Goal: Communication & Community: Answer question/provide support

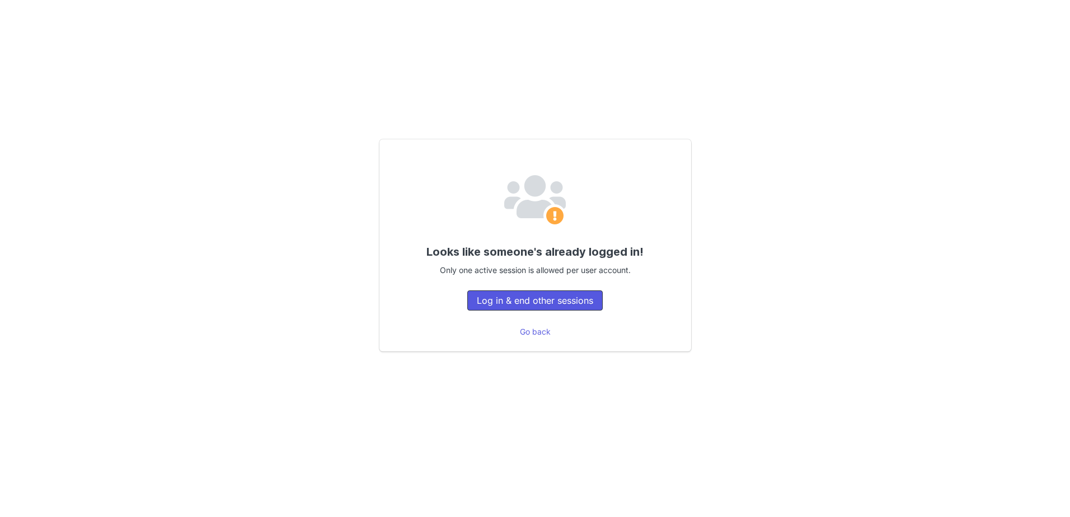
click at [582, 303] on button "Log in & end other sessions" at bounding box center [534, 300] width 135 height 20
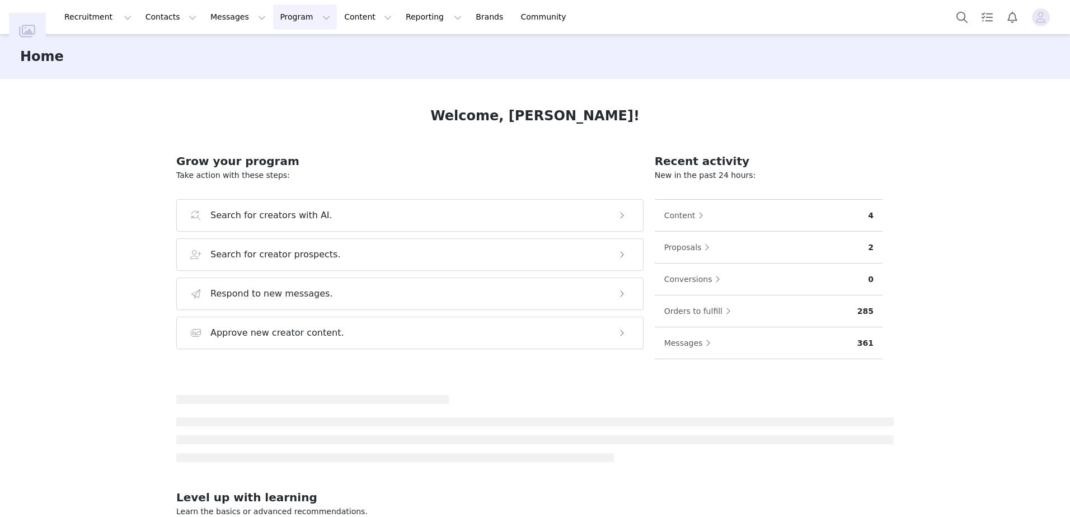
click at [273, 13] on button "Program Program" at bounding box center [305, 16] width 64 height 25
click at [305, 59] on link "Activations" at bounding box center [296, 49] width 88 height 21
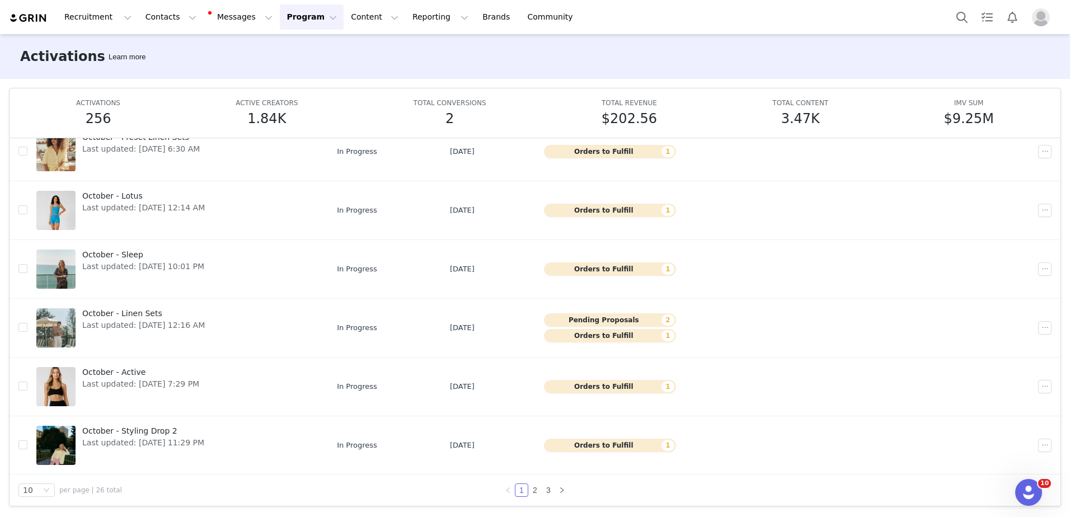
scroll to position [265, 0]
click at [529, 491] on link "2" at bounding box center [535, 490] width 12 height 12
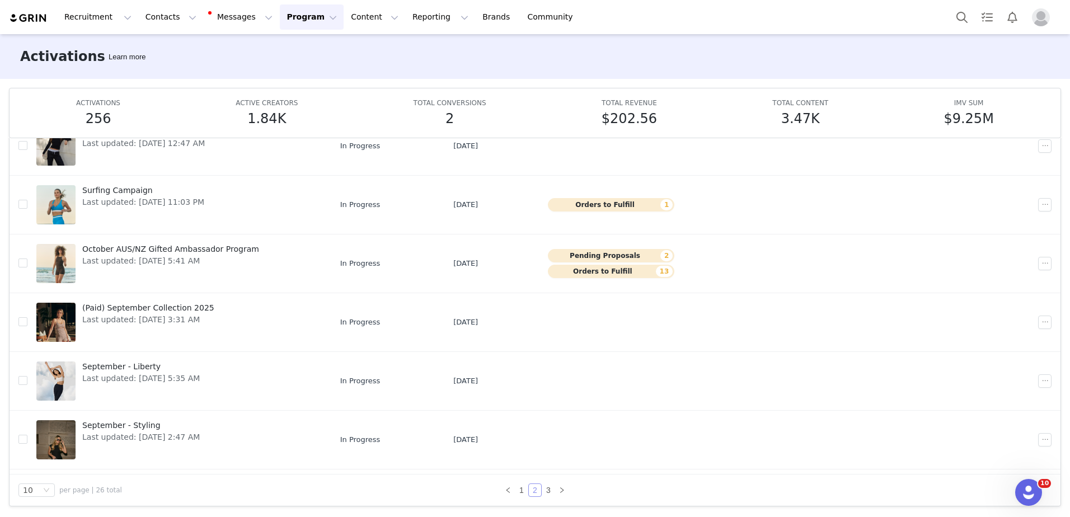
scroll to position [155, 0]
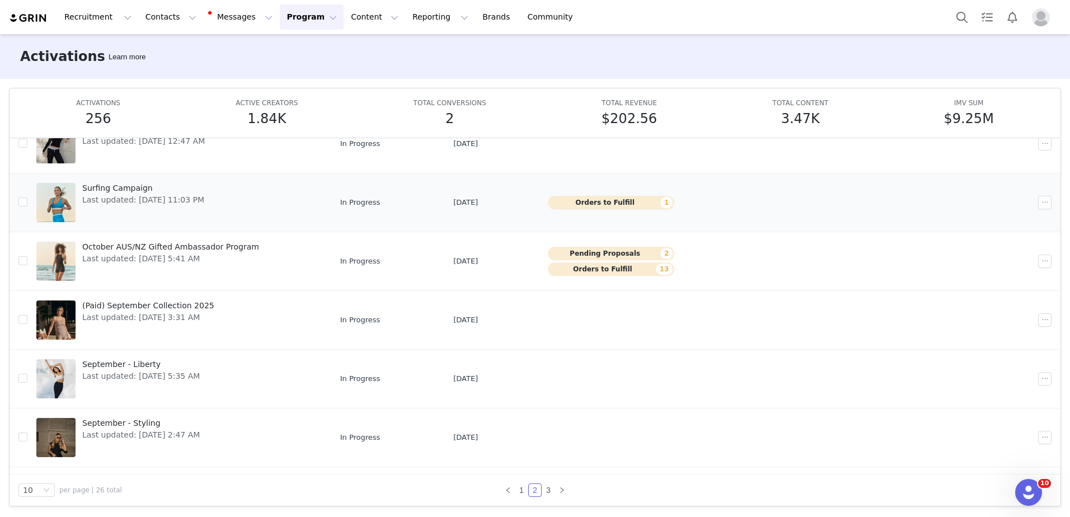
click at [141, 194] on span "Last updated: Sep 22, 2025 11:03 PM" at bounding box center [143, 200] width 122 height 12
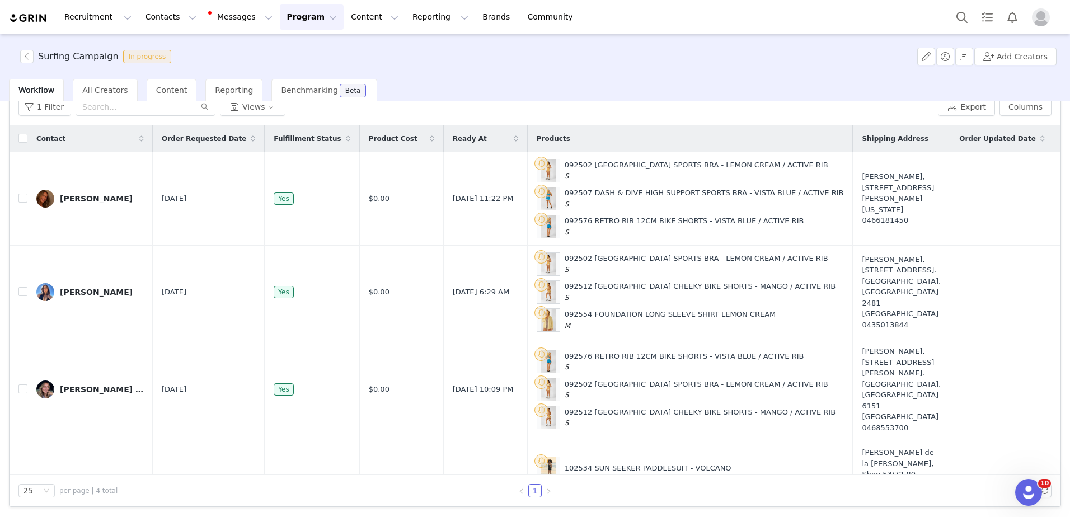
scroll to position [67, 0]
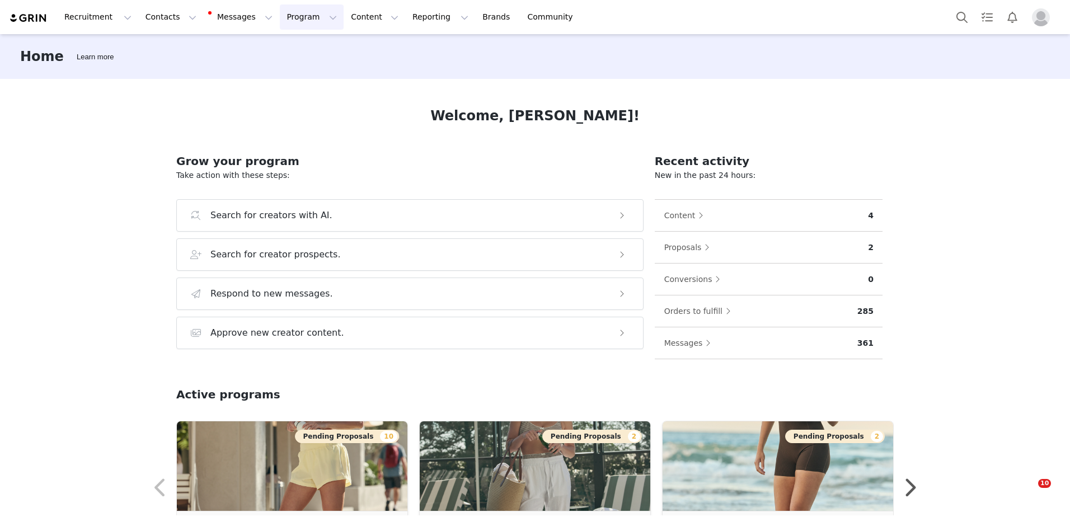
click at [295, 17] on button "Program Program" at bounding box center [312, 16] width 64 height 25
click at [307, 49] on div "Activations" at bounding box center [296, 50] width 75 height 12
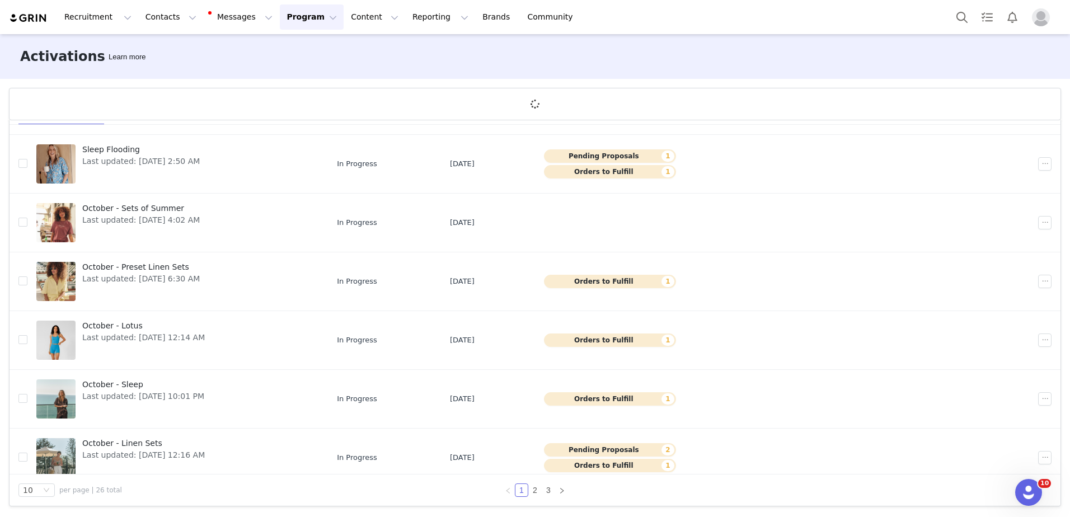
scroll to position [265, 0]
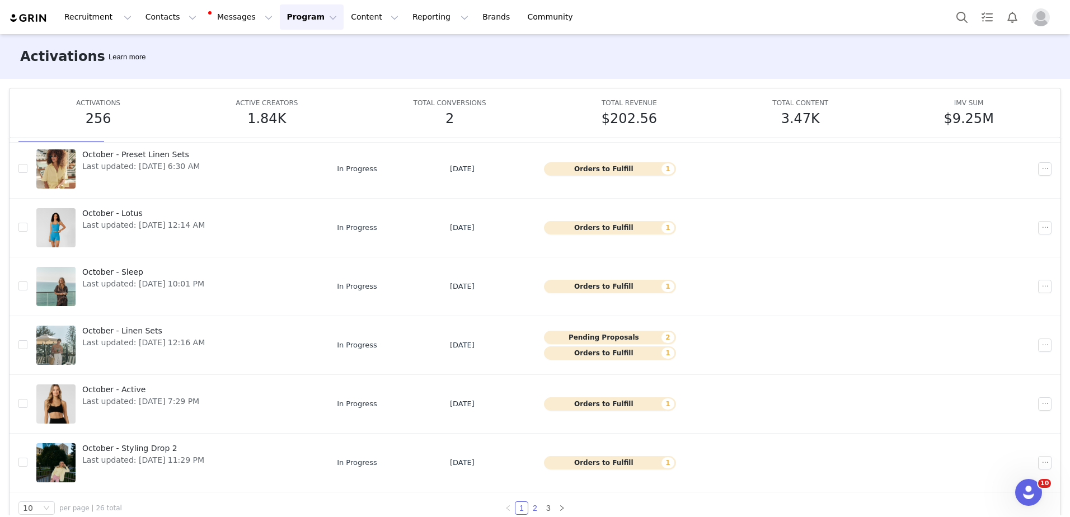
click at [529, 505] on link "2" at bounding box center [535, 508] width 12 height 12
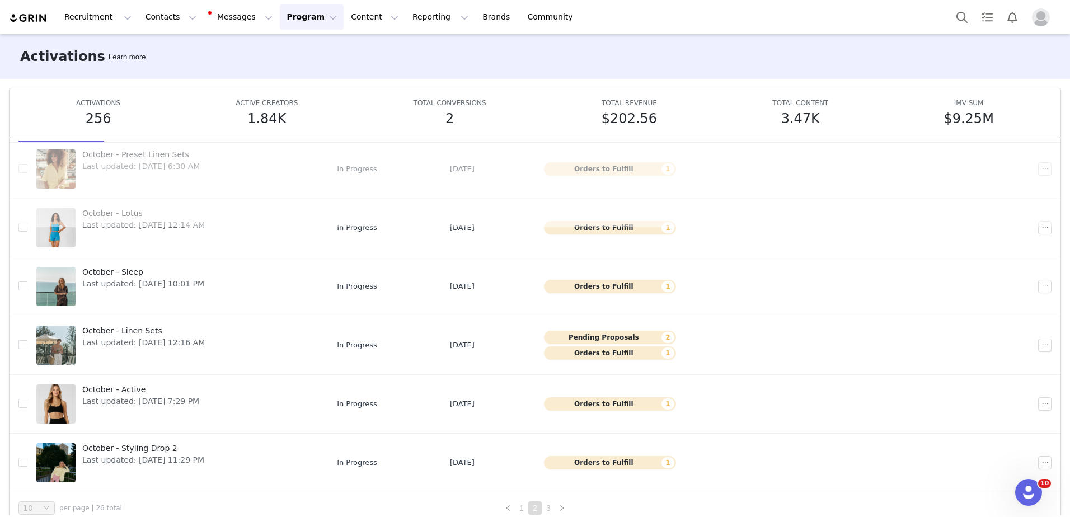
scroll to position [0, 0]
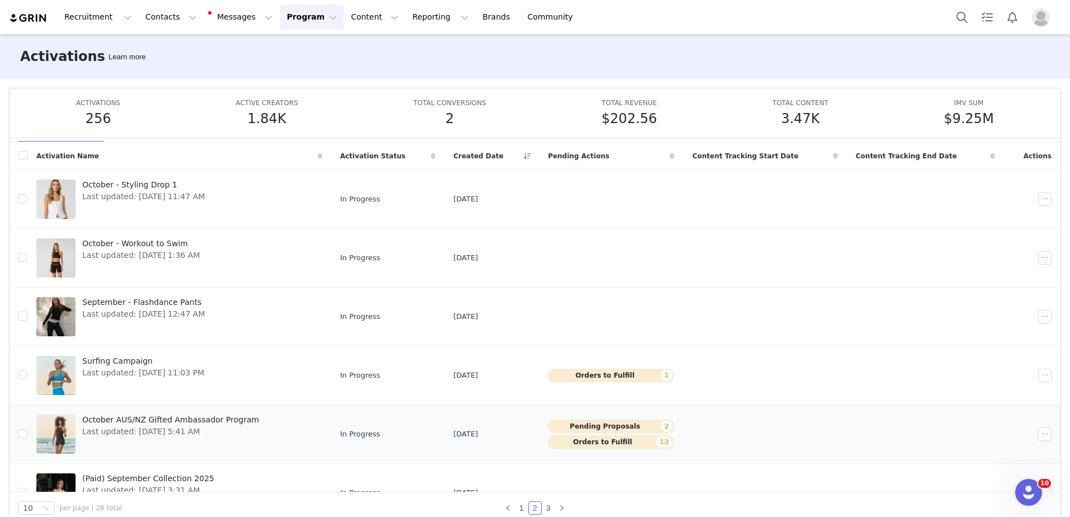
click at [234, 420] on span "October AUS/NZ Gifted Ambassador Program" at bounding box center [170, 420] width 177 height 12
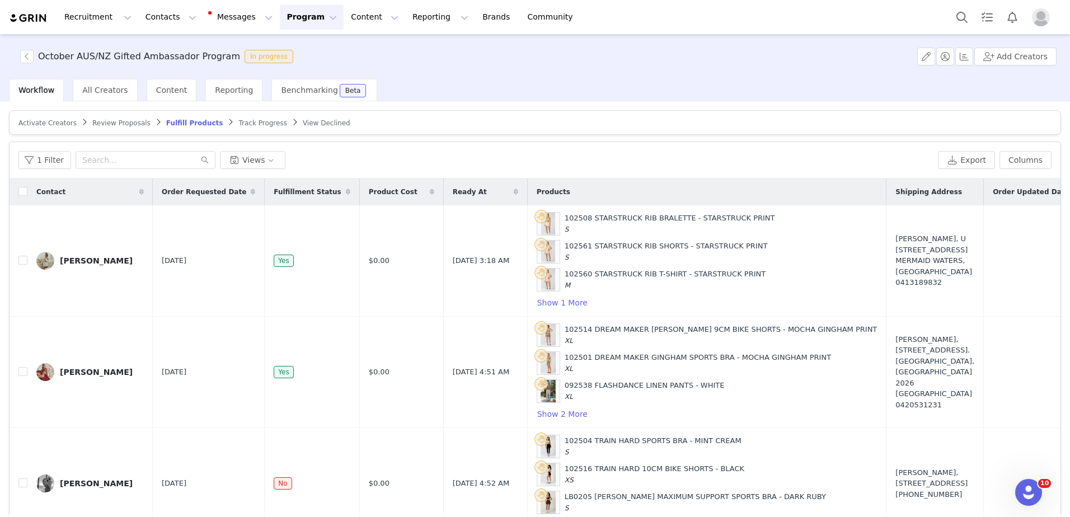
scroll to position [357, 0]
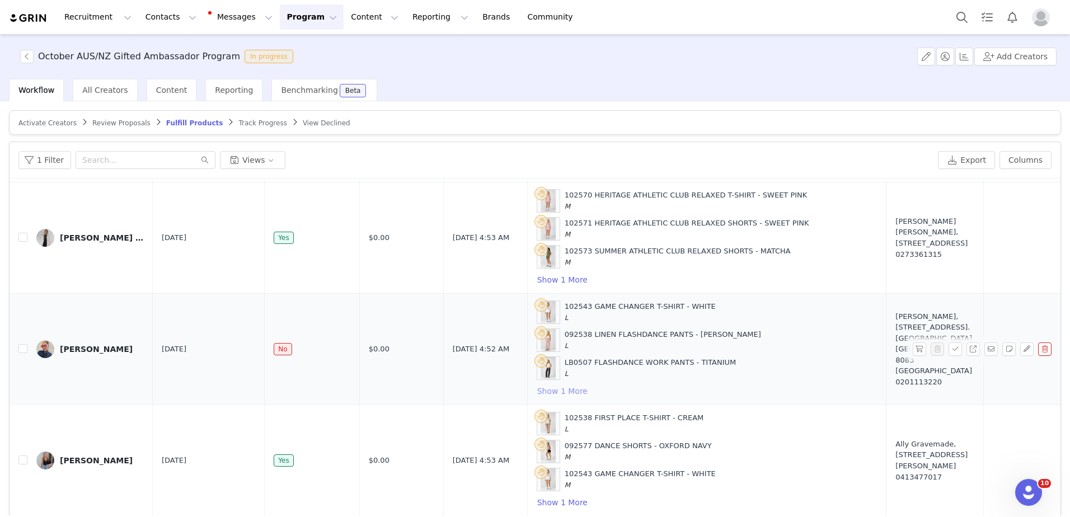
click at [542, 392] on button "Show 1 More" at bounding box center [562, 390] width 51 height 13
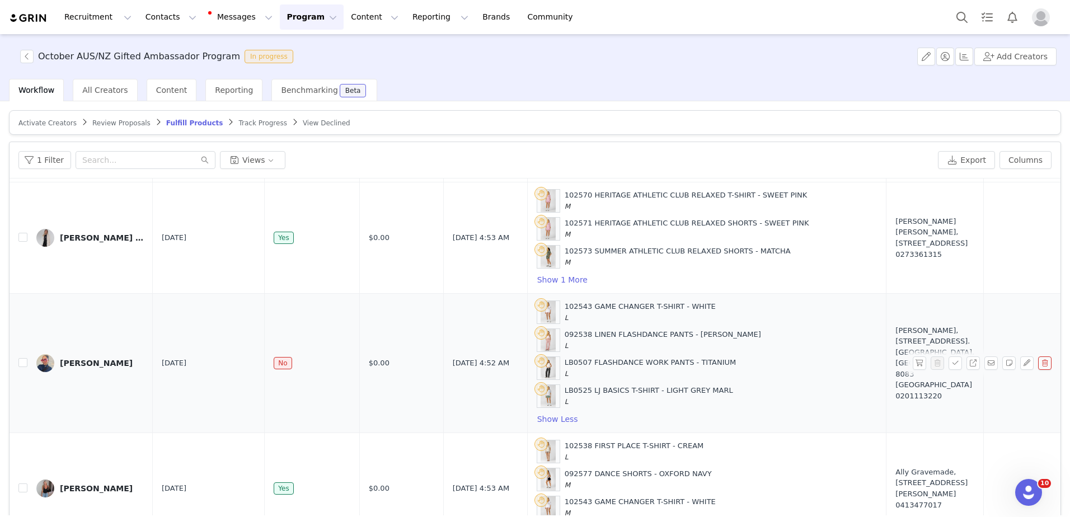
click at [96, 366] on div "Grace Peseta" at bounding box center [96, 363] width 73 height 9
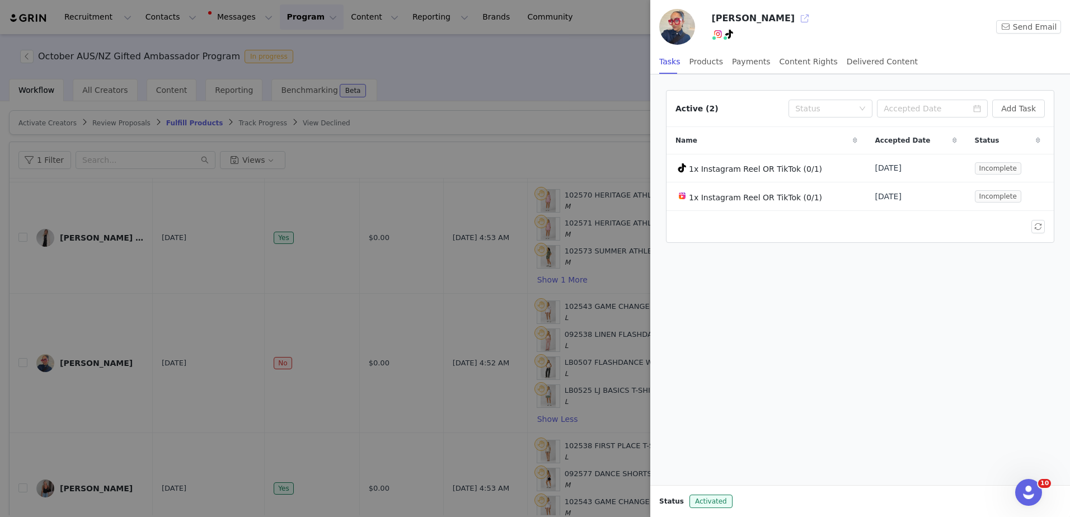
click at [796, 18] on button "button" at bounding box center [805, 19] width 18 height 18
click at [415, 296] on div at bounding box center [535, 258] width 1070 height 517
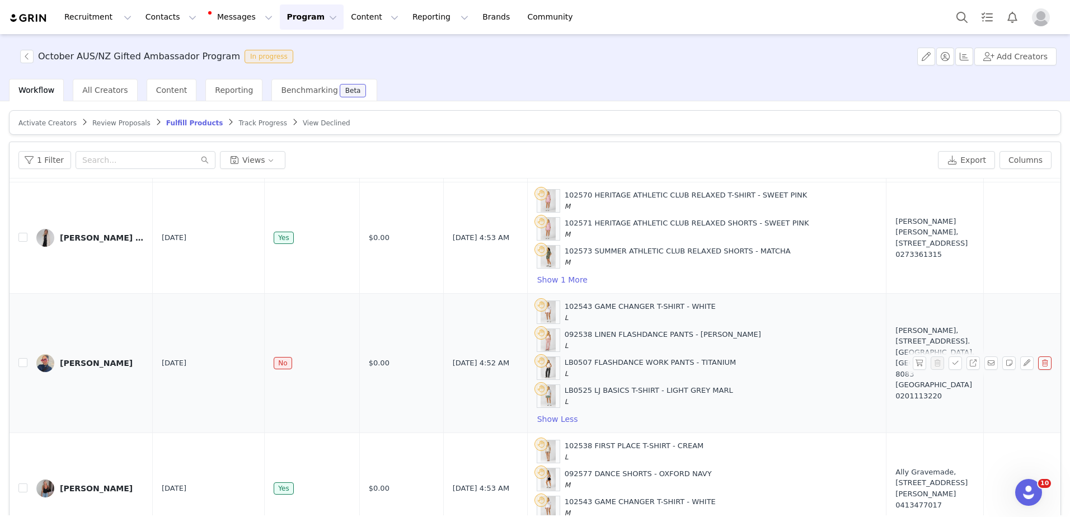
drag, startPoint x: 819, startPoint y: 319, endPoint x: 874, endPoint y: 398, distance: 96.3
click at [886, 398] on td "Grace Peseta, 40 Marriotts Road, North New Brighton. Christchurch, Canterbury 8…" at bounding box center [934, 363] width 97 height 139
copy div "Grace Peseta, 40 Marriotts Road, North New Brighton. Christchurch, Canterbury 8…"
click at [558, 120] on article "Activate Creators Review Proposals Fulfill Products Track Progress View Declined" at bounding box center [535, 122] width 1052 height 25
drag, startPoint x: 537, startPoint y: 307, endPoint x: 567, endPoint y: 398, distance: 95.5
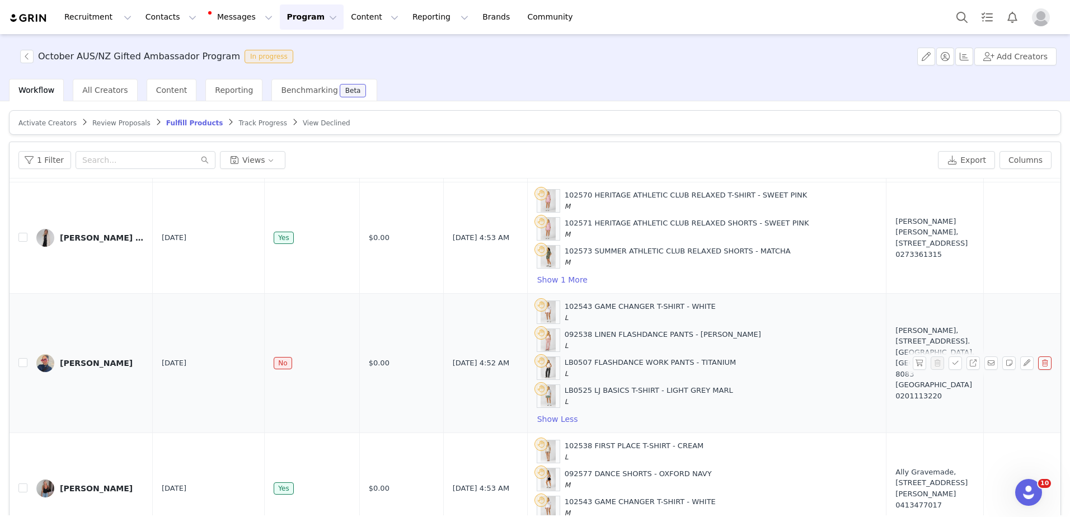
click at [567, 398] on div "102543 GAME CHANGER T-SHIRT - WHITE L 092538 LINEN FLASHDANCE PANTS - DUSTY ROS…" at bounding box center [707, 362] width 341 height 125
copy div "102543 GAME CHANGER T-SHIRT - WHITE L 092538 LINEN FLASHDANCE PANTS - DUSTY ROS…"
click at [948, 364] on button "button" at bounding box center [954, 362] width 13 height 13
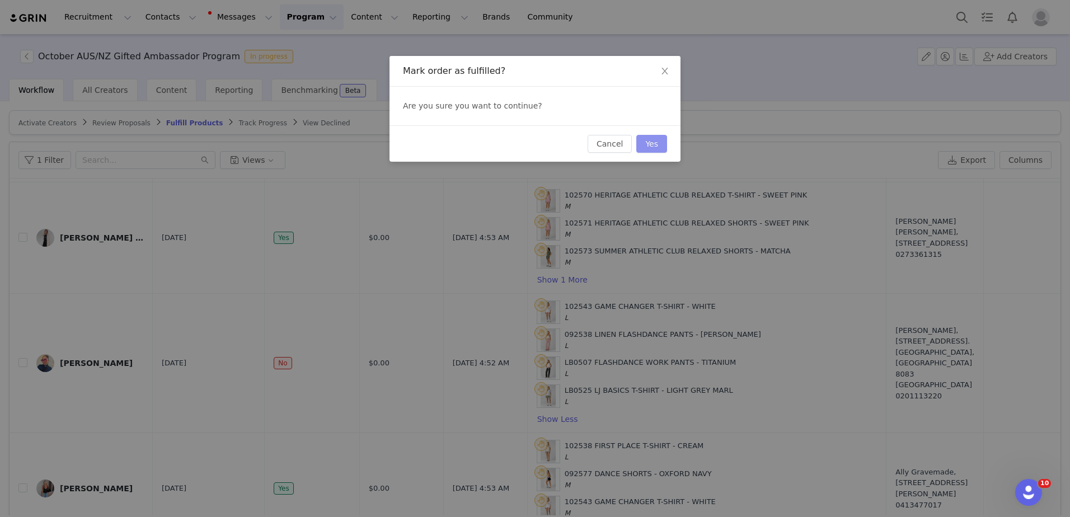
click at [661, 144] on button "Yes" at bounding box center [651, 144] width 31 height 18
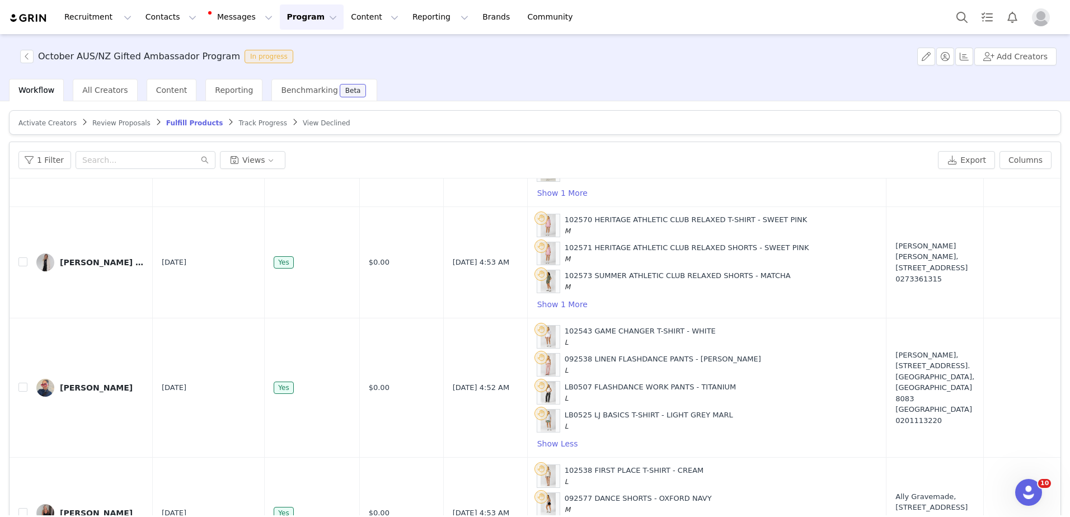
scroll to position [1146, 0]
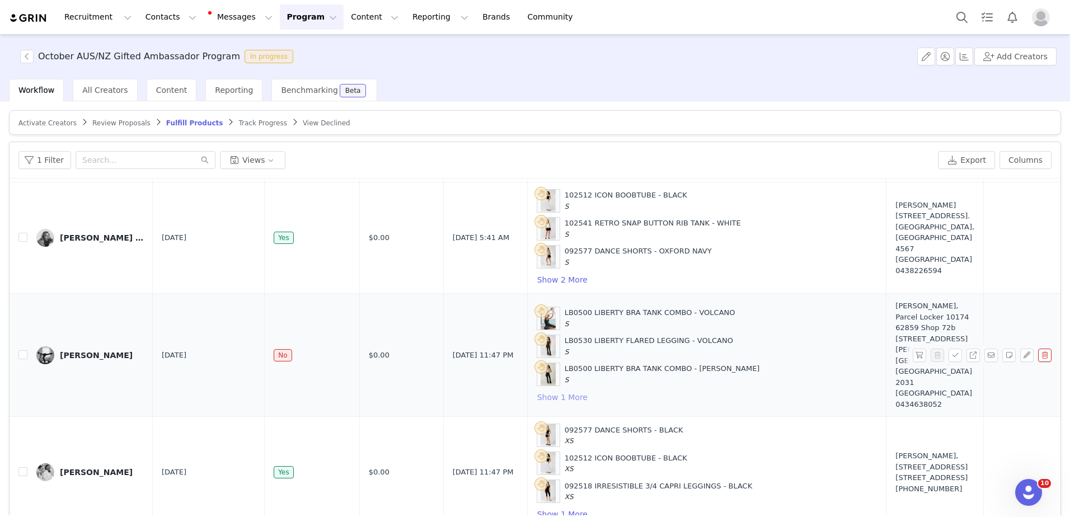
click at [539, 392] on button "Show 1 More" at bounding box center [562, 397] width 51 height 13
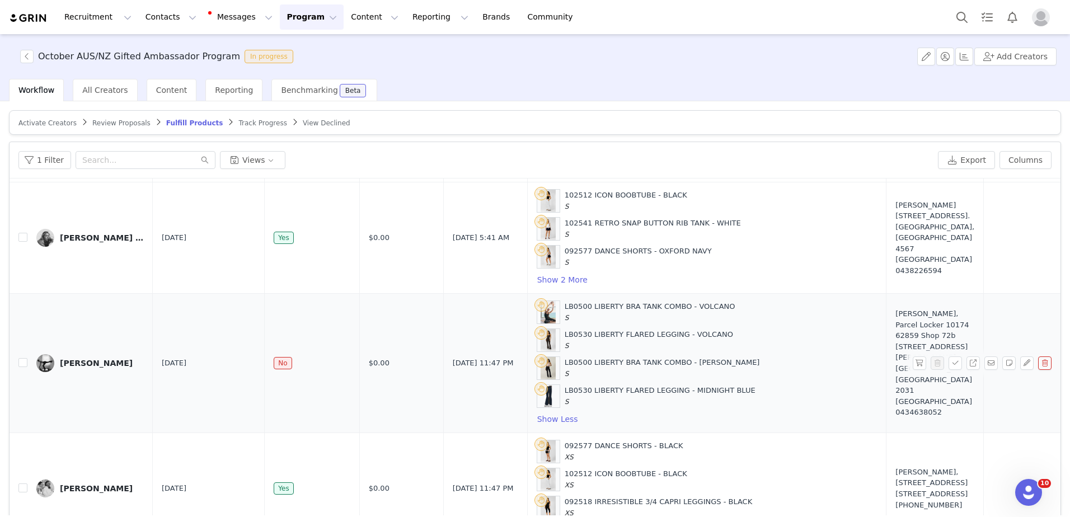
drag, startPoint x: 816, startPoint y: 322, endPoint x: 868, endPoint y: 407, distance: 100.2
click at [886, 407] on td "Hannah Twigger, Parcel Locker 10174 62859 Shop 72b 73-109 Belmore Road. Randwic…" at bounding box center [934, 363] width 97 height 139
copy div "Hannah Twigger, Parcel Locker 10174 62859 Shop 72b 73-109 Belmore Road. Randwic…"
click at [548, 135] on div "Activate Creators Review Proposals Fulfill Products Track Progress View Decline…" at bounding box center [535, 335] width 1052 height 450
drag, startPoint x: 539, startPoint y: 305, endPoint x: 577, endPoint y: 396, distance: 98.1
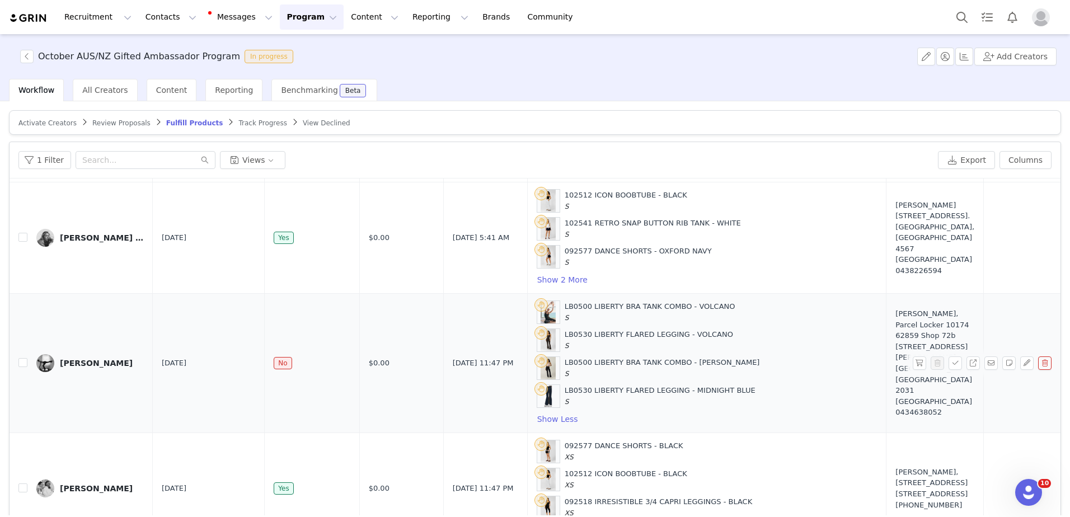
click at [577, 396] on div "LB0500 LIBERTY BRA TANK COMBO - VOLCANO S LB0530 LIBERTY FLARED LEGGING - VOLCA…" at bounding box center [707, 362] width 341 height 125
copy div "LB0500 LIBERTY BRA TANK COMBO - VOLCANO S LB0530 LIBERTY FLARED LEGGING - VOLCA…"
click at [104, 359] on div "[PERSON_NAME]" at bounding box center [96, 363] width 73 height 9
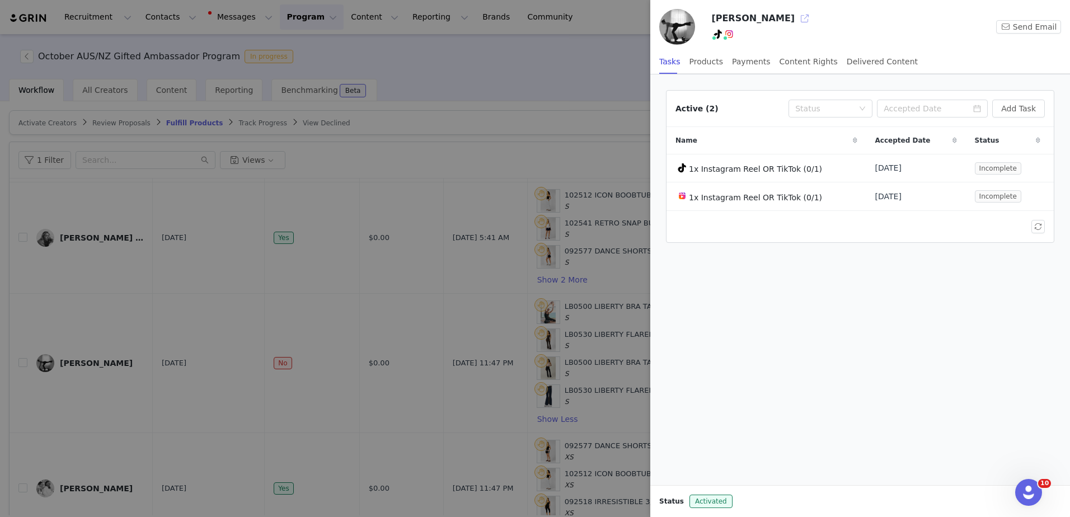
click at [796, 22] on button "button" at bounding box center [805, 19] width 18 height 18
click at [460, 285] on div at bounding box center [535, 258] width 1070 height 517
click at [456, 354] on div "Hannah Twigger Send Email Tasks Products Payments Content Rights Delivered Cont…" at bounding box center [535, 258] width 1070 height 517
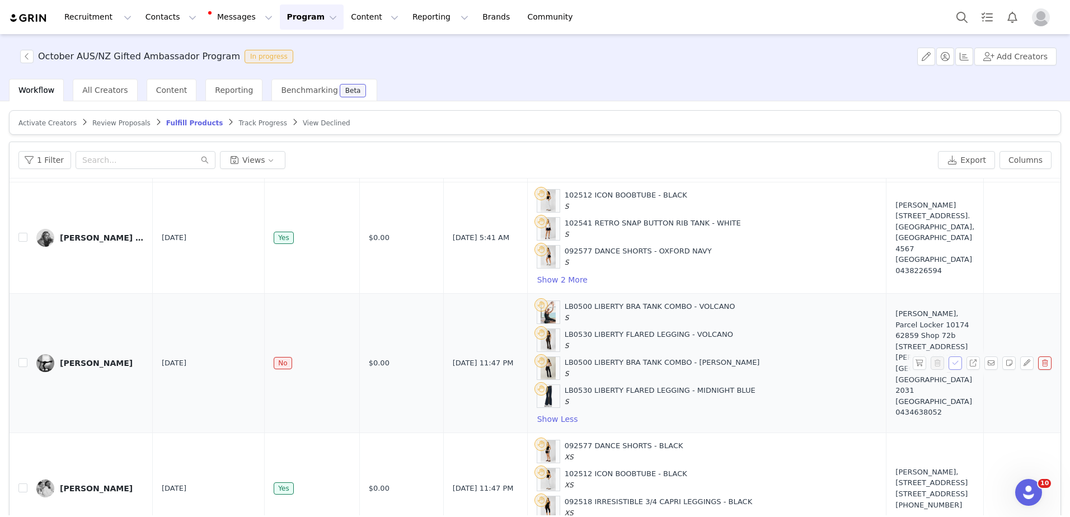
click at [948, 363] on button "button" at bounding box center [954, 362] width 13 height 13
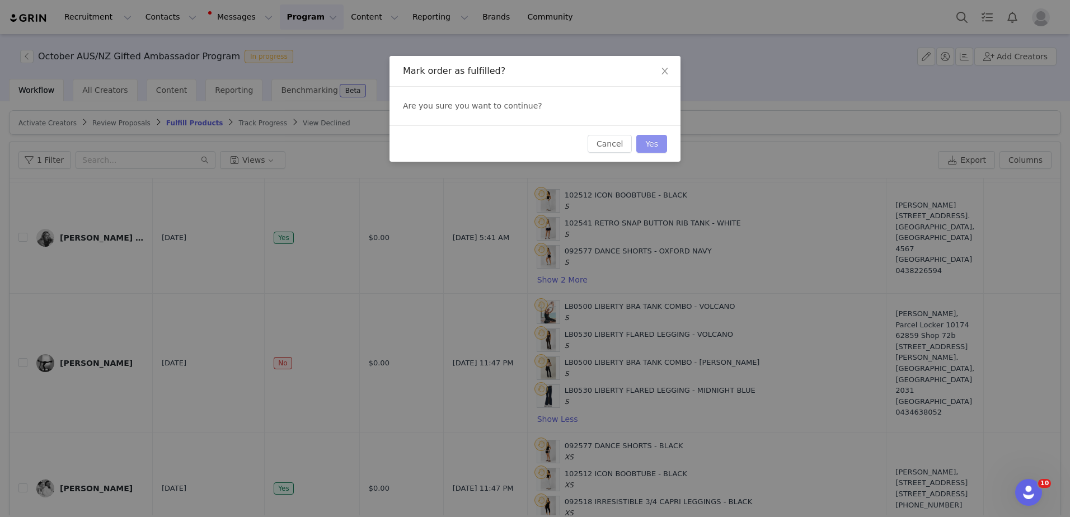
click at [647, 138] on button "Yes" at bounding box center [651, 144] width 31 height 18
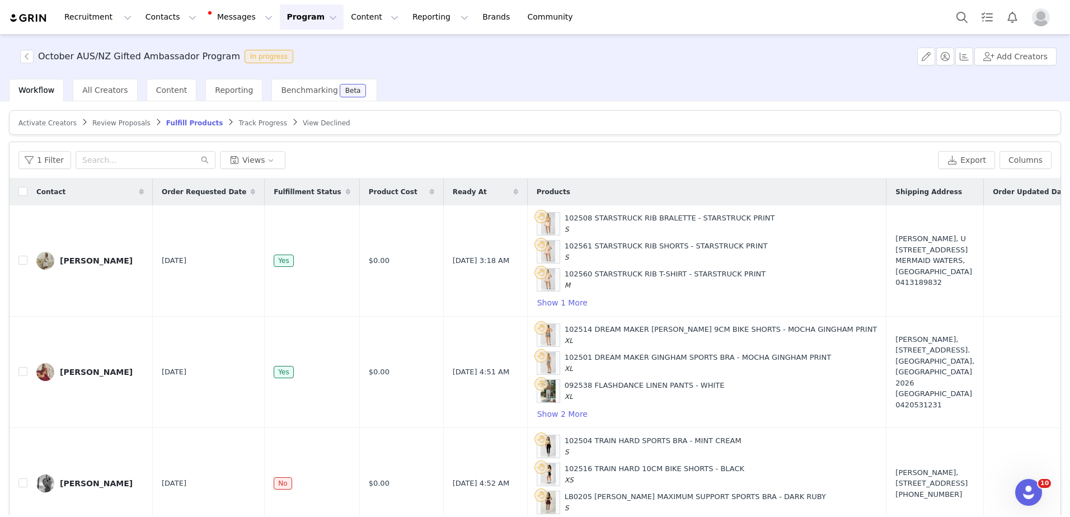
scroll to position [371, 0]
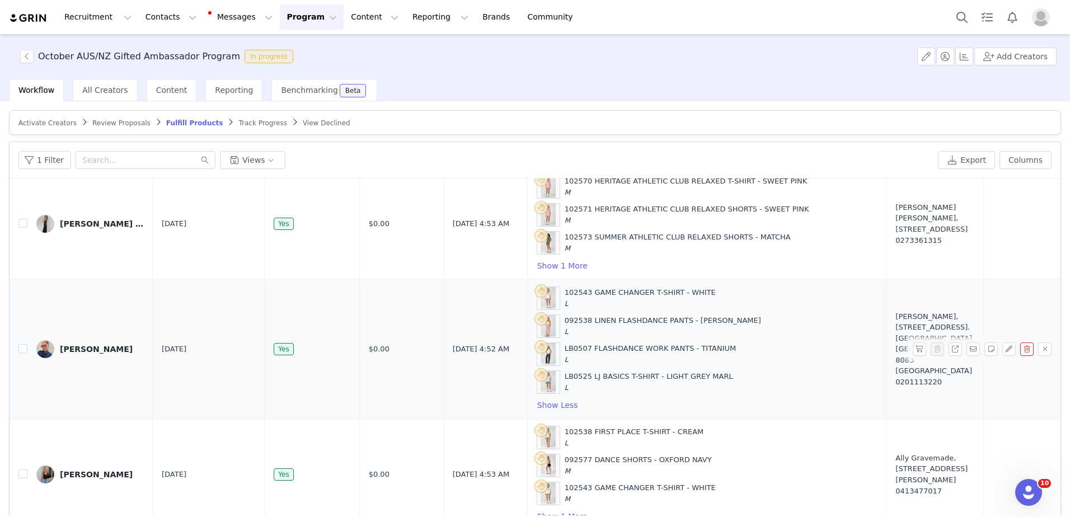
click at [107, 348] on link "Grace Peseta" at bounding box center [89, 349] width 107 height 18
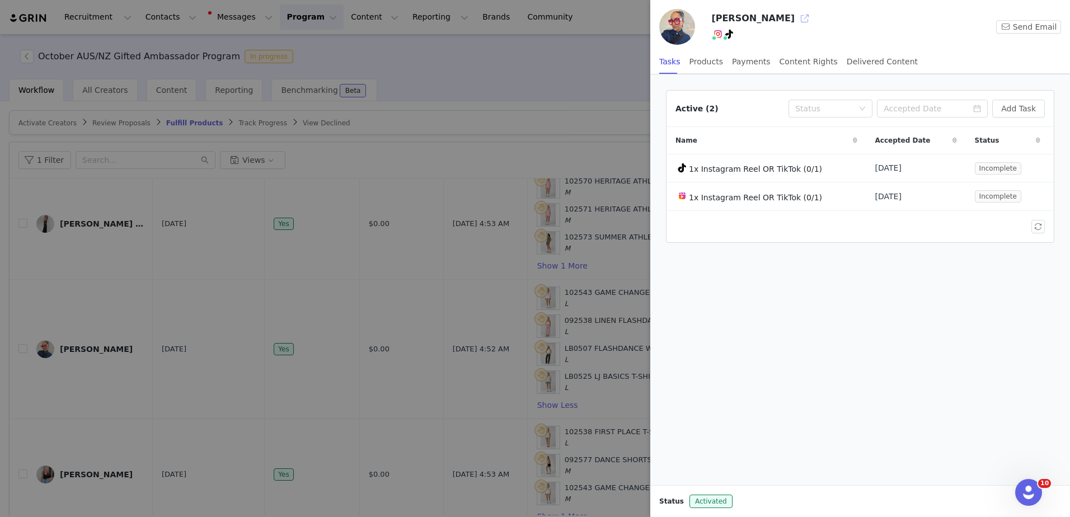
click at [796, 16] on button "button" at bounding box center [805, 19] width 18 height 18
click at [350, 184] on div at bounding box center [535, 258] width 1070 height 517
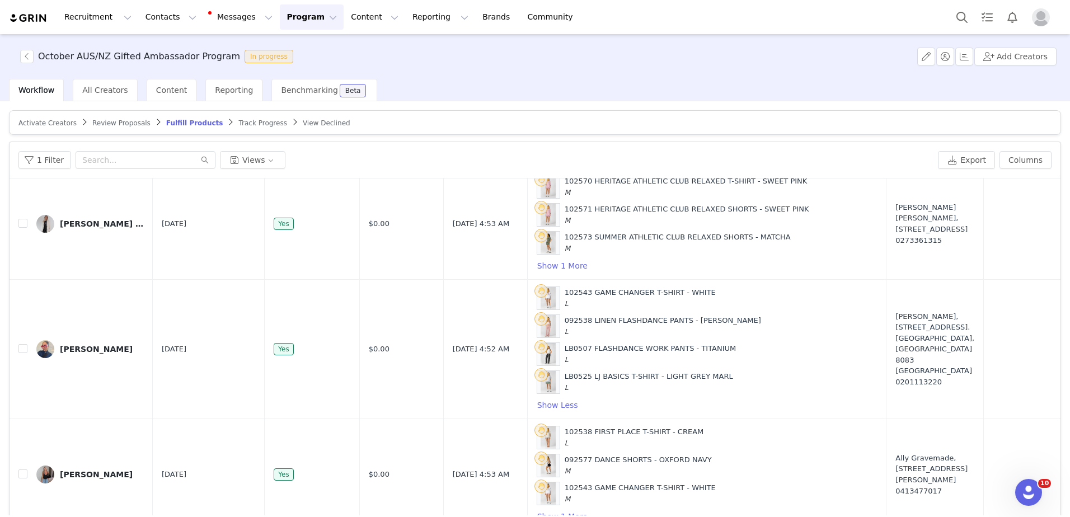
scroll to position [1954, 0]
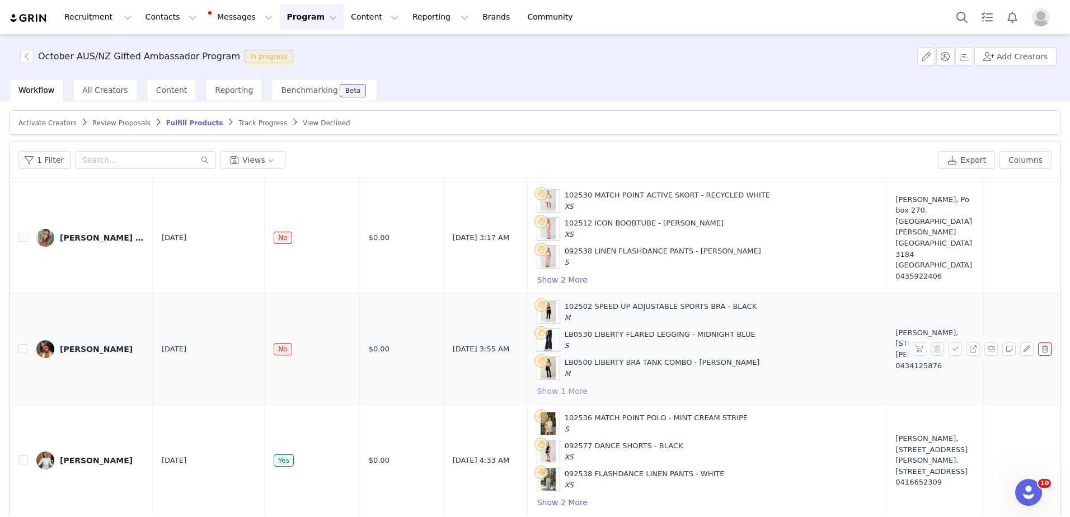
click at [539, 392] on button "Show 1 More" at bounding box center [562, 390] width 51 height 13
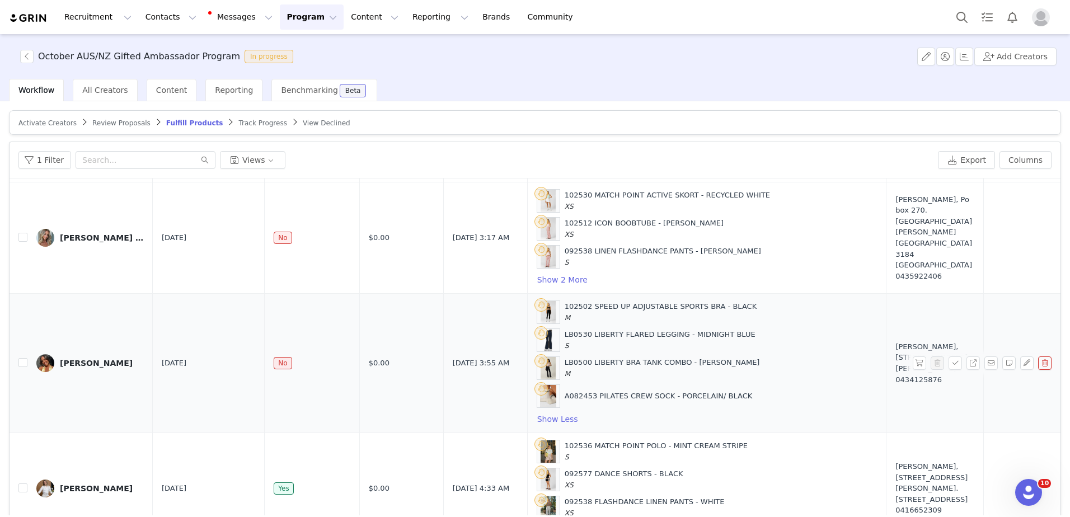
drag, startPoint x: 815, startPoint y: 322, endPoint x: 868, endPoint y: 403, distance: 96.7
click at [886, 403] on td "Ally Clarke, 22 Rudd St. Unit 9, Callistemon building Broadbeach Waters, Queens…" at bounding box center [934, 363] width 97 height 139
copy div "Ally Clarke, 22 Rudd St. Unit 9, Callistemon building Broadbeach Waters, Queens…"
drag, startPoint x: 539, startPoint y: 304, endPoint x: 719, endPoint y: 394, distance: 201.2
click at [719, 394] on div "102502 SPEED UP ADJUSTABLE SPORTS BRA - BLACK M LB0530 LIBERTY FLARED LEGGING -…" at bounding box center [707, 362] width 341 height 125
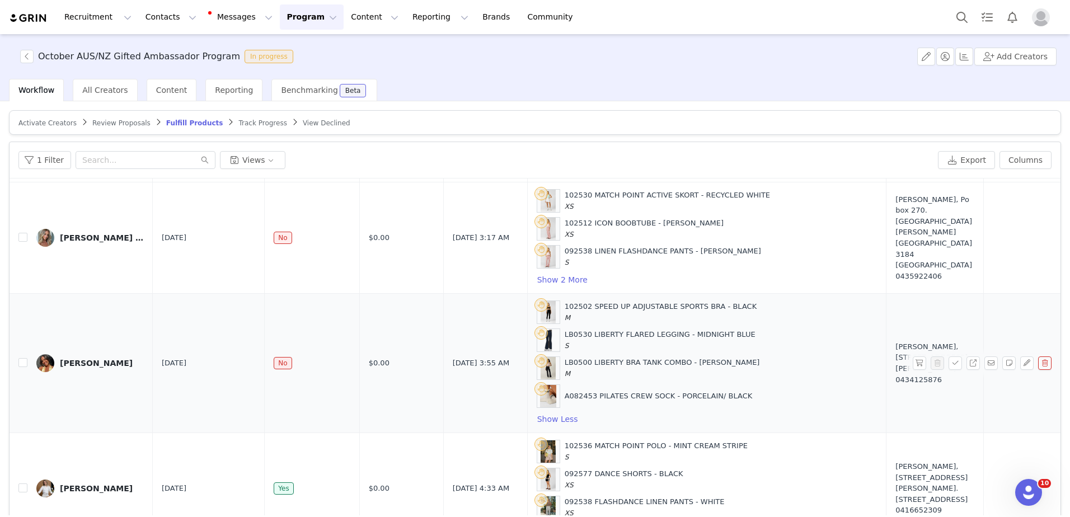
copy div "102502 SPEED UP ADJUSTABLE SPORTS BRA - BLACK M LB0530 LIBERTY FLARED LEGGING -…"
click at [948, 361] on button "button" at bounding box center [954, 362] width 13 height 13
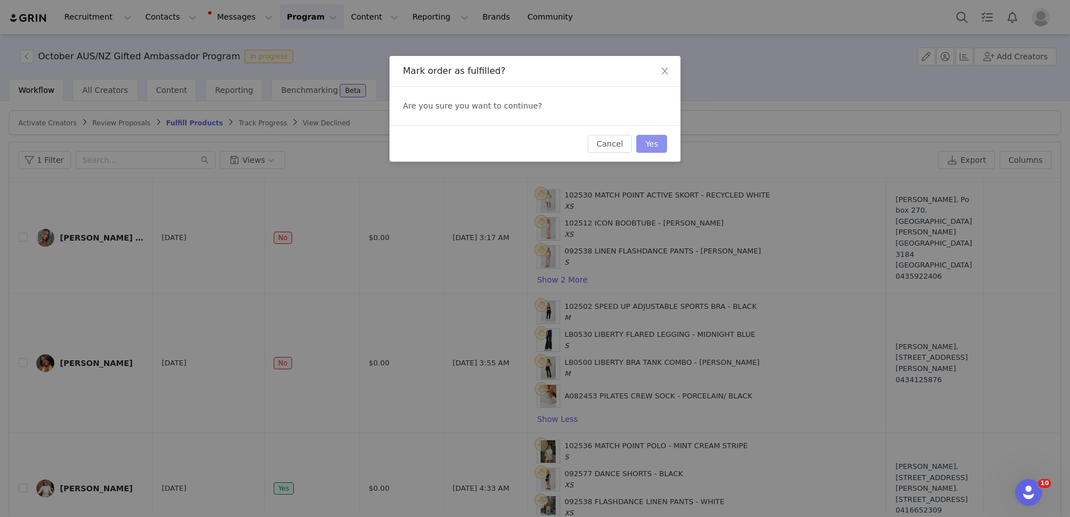
click at [653, 150] on button "Yes" at bounding box center [651, 144] width 31 height 18
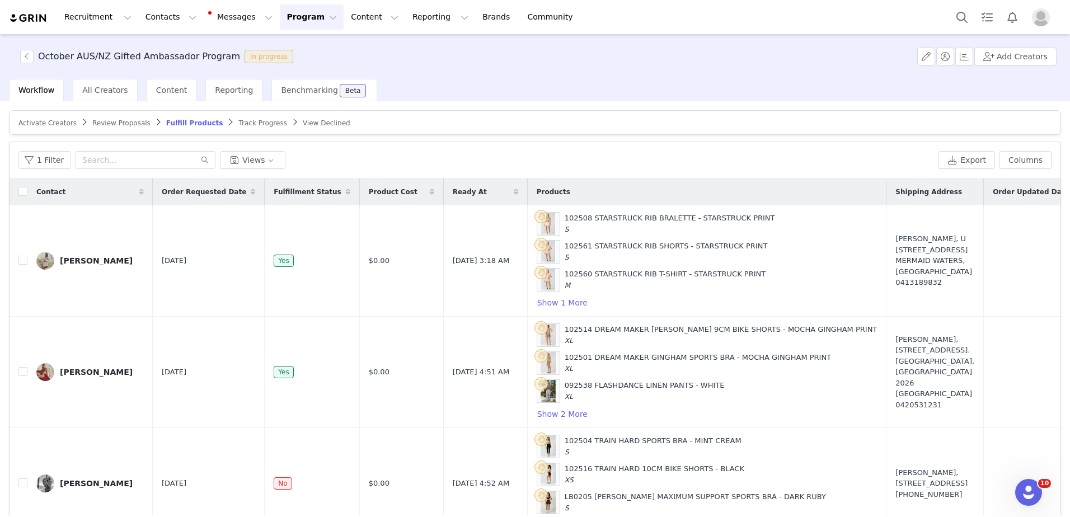
scroll to position [1929, 0]
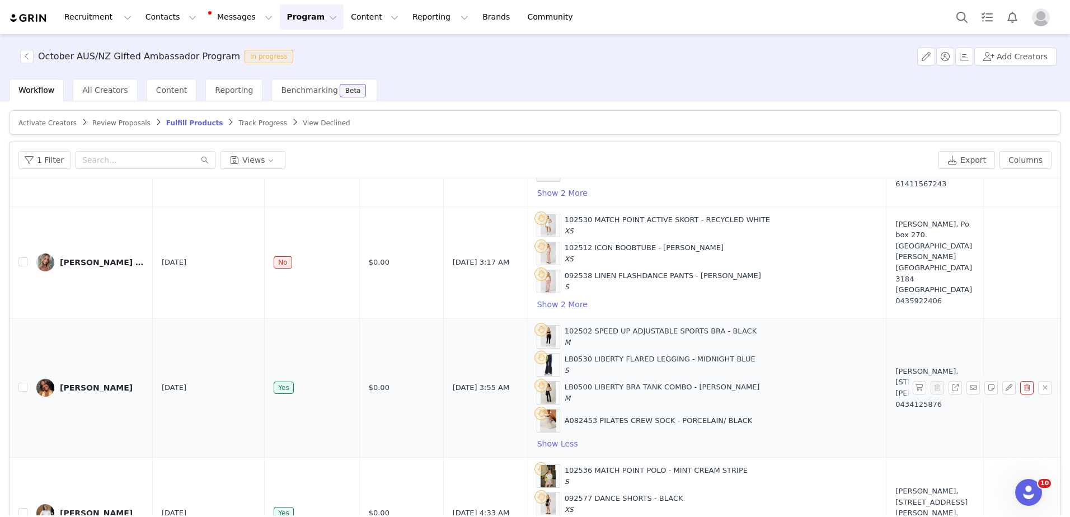
click at [95, 385] on div "[PERSON_NAME]" at bounding box center [96, 387] width 73 height 9
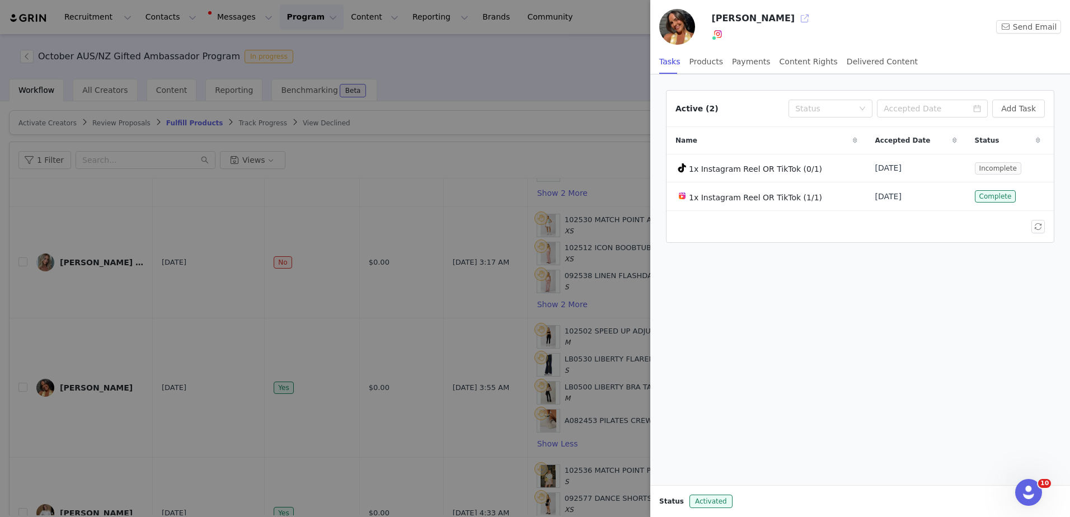
click at [796, 20] on button "button" at bounding box center [805, 19] width 18 height 18
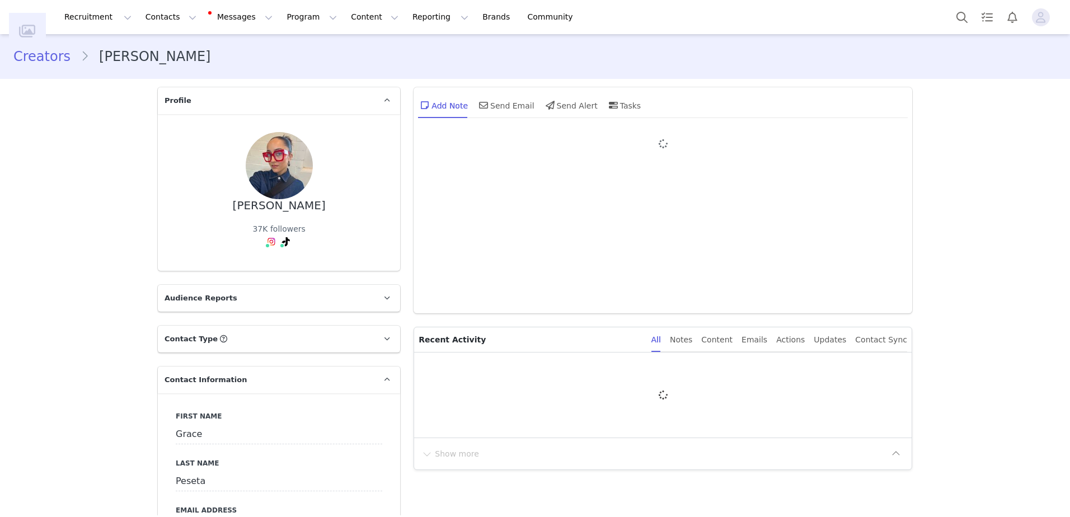
type input "+1 (United States)"
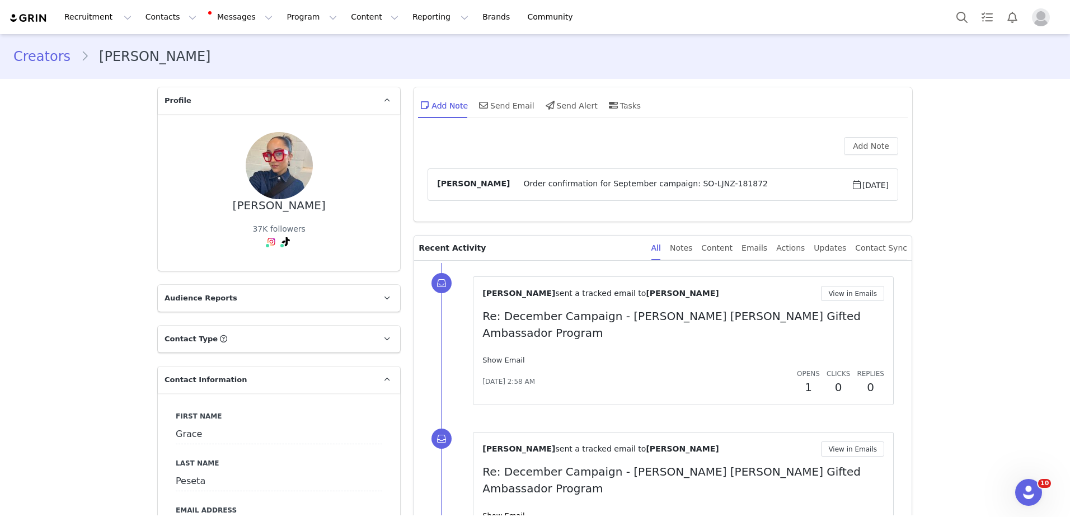
click at [501, 356] on link "Show Email" at bounding box center [503, 360] width 42 height 8
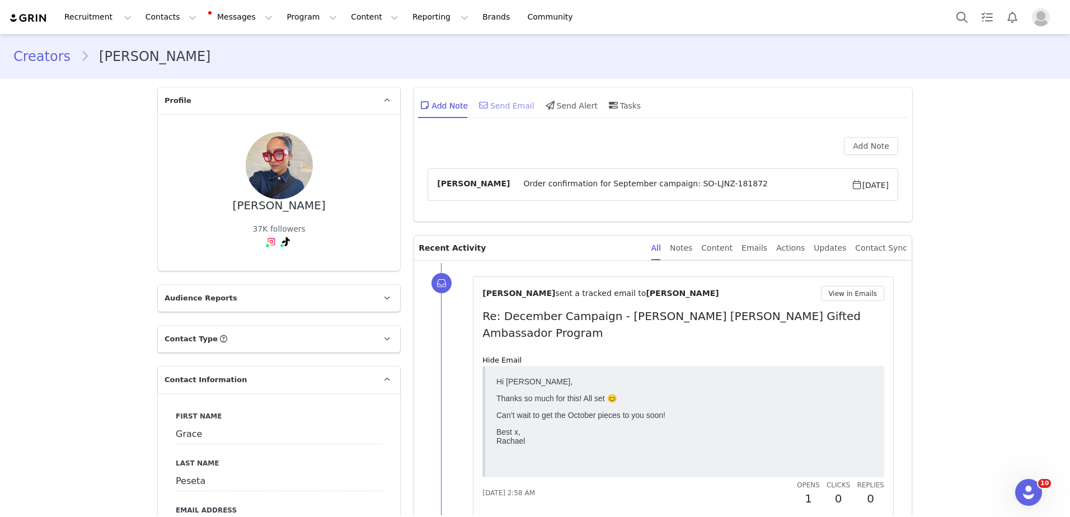
click at [496, 107] on div "Send Email" at bounding box center [506, 105] width 58 height 27
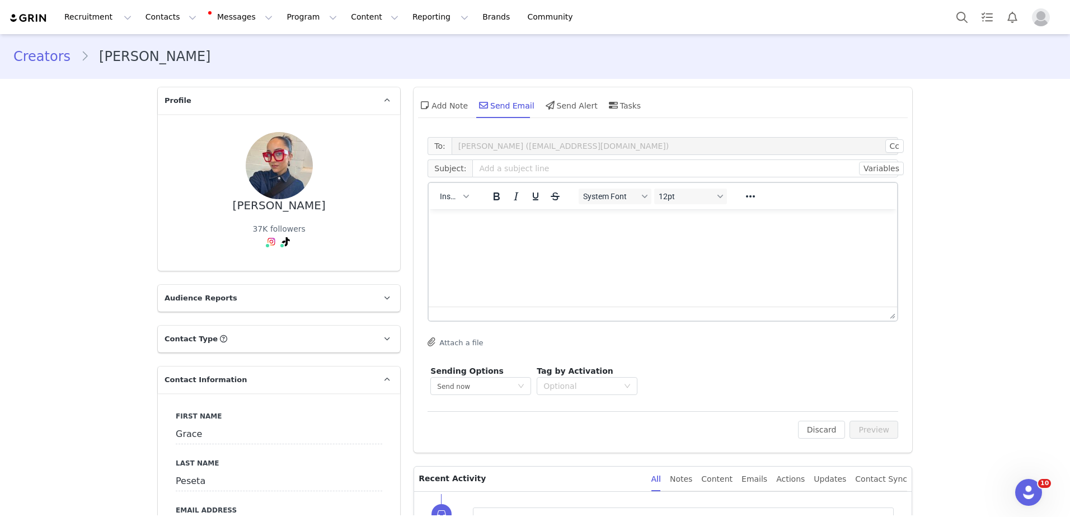
click at [603, 235] on html at bounding box center [663, 224] width 468 height 30
click at [461, 202] on button "Insert" at bounding box center [453, 197] width 37 height 16
click at [473, 218] on div "Insert Template" at bounding box center [491, 215] width 101 height 13
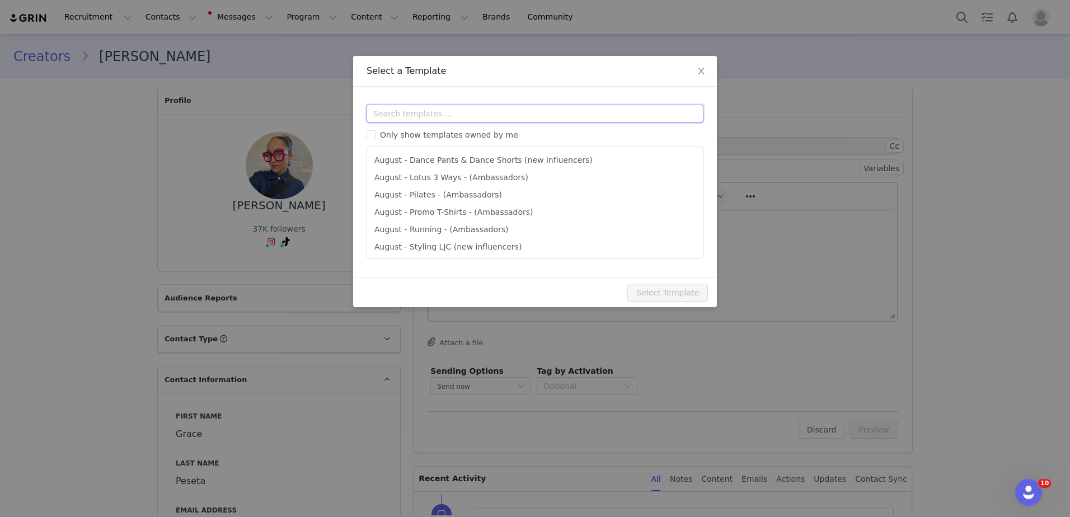
click at [498, 111] on input "text" at bounding box center [534, 114] width 337 height 18
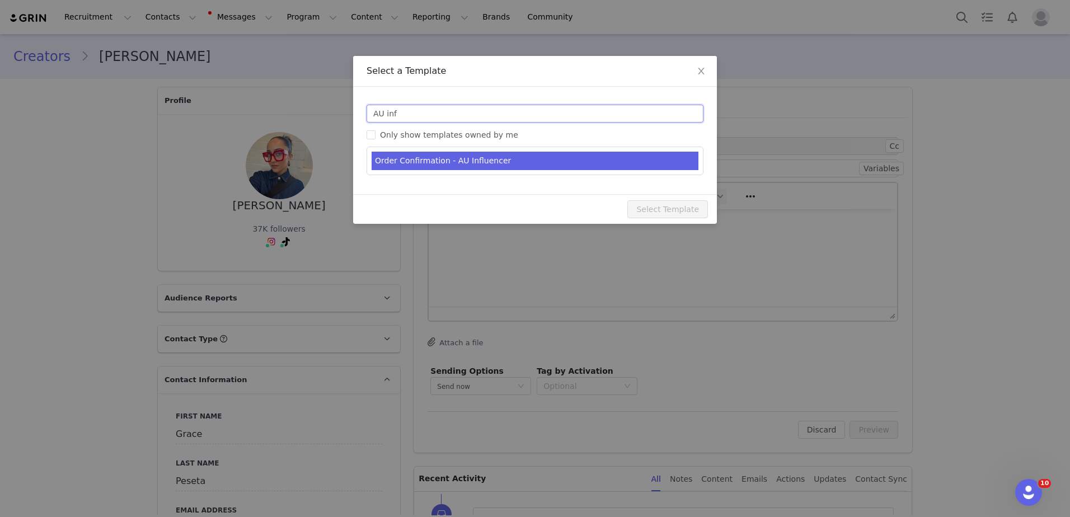
type input "AU inf"
type input "[PERSON_NAME] [PERSON_NAME] Order Confirmation"
click at [487, 161] on li "Order Confirmation - AU Influencer" at bounding box center [534, 161] width 327 height 18
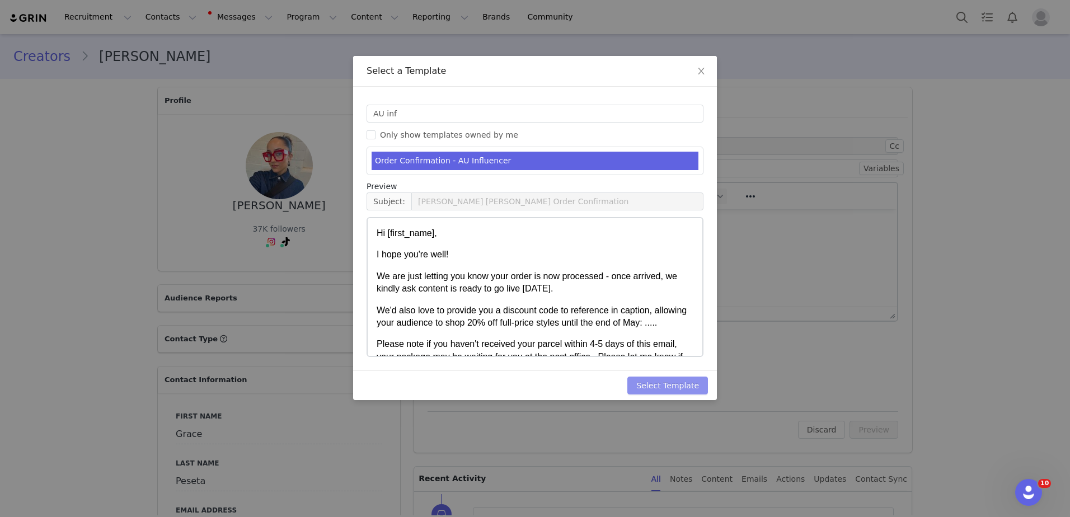
click at [667, 389] on button "Select Template" at bounding box center [667, 386] width 81 height 18
type input "[PERSON_NAME] [PERSON_NAME] Order Confirmation"
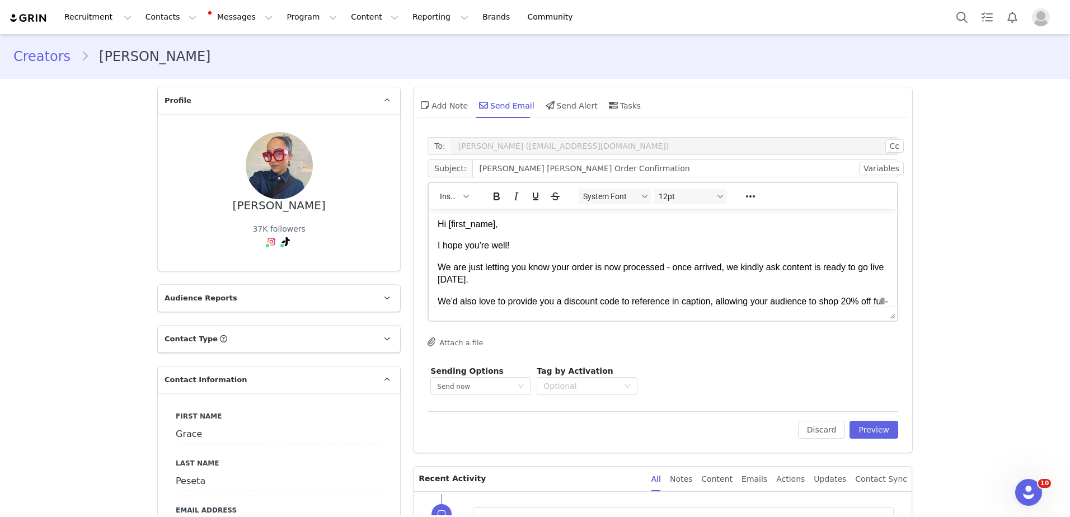
click at [446, 260] on body "Hi [first_name], I hope you're well! We are just letting you know your order is…" at bounding box center [663, 318] width 450 height 200
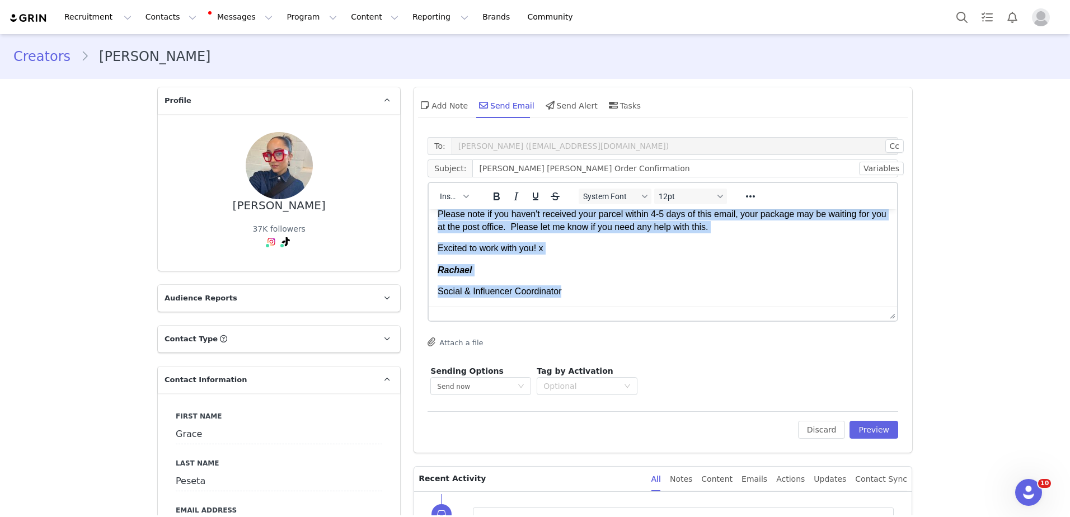
drag, startPoint x: 438, startPoint y: 247, endPoint x: 667, endPoint y: 329, distance: 243.0
click at [667, 307] on html "Hi First Name , I hope you're well! We are just letting you know your order is …" at bounding box center [663, 197] width 468 height 218
paste body "Rich Text Area. Press ALT-0 for help."
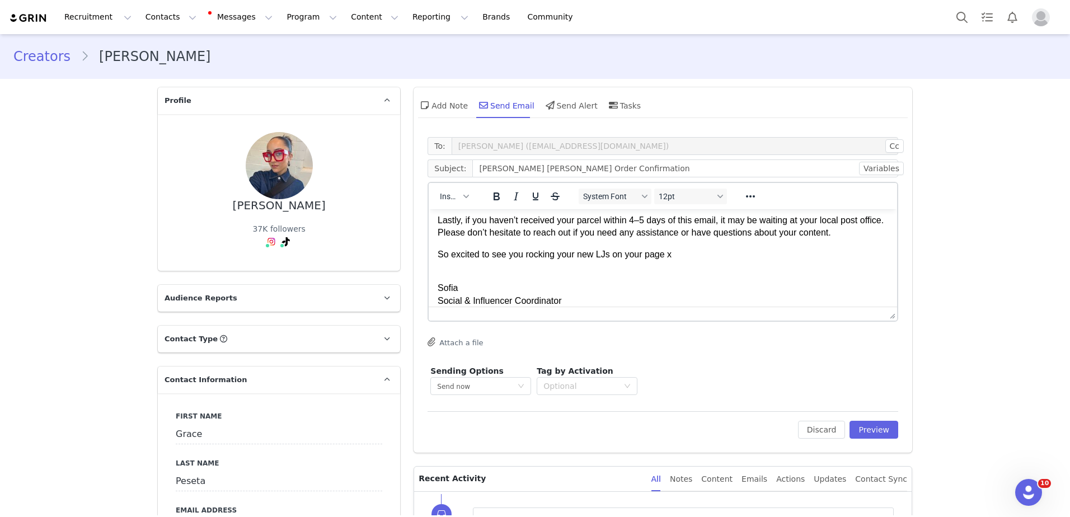
scroll to position [146, 0]
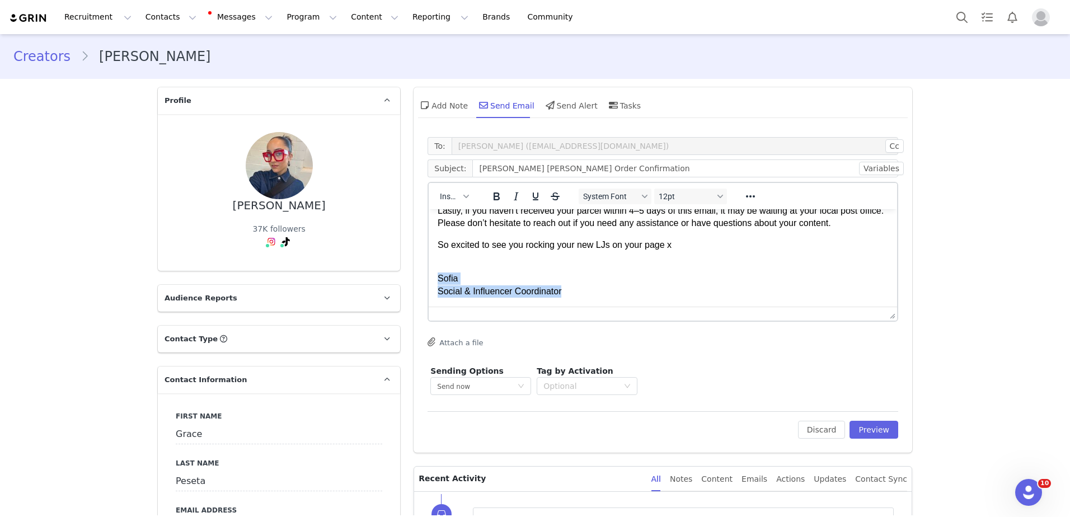
drag, startPoint x: 571, startPoint y: 300, endPoint x: 834, endPoint y: 490, distance: 324.5
click at [429, 281] on html "Hi First Name , Sofia here - lovely to connect with you on our October campaign…" at bounding box center [663, 184] width 468 height 243
click at [496, 266] on p "Sofia Social & Influencer Coordinator" at bounding box center [663, 278] width 450 height 37
click at [459, 284] on p "Sofia Social & Influencer Coordinator" at bounding box center [663, 278] width 450 height 37
drag, startPoint x: 458, startPoint y: 279, endPoint x: 853, endPoint y: 489, distance: 447.0
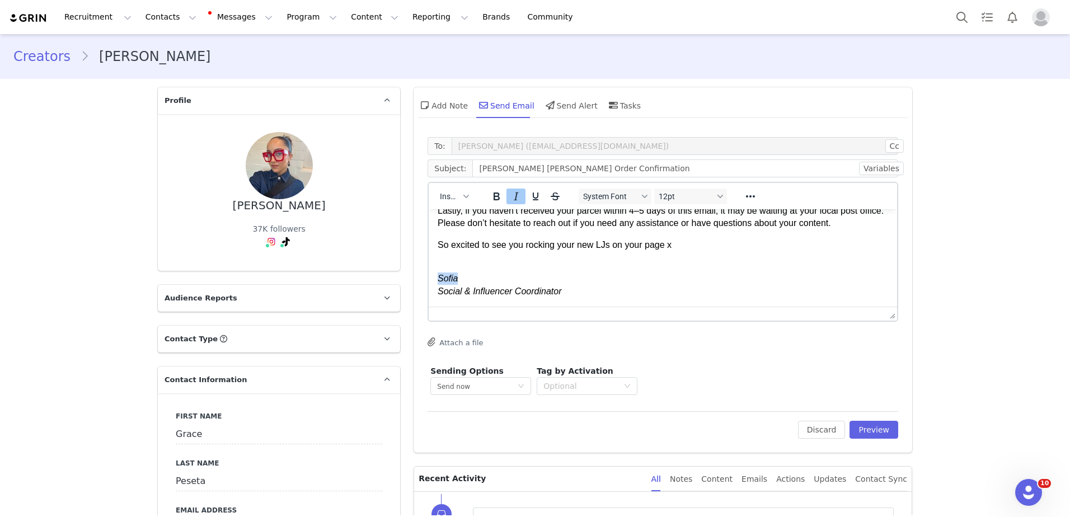
click at [429, 280] on html "Hi First Name , Sofia here - lovely to connect with you on our October campaign…" at bounding box center [663, 184] width 468 height 243
click at [429, 280] on iframe at bounding box center [663, 257] width 468 height 97
click at [529, 253] on body "Hi First Name , Sofia here - lovely to connect with you on our October campaign…" at bounding box center [663, 184] width 450 height 225
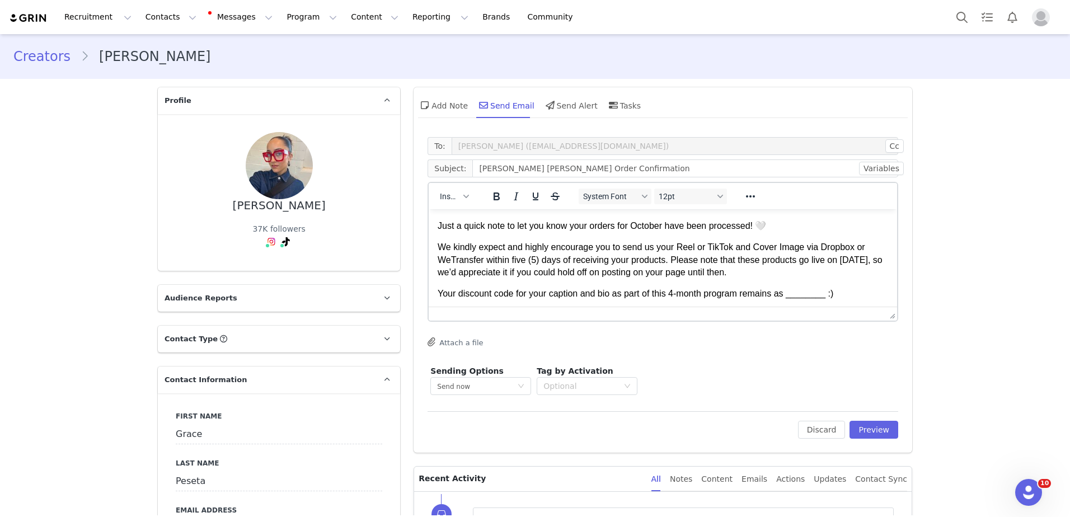
scroll to position [44, 0]
click at [639, 243] on p "We kindly expect and highly encourage you to send us your Reel or TikTok and Co…" at bounding box center [663, 257] width 450 height 37
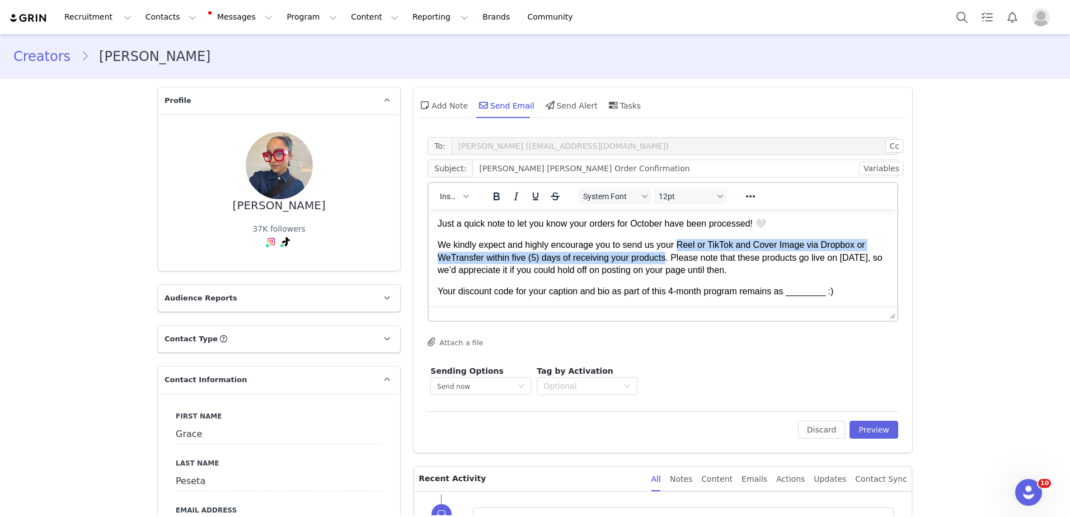
drag, startPoint x: 676, startPoint y: 243, endPoint x: 662, endPoint y: 260, distance: 21.8
click at [662, 260] on p "We kindly expect and highly encourage you to send us your Reel or TikTok and Co…" at bounding box center [663, 257] width 450 height 37
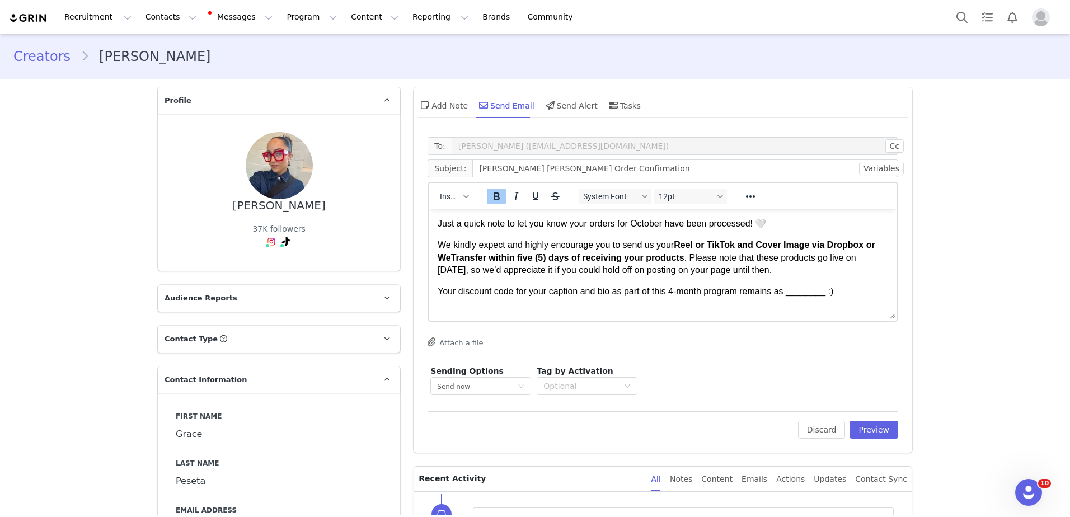
click at [662, 260] on strong "Reel or TikTok and Cover Image via Dropbox or WeTransfer within five (5) days o…" at bounding box center [657, 251] width 438 height 22
drag, startPoint x: 815, startPoint y: 259, endPoint x: 479, endPoint y: 273, distance: 336.5
click at [479, 273] on p "We kindly expect and highly encourage you to send us your Reel or TikTok and Co…" at bounding box center [663, 257] width 450 height 37
drag, startPoint x: 570, startPoint y: 271, endPoint x: 753, endPoint y: 268, distance: 183.0
click at [753, 268] on p "We kindly expect and highly encourage you to send us your Reel or TikTok and Co…" at bounding box center [663, 257] width 450 height 37
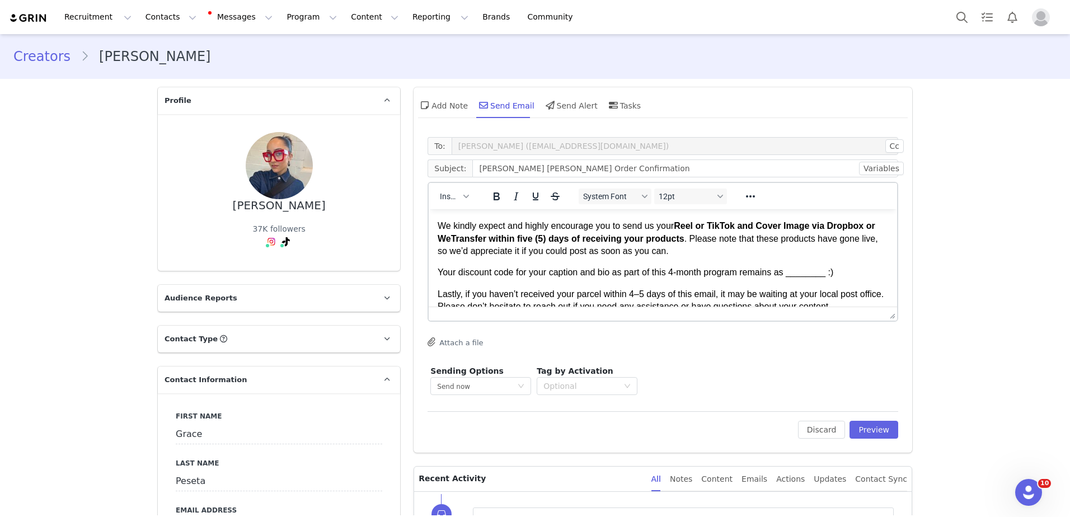
scroll to position [66, 0]
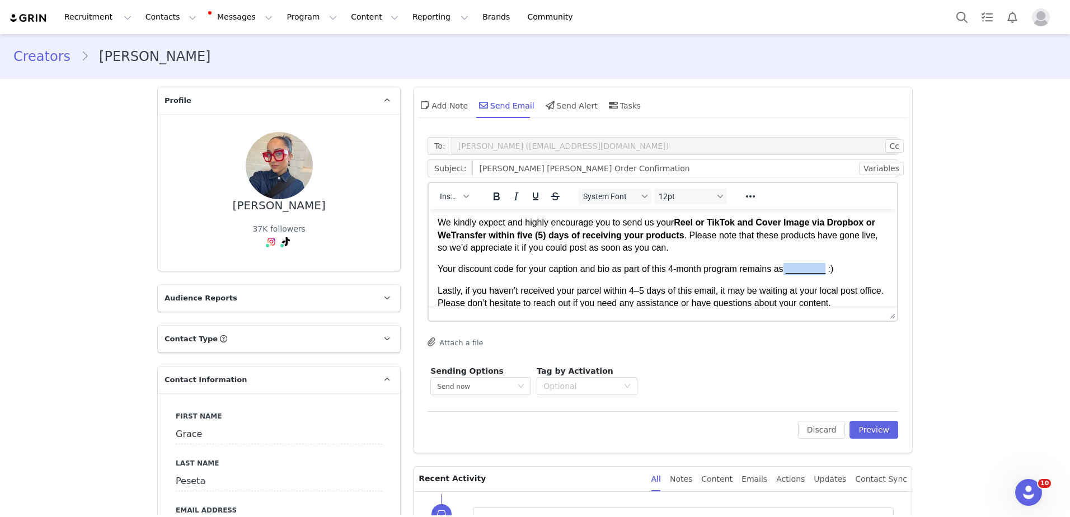
drag, startPoint x: 786, startPoint y: 270, endPoint x: 818, endPoint y: 271, distance: 31.9
click at [818, 271] on p "Your discount code for your caption and bio as part of this 4-month program rem…" at bounding box center [663, 269] width 450 height 12
drag, startPoint x: 791, startPoint y: 266, endPoint x: 825, endPoint y: 269, distance: 34.2
click at [825, 269] on p "Your discount code for your caption and bio as part of this 4-month program rem…" at bounding box center [663, 269] width 450 height 12
click at [825, 269] on strong "GRACE20" at bounding box center [804, 269] width 43 height 10
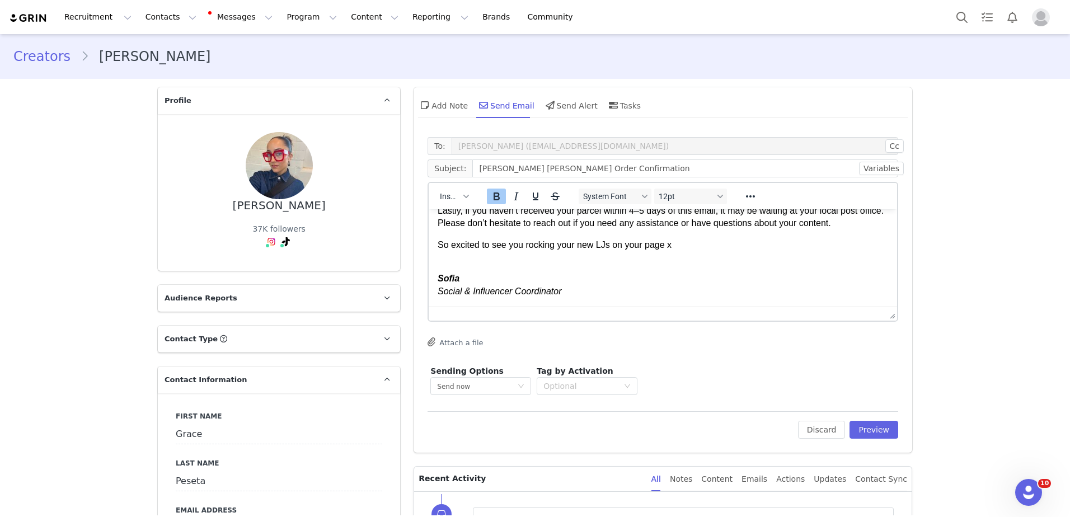
scroll to position [0, 0]
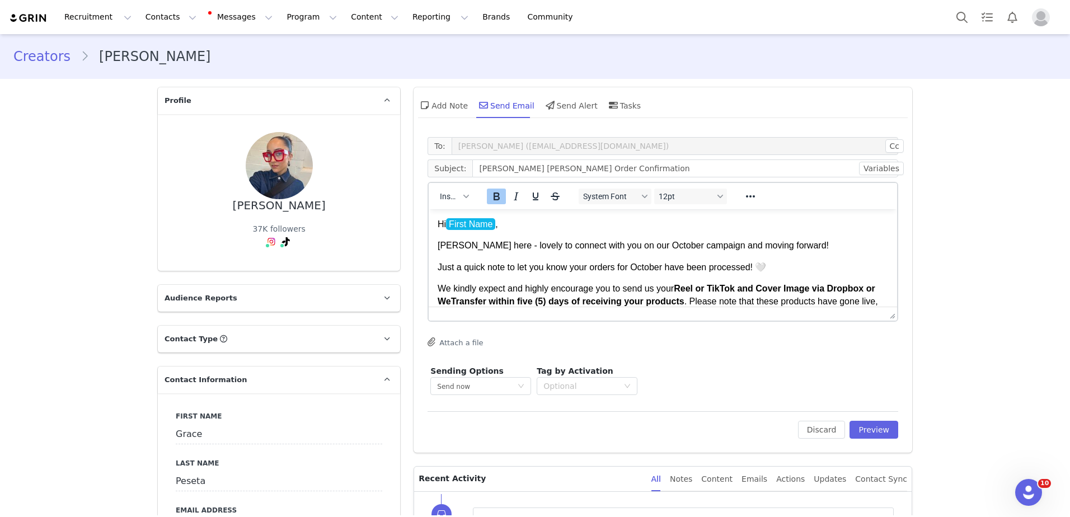
drag, startPoint x: 892, startPoint y: 255, endPoint x: 1315, endPoint y: 416, distance: 453.1
click at [881, 421] on button "Preview" at bounding box center [873, 430] width 49 height 18
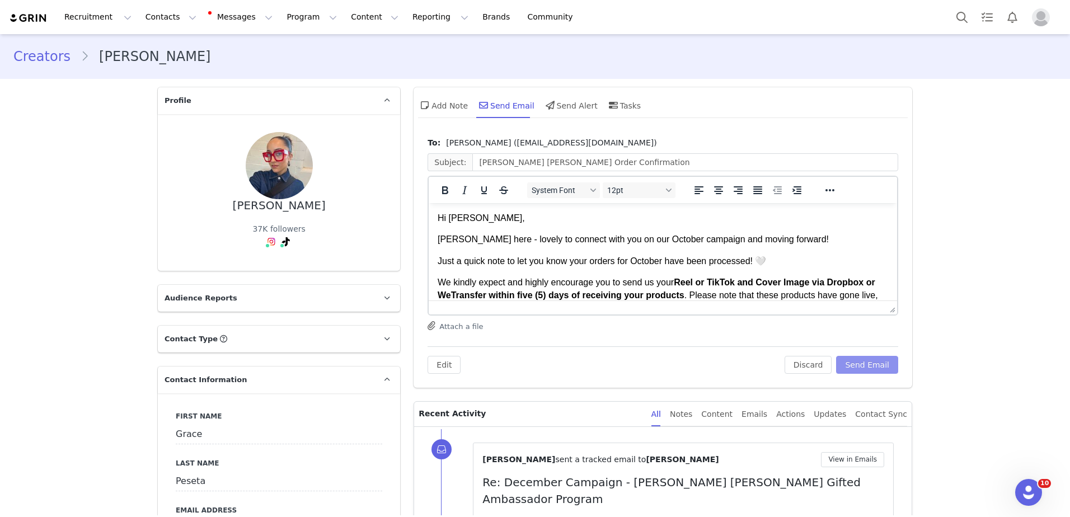
click at [874, 365] on button "Send Email" at bounding box center [867, 365] width 62 height 18
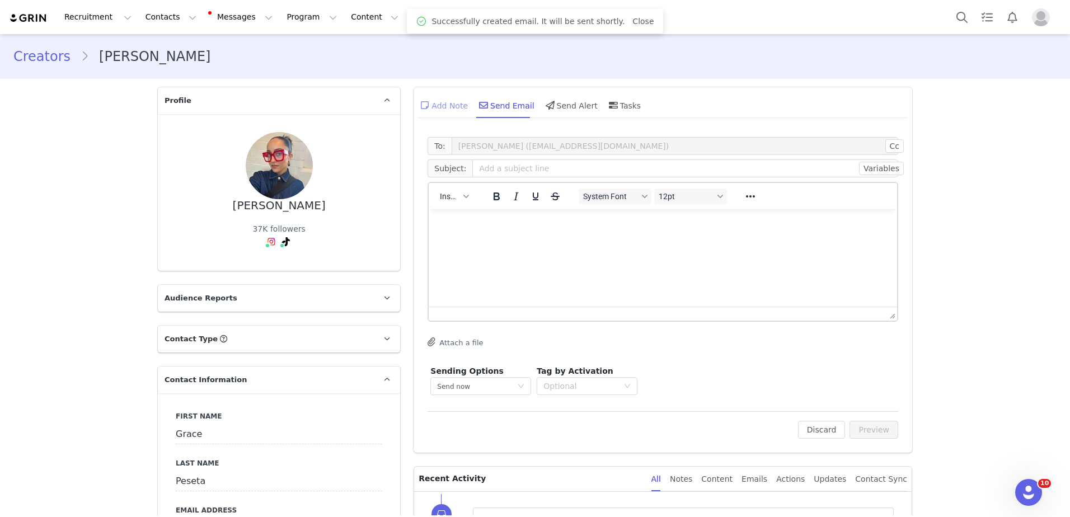
click at [441, 104] on div "Add Note" at bounding box center [443, 105] width 50 height 27
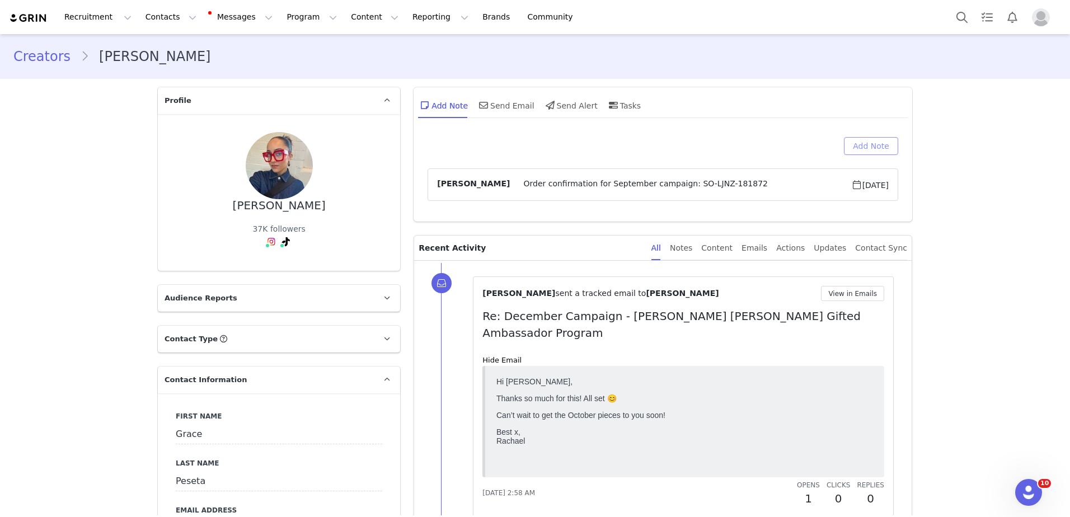
click at [874, 142] on button "Add Note" at bounding box center [871, 146] width 54 height 18
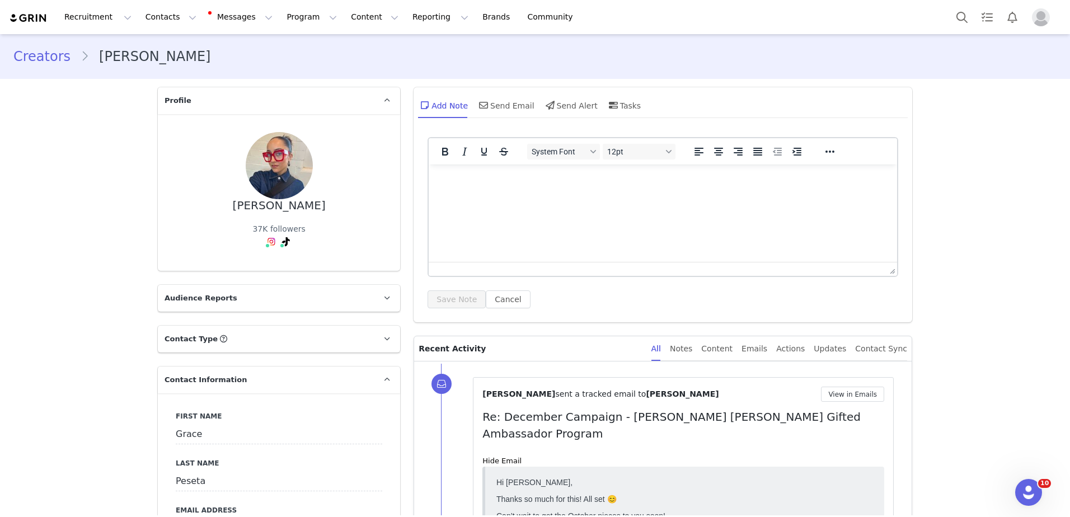
click at [642, 195] on html at bounding box center [663, 179] width 468 height 30
click at [459, 300] on button "Save Note" at bounding box center [456, 299] width 58 height 18
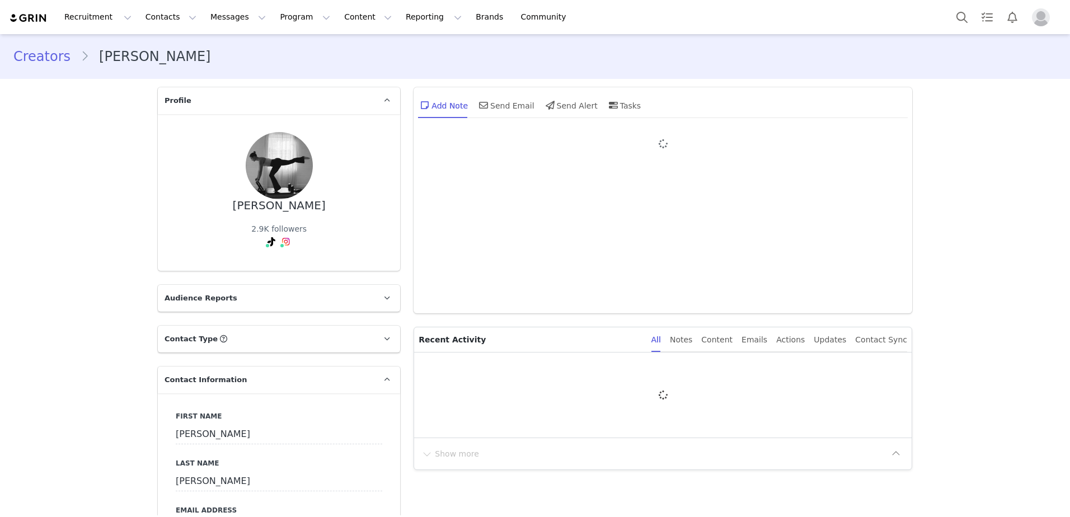
type input "+1 ([GEOGRAPHIC_DATA])"
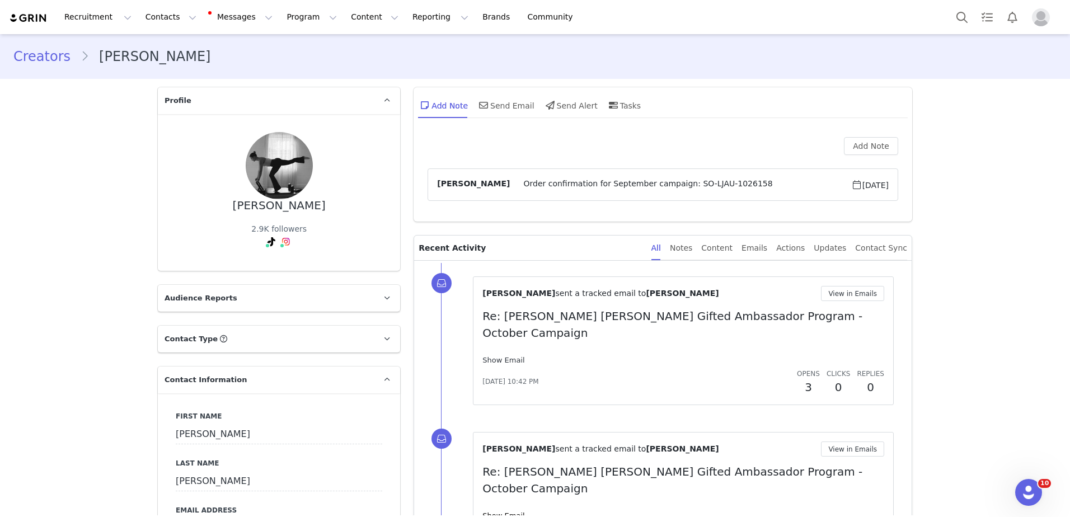
click at [500, 356] on link "Show Email" at bounding box center [503, 360] width 42 height 8
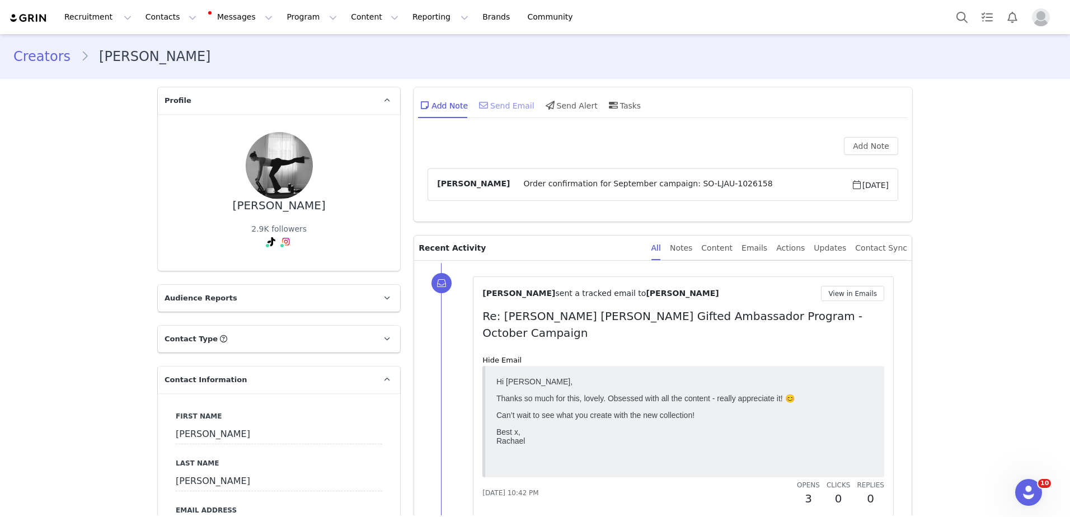
click at [505, 102] on div "Send Email" at bounding box center [506, 105] width 58 height 27
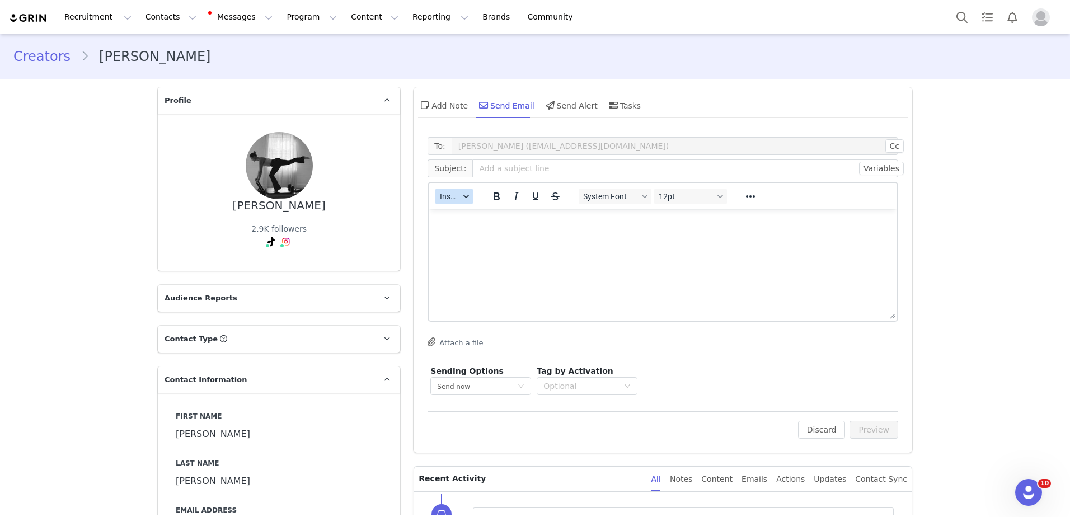
click at [448, 192] on span "Insert" at bounding box center [450, 196] width 20 height 9
click at [474, 212] on div "Insert Template" at bounding box center [491, 215] width 101 height 13
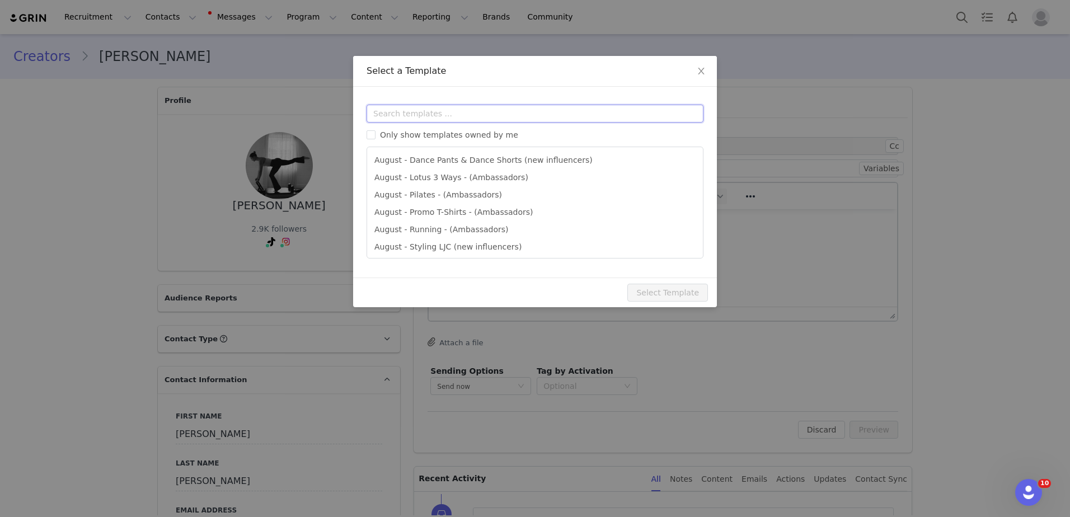
click at [459, 117] on input "text" at bounding box center [534, 114] width 337 height 18
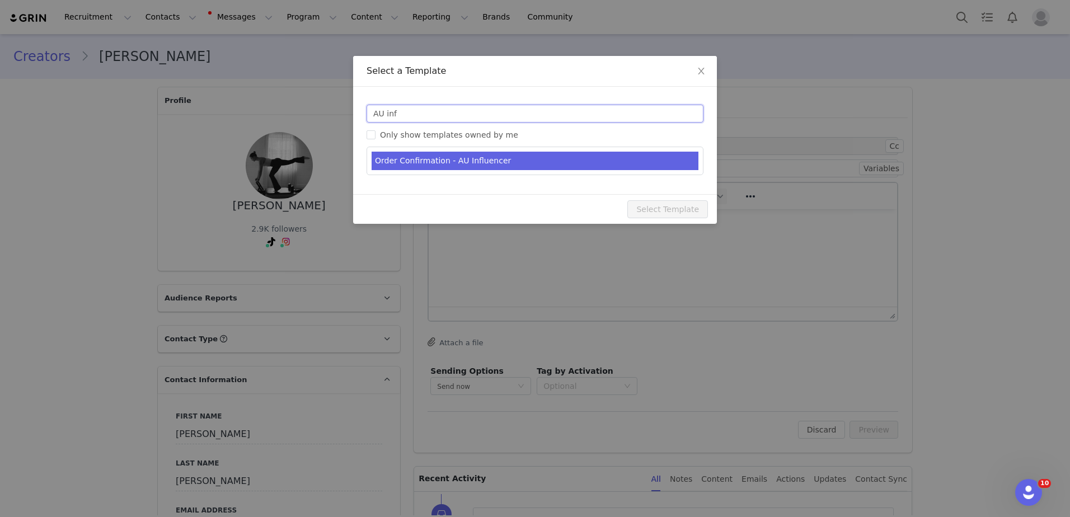
type input "AU inf"
type input "[PERSON_NAME] [PERSON_NAME] Order Confirmation"
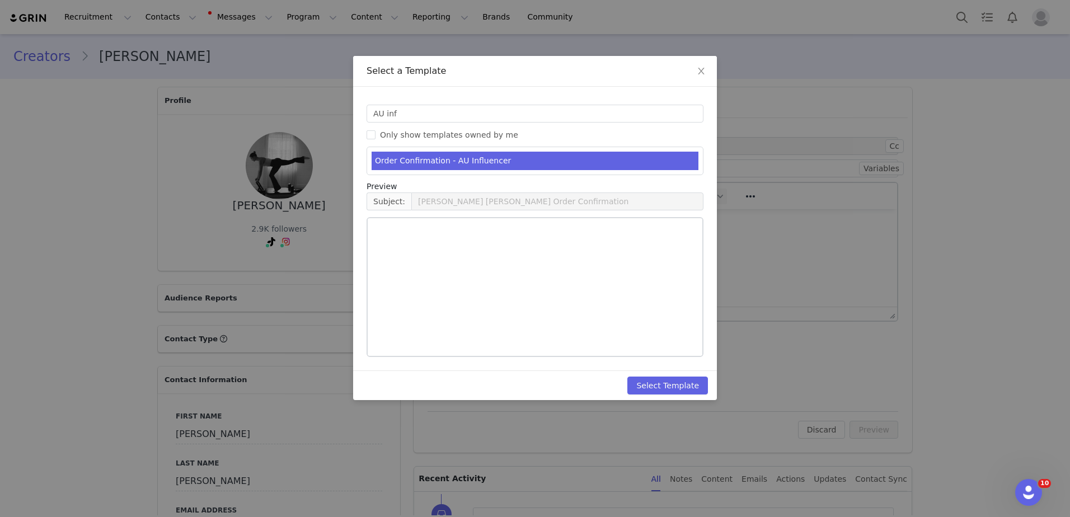
drag, startPoint x: 485, startPoint y: 162, endPoint x: 232, endPoint y: 22, distance: 289.3
click at [485, 162] on li "Order Confirmation - AU Influencer" at bounding box center [534, 161] width 327 height 18
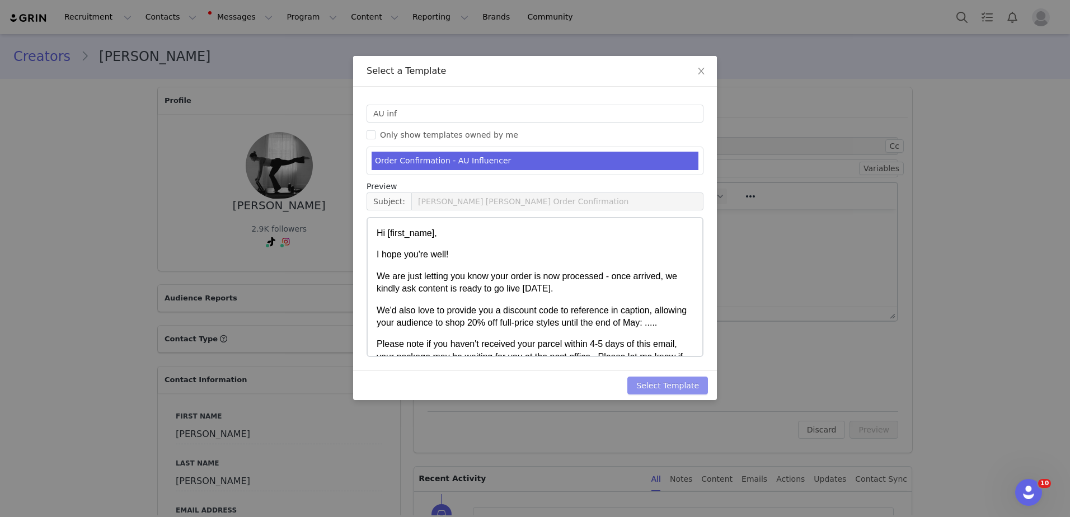
click at [665, 384] on button "Select Template" at bounding box center [667, 386] width 81 height 18
type input "[PERSON_NAME] [PERSON_NAME] Order Confirmation"
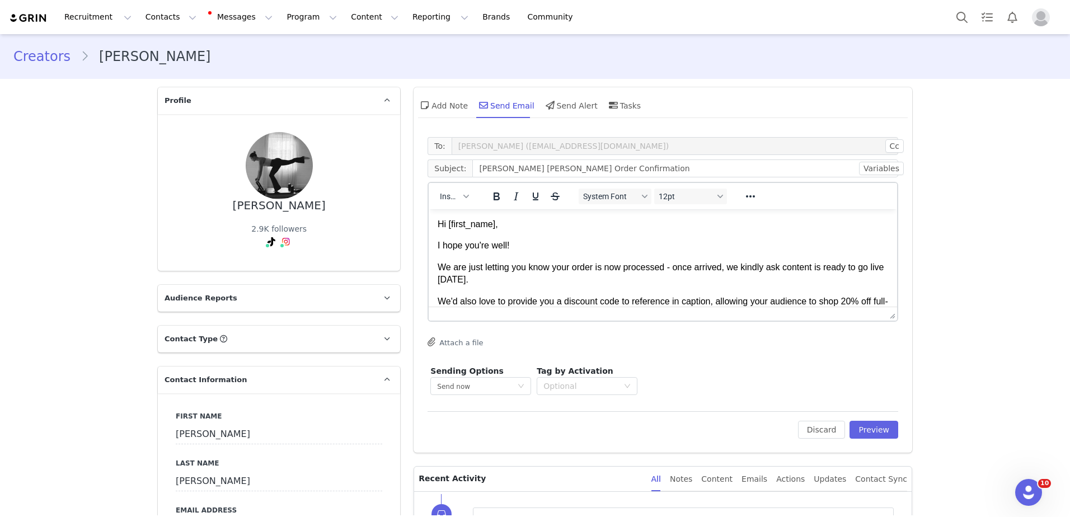
click at [557, 247] on p "I hope you're well!" at bounding box center [663, 245] width 450 height 12
click at [464, 253] on body "Hi First Name ﻿ , I hope you're well! We are just letting you know your order i…" at bounding box center [663, 318] width 450 height 200
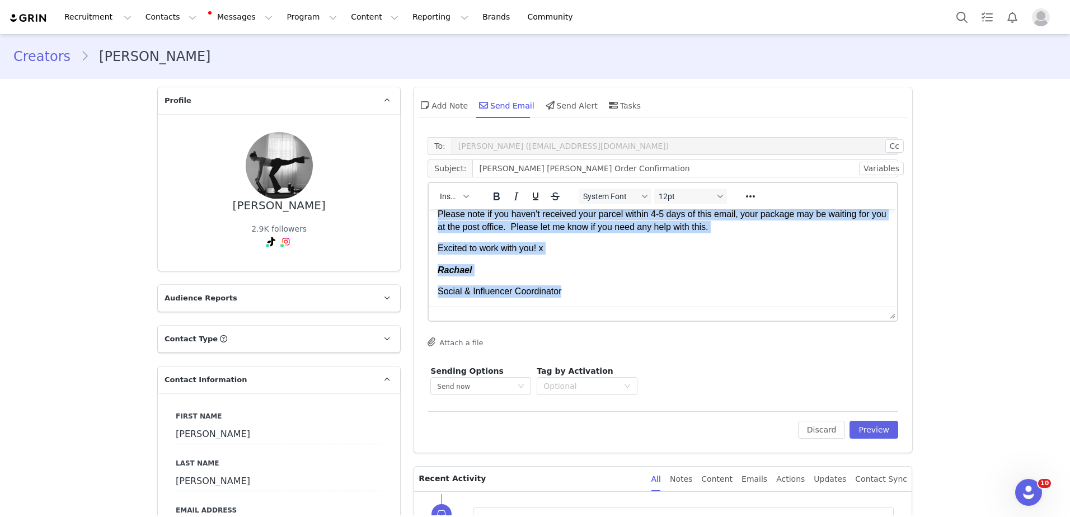
drag, startPoint x: 438, startPoint y: 245, endPoint x: 700, endPoint y: 331, distance: 275.5
click at [700, 307] on html "Hi First Name , I hope you're well! We are just letting you know your order is …" at bounding box center [663, 197] width 468 height 218
paste body "Rich Text Area. Press ALT-0 for help."
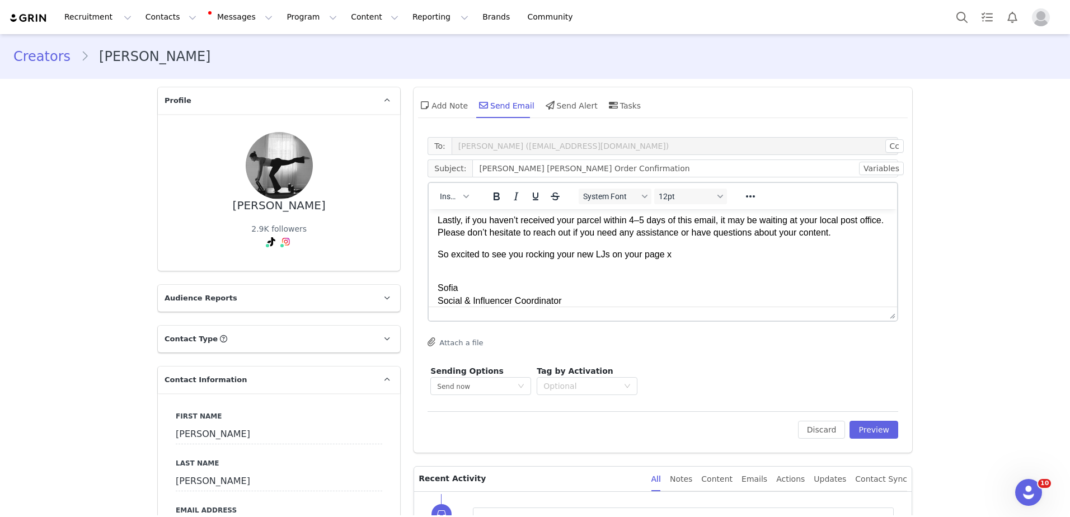
scroll to position [146, 0]
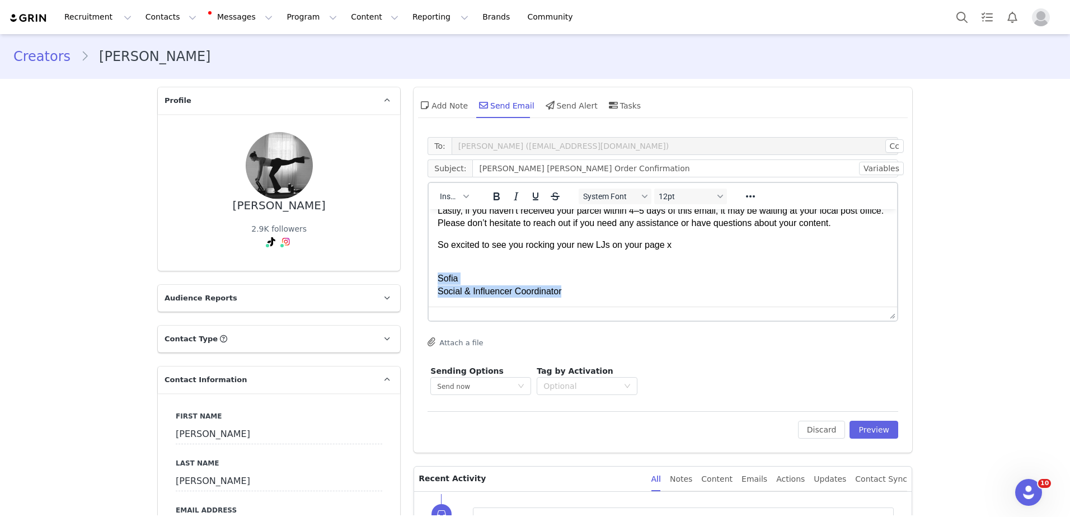
drag, startPoint x: 575, startPoint y: 299, endPoint x: 435, endPoint y: 281, distance: 140.5
click at [435, 281] on html "Hi First Name , [PERSON_NAME] here - lovely to connect with you on our October …" at bounding box center [663, 184] width 468 height 243
click at [512, 255] on body "Hi First Name , [PERSON_NAME] here - lovely to connect with you on our October …" at bounding box center [663, 184] width 450 height 225
drag, startPoint x: 458, startPoint y: 279, endPoint x: 424, endPoint y: 278, distance: 33.6
click at [429, 278] on html "Hi First Name , [PERSON_NAME] here - lovely to connect with you on our October …" at bounding box center [663, 184] width 468 height 243
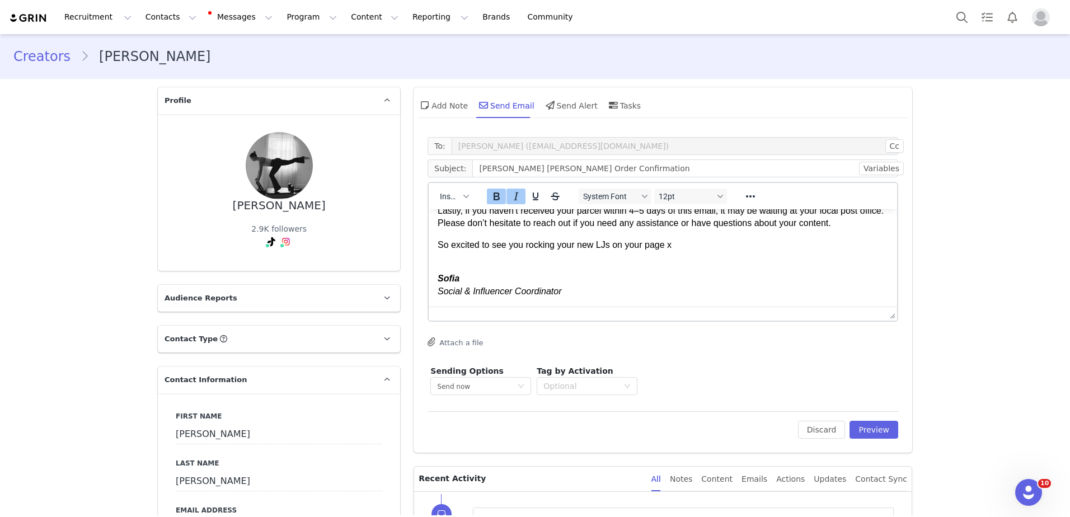
click at [420, 278] on div "To: [PERSON_NAME] ([EMAIL_ADDRESS][DOMAIN_NAME]) Cc Cc: Subject: [PERSON_NAME] …" at bounding box center [662, 291] width 498 height 321
click at [660, 254] on body "Hi First Name , [PERSON_NAME] here - lovely to connect with you on our October …" at bounding box center [663, 184] width 450 height 225
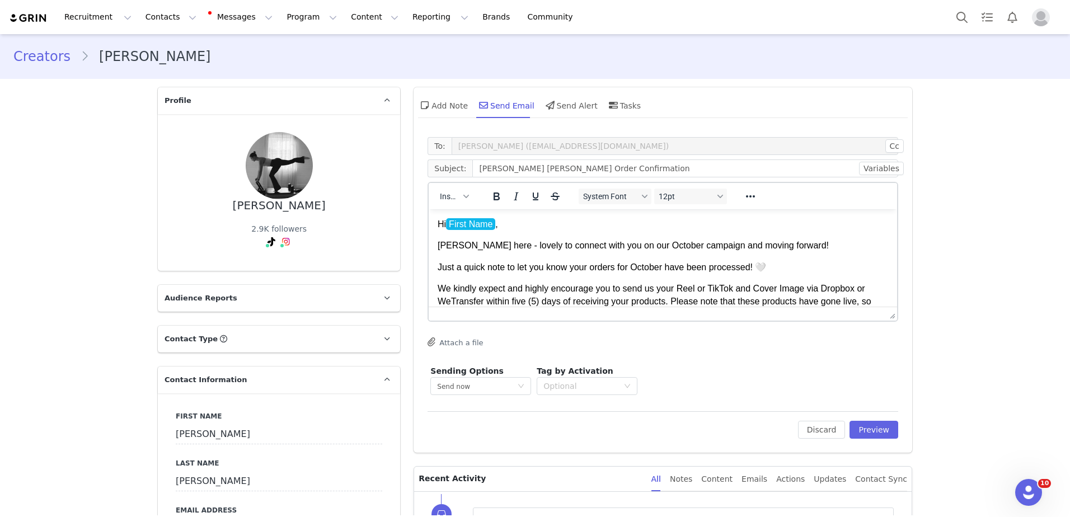
scroll to position [21, 0]
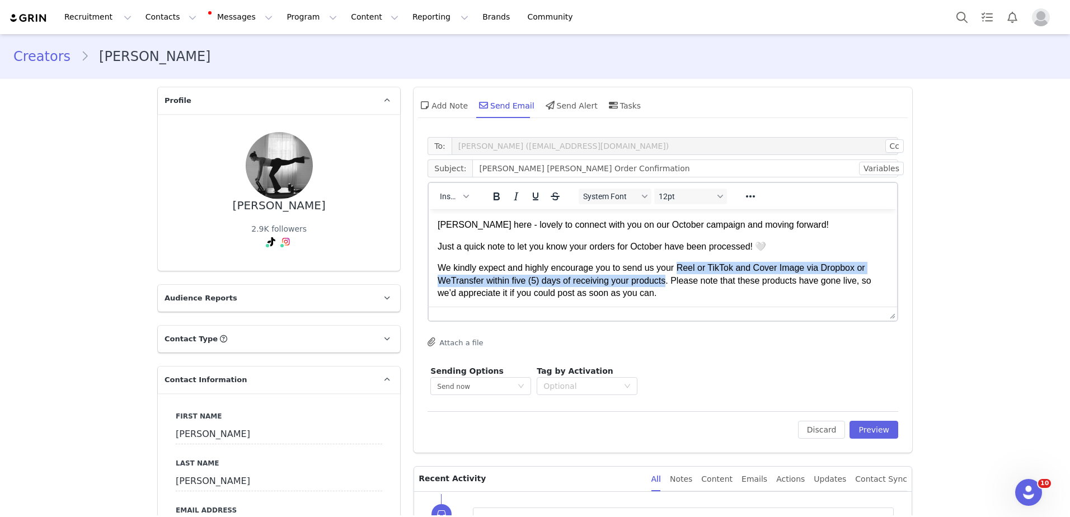
drag, startPoint x: 676, startPoint y: 267, endPoint x: 664, endPoint y: 282, distance: 19.5
click at [664, 282] on p "We kindly expect and highly encourage you to send us your Reel or TikTok and Co…" at bounding box center [663, 280] width 450 height 37
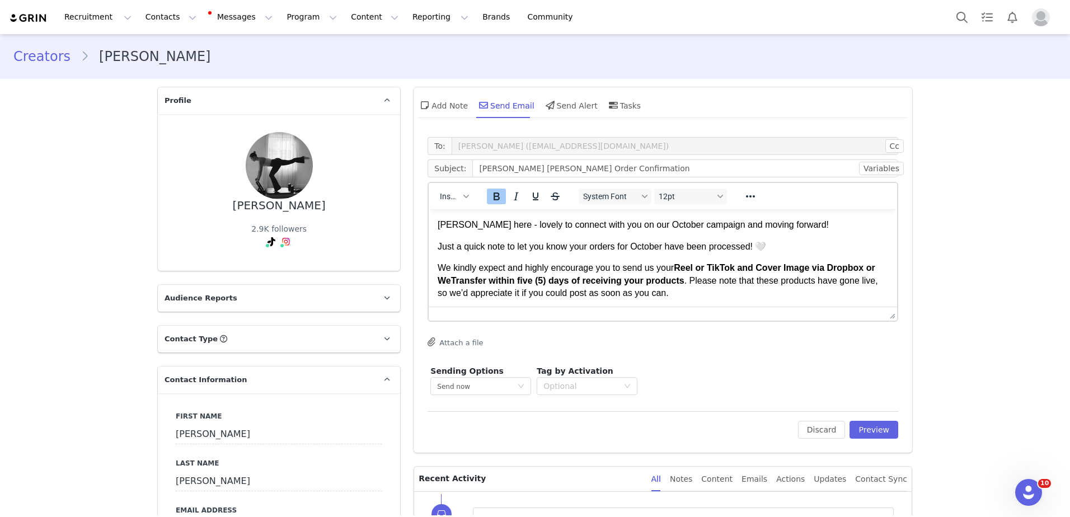
click at [664, 282] on strong "Reel or TikTok and Cover Image via Dropbox or WeTransfer within five (5) days o…" at bounding box center [657, 274] width 438 height 22
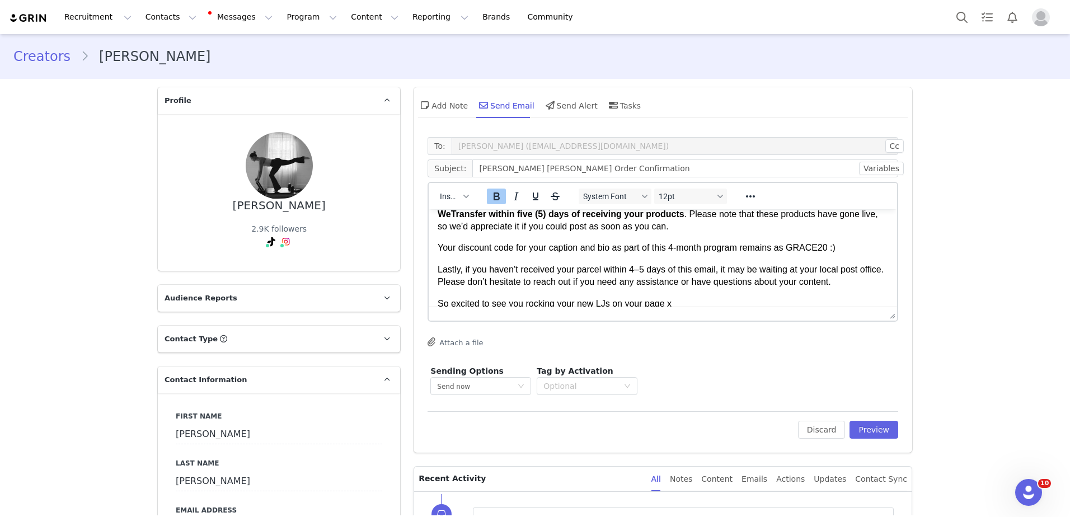
scroll to position [89, 0]
drag, startPoint x: 788, startPoint y: 246, endPoint x: 824, endPoint y: 246, distance: 35.3
click at [824, 246] on p "Your discount code for your caption and bio as part of this 4-month program rem…" at bounding box center [663, 246] width 450 height 12
drag, startPoint x: 791, startPoint y: 244, endPoint x: 829, endPoint y: 245, distance: 38.1
click at [829, 245] on p "Your discount code for your caption and bio as part of this 4-month program rem…" at bounding box center [663, 246] width 450 height 12
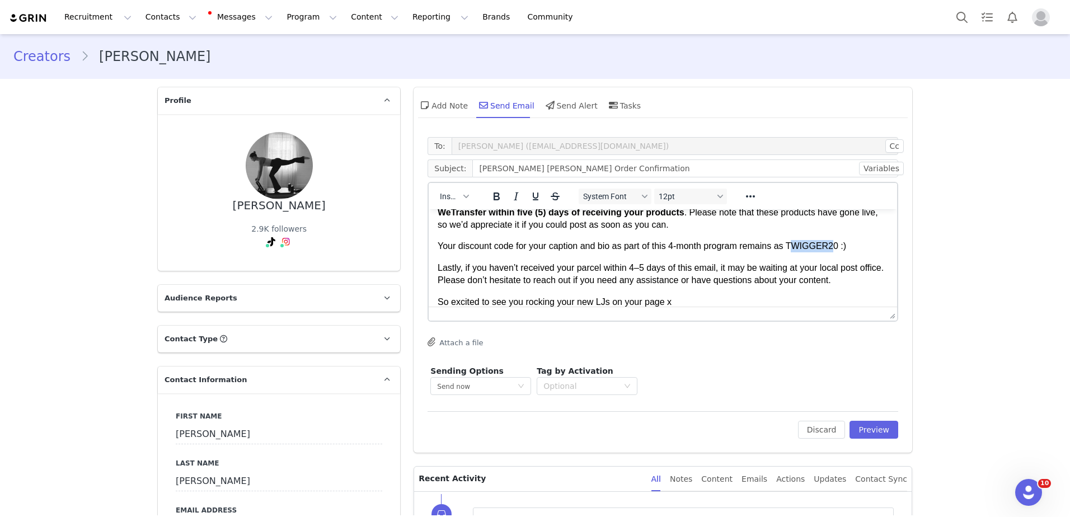
click at [829, 245] on p "Your discount code for your caption and bio as part of this 4-month program rem…" at bounding box center [663, 246] width 450 height 12
drag, startPoint x: 789, startPoint y: 246, endPoint x: 834, endPoint y: 247, distance: 45.3
click at [834, 247] on p "Your discount code for your caption and bio as part of this 4-month program rem…" at bounding box center [663, 246] width 450 height 12
click at [789, 277] on p "Lastly, if you haven’t received your parcel within 4–5 days of this email, it m…" at bounding box center [663, 274] width 450 height 25
click at [535, 249] on p "Your discount code for your caption and bio as part of this 4-month program rem…" at bounding box center [663, 246] width 450 height 12
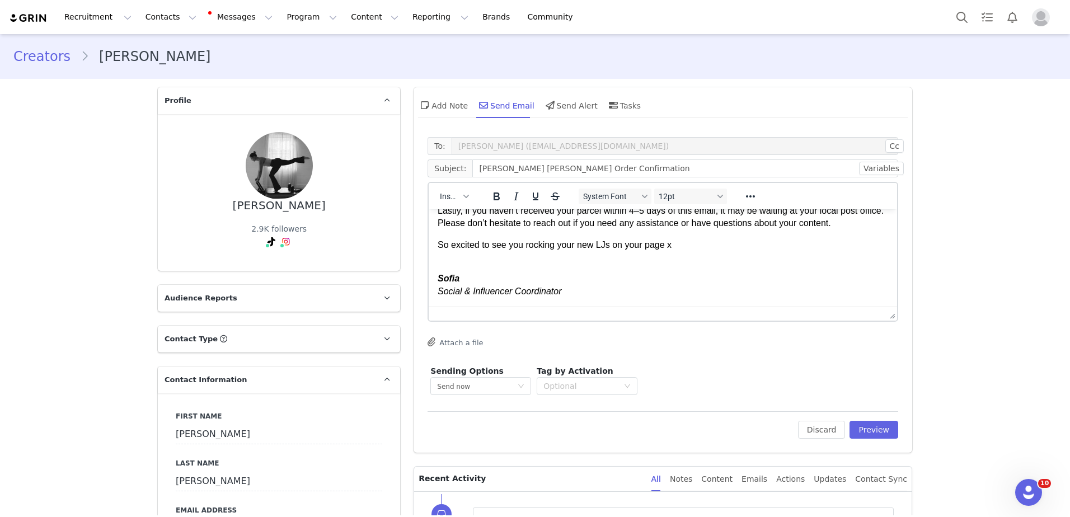
scroll to position [0, 0]
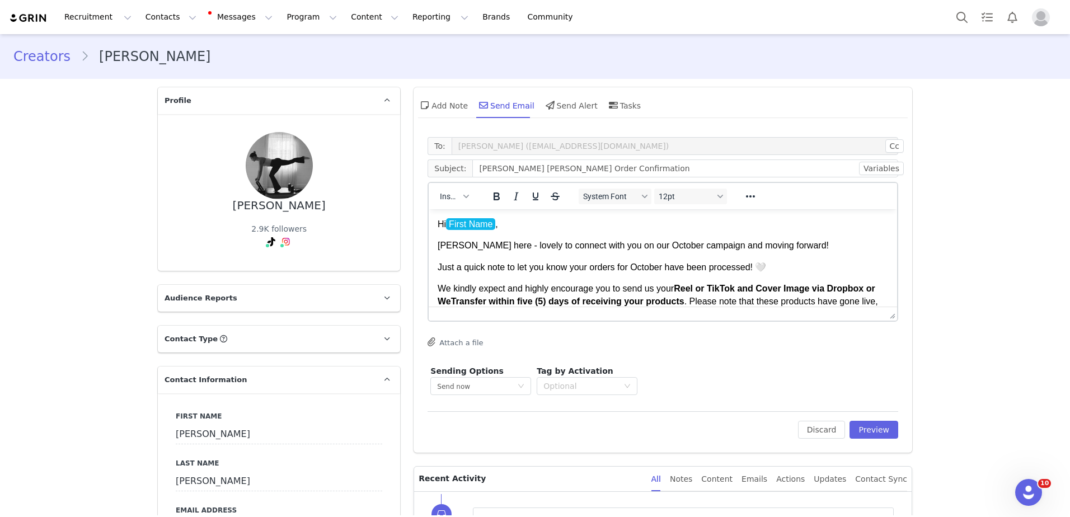
drag, startPoint x: 896, startPoint y: 239, endPoint x: 1326, endPoint y: 423, distance: 467.7
click at [886, 425] on button "Preview" at bounding box center [873, 430] width 49 height 18
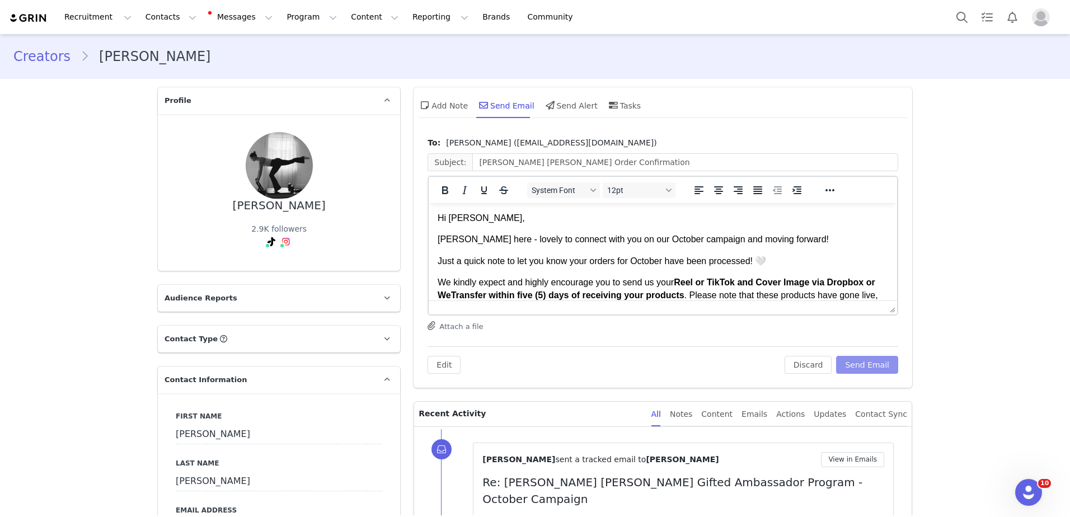
click at [857, 366] on button "Send Email" at bounding box center [867, 365] width 62 height 18
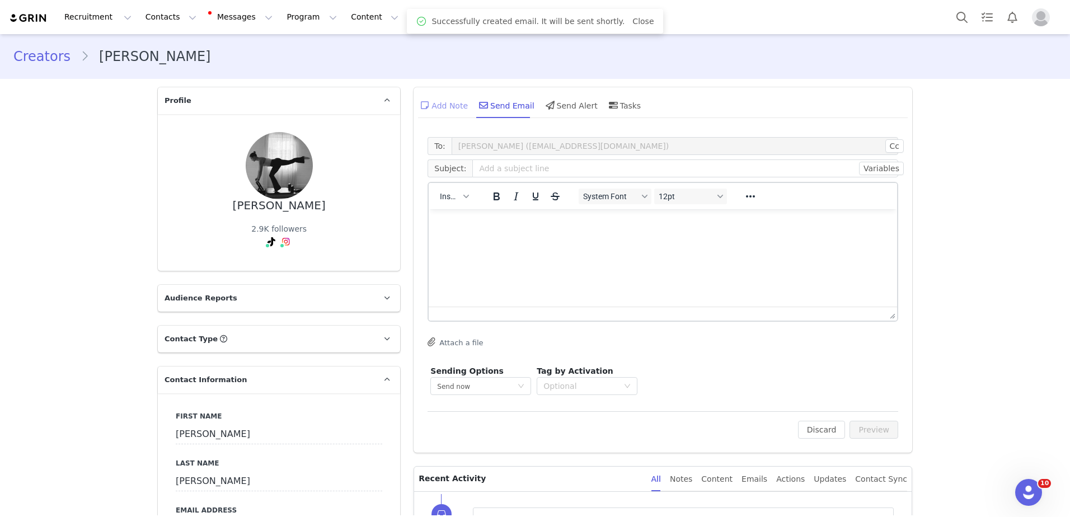
click at [441, 109] on div "Add Note" at bounding box center [443, 105] width 50 height 27
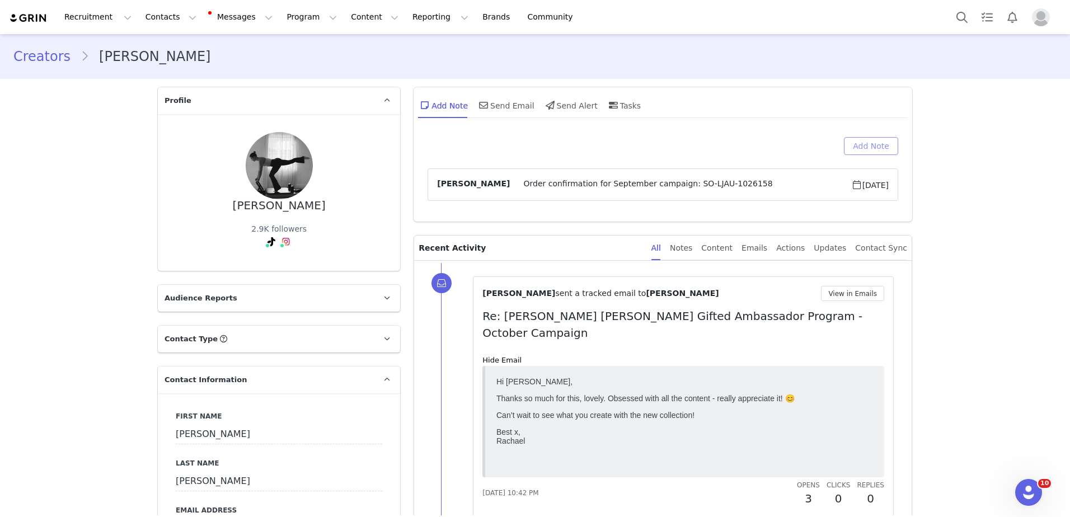
click at [848, 149] on button "Add Note" at bounding box center [871, 146] width 54 height 18
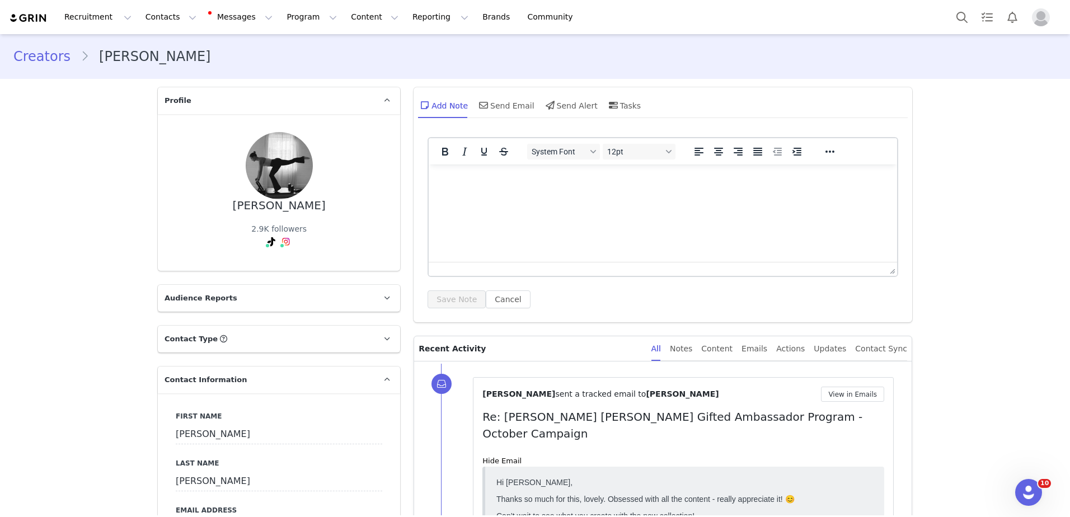
click at [565, 195] on html at bounding box center [663, 179] width 468 height 30
click at [446, 293] on button "Save Note" at bounding box center [456, 299] width 58 height 18
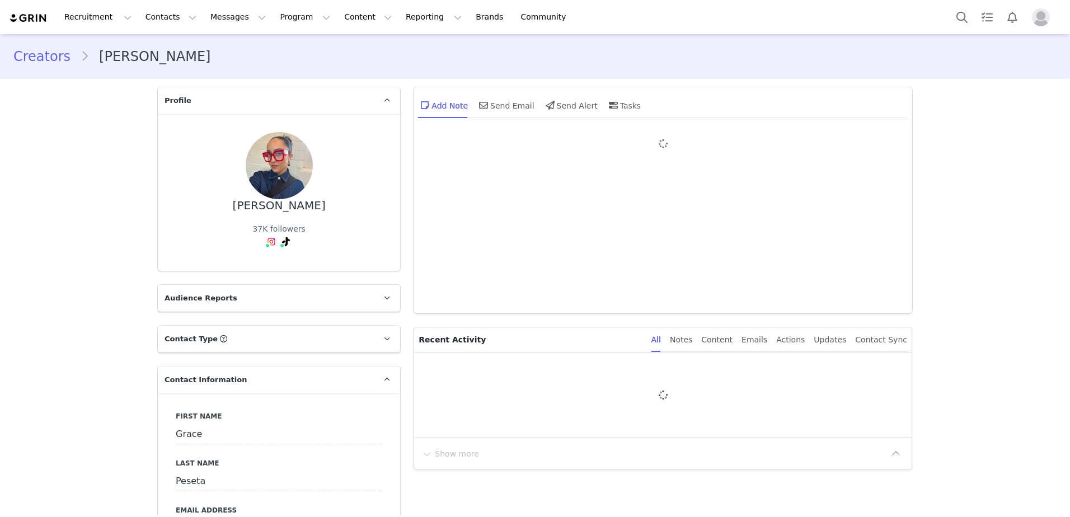
type input "+1 ([GEOGRAPHIC_DATA])"
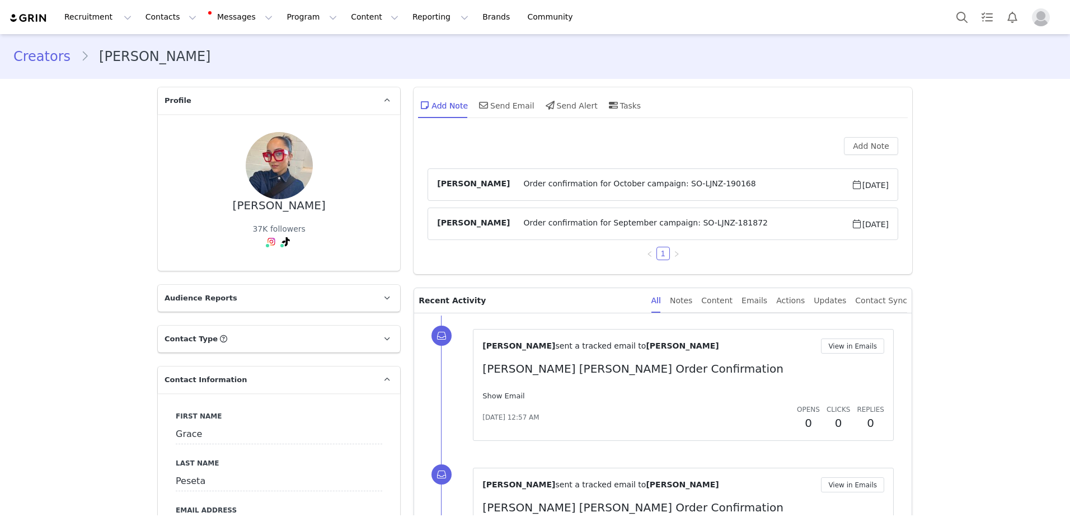
click at [506, 393] on link "Show Email" at bounding box center [503, 396] width 42 height 8
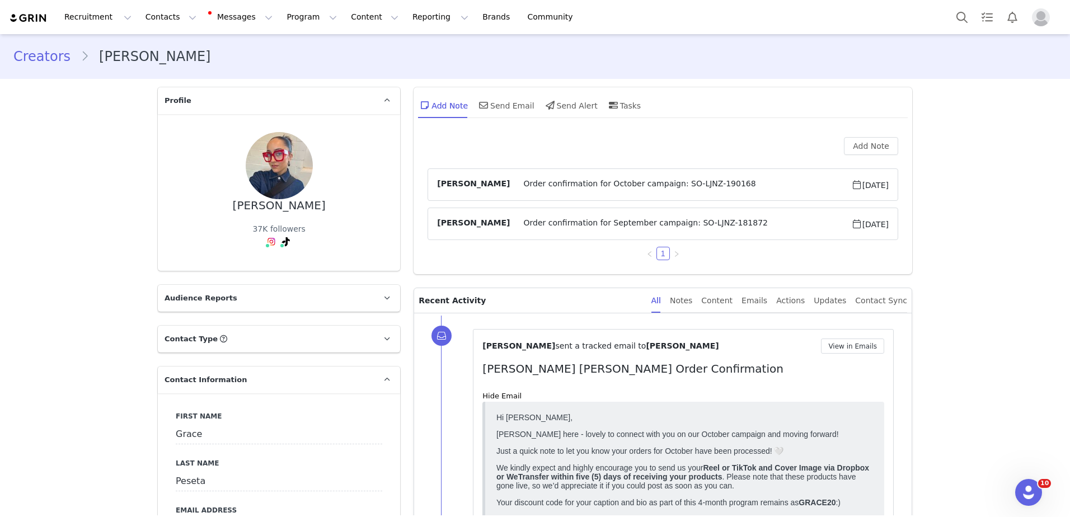
scroll to position [220, 0]
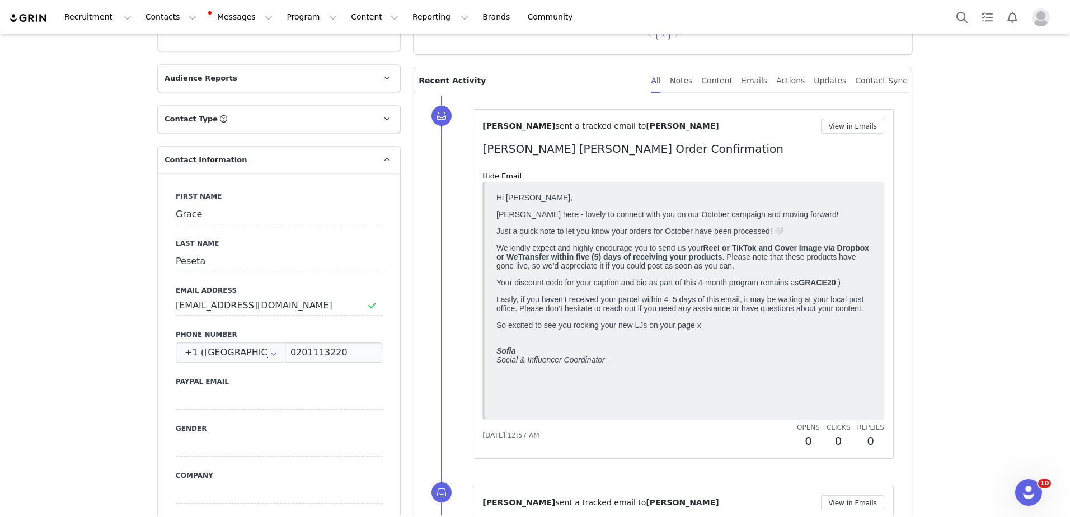
drag, startPoint x: 608, startPoint y: 362, endPoint x: 515, endPoint y: 226, distance: 164.3
click at [515, 226] on body "Hi Grace, Sofia here - lovely to connect with you on our October campaign and m…" at bounding box center [684, 298] width 377 height 212
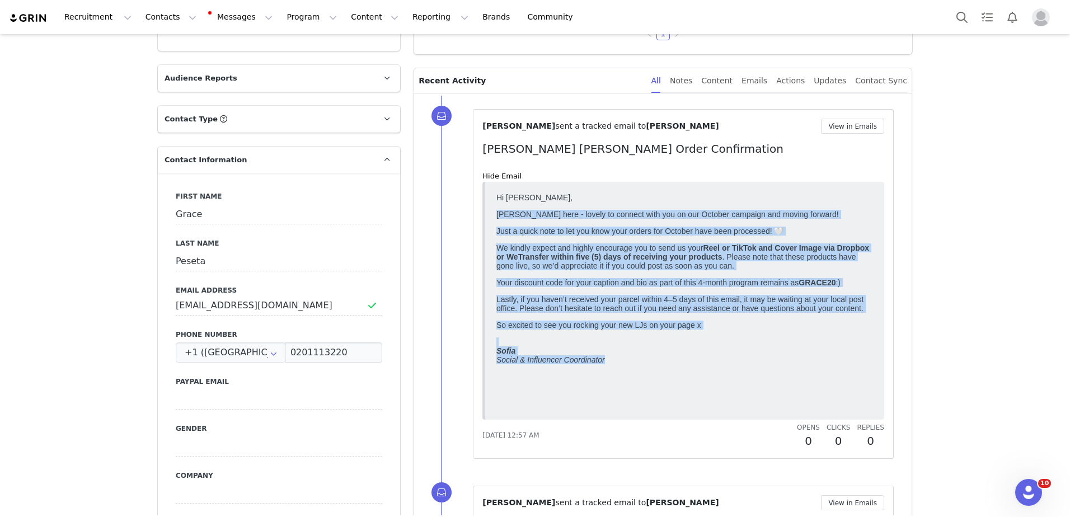
drag, startPoint x: 496, startPoint y: 210, endPoint x: 622, endPoint y: 369, distance: 203.1
click at [622, 369] on body "Hi Grace, Sofia here - lovely to connect with you on our October campaign and m…" at bounding box center [684, 298] width 377 height 212
copy body "Sofia here - lovely to connect with you on our October campaign and moving forw…"
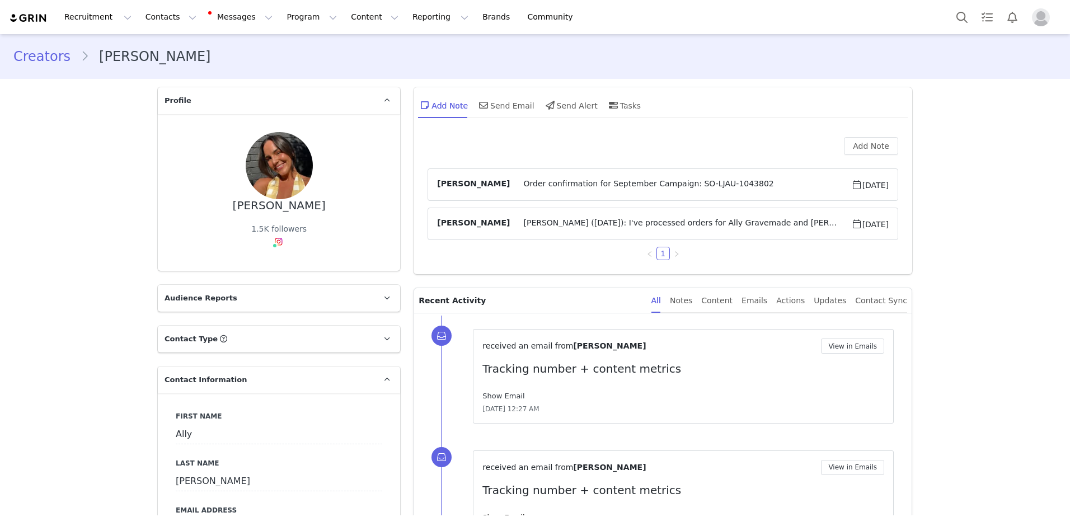
click at [505, 392] on link "Show Email" at bounding box center [503, 396] width 42 height 8
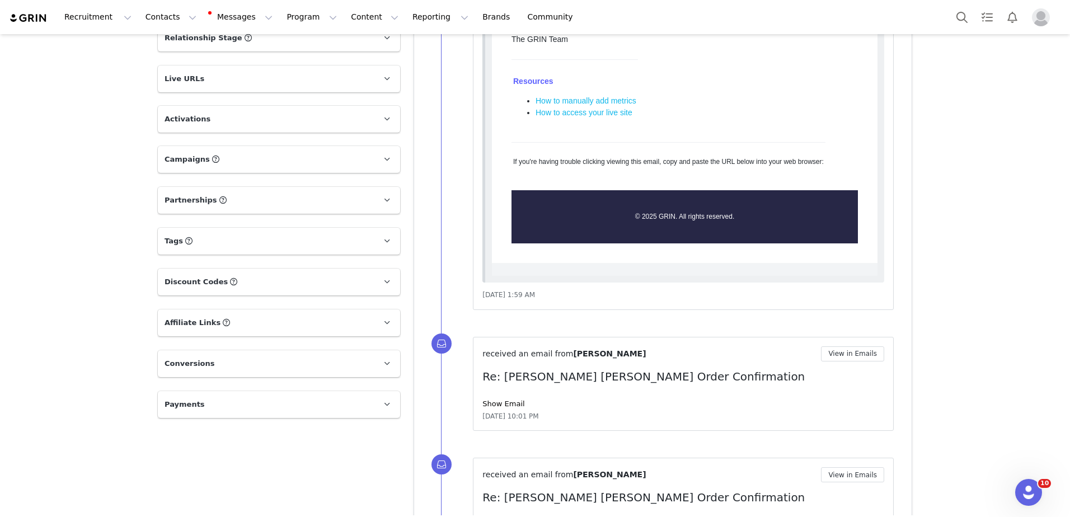
scroll to position [1186, 0]
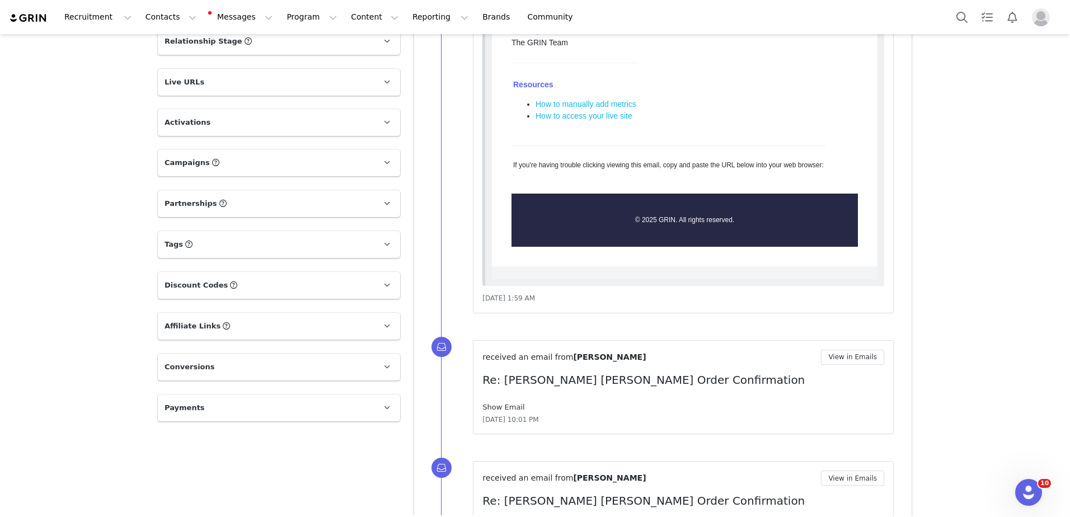
click at [501, 407] on link "Show Email" at bounding box center [503, 407] width 42 height 8
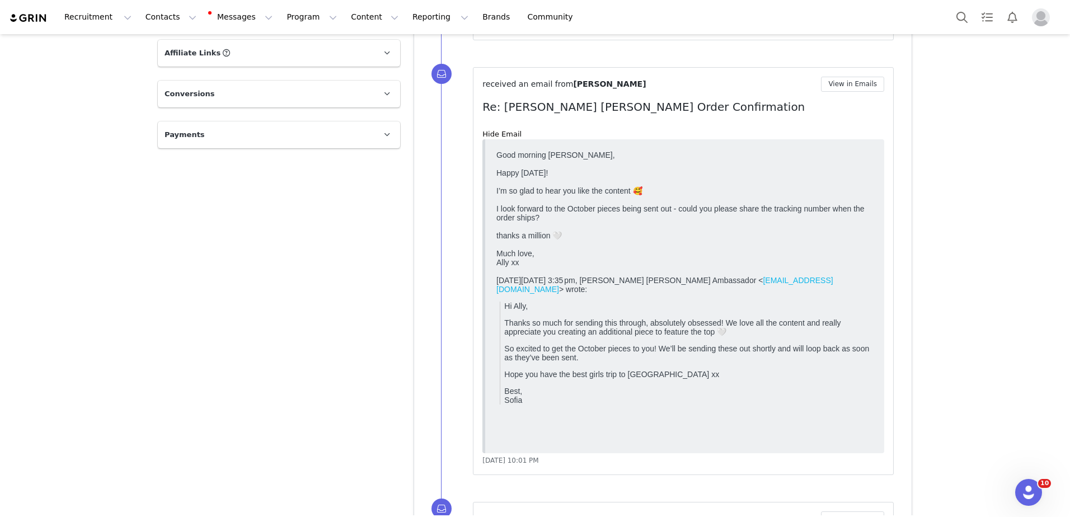
scroll to position [0, 0]
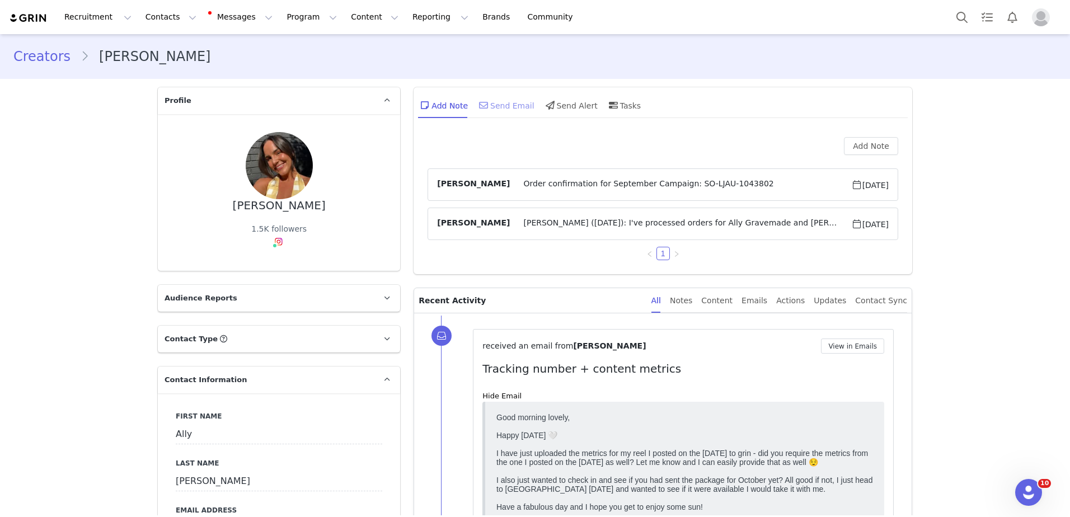
click at [496, 114] on div "Send Email" at bounding box center [506, 105] width 58 height 27
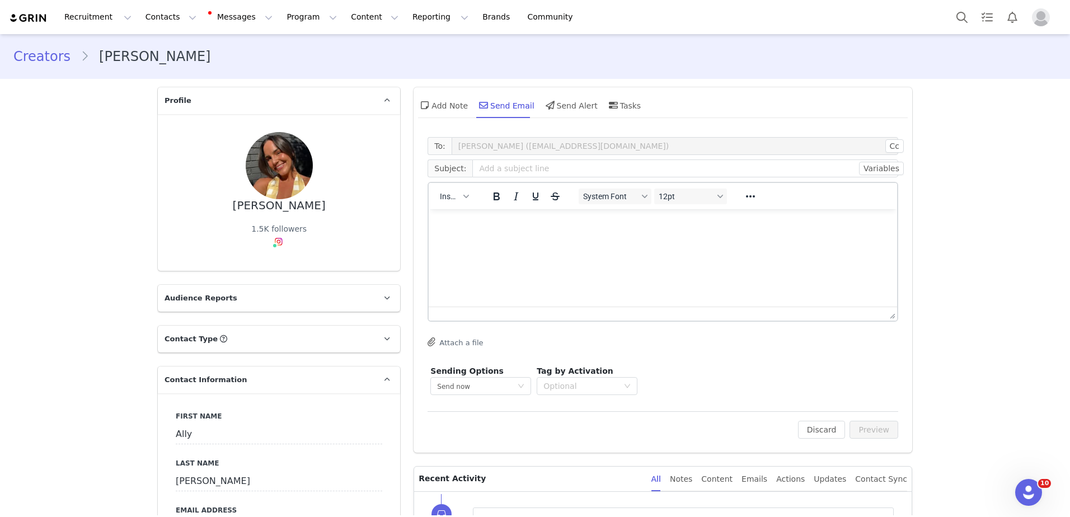
click at [480, 239] on html at bounding box center [663, 224] width 468 height 30
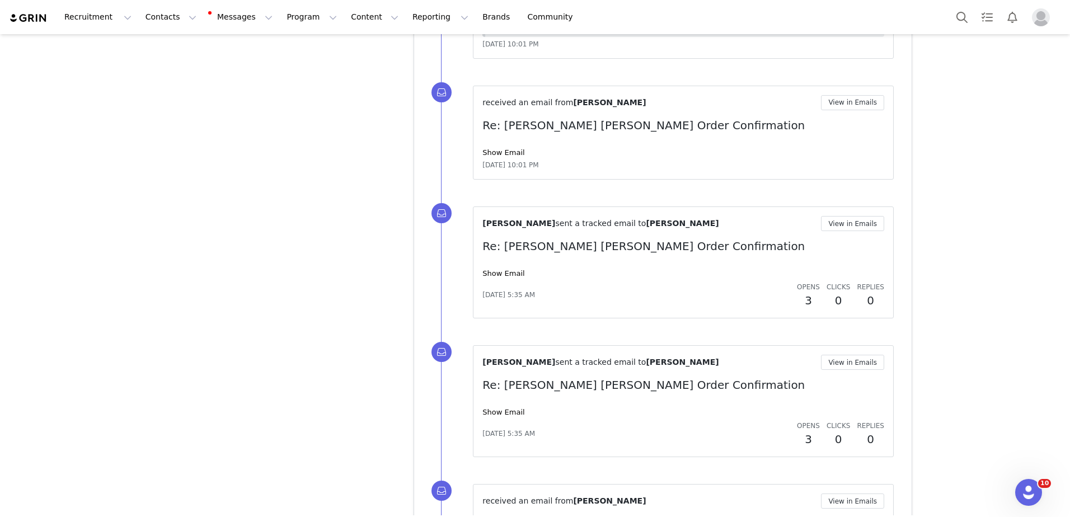
scroll to position [2068, 0]
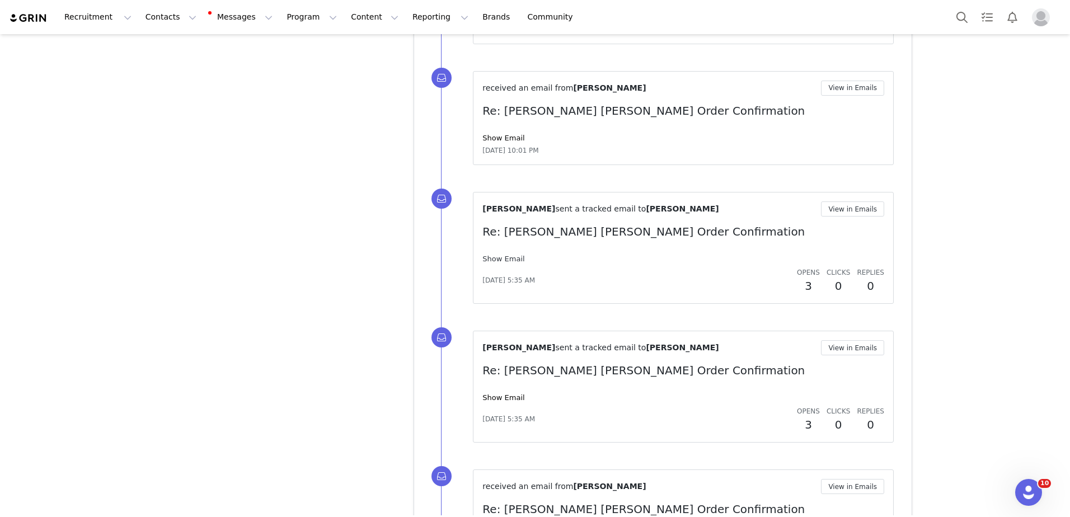
click at [500, 260] on link "Show Email" at bounding box center [503, 259] width 42 height 8
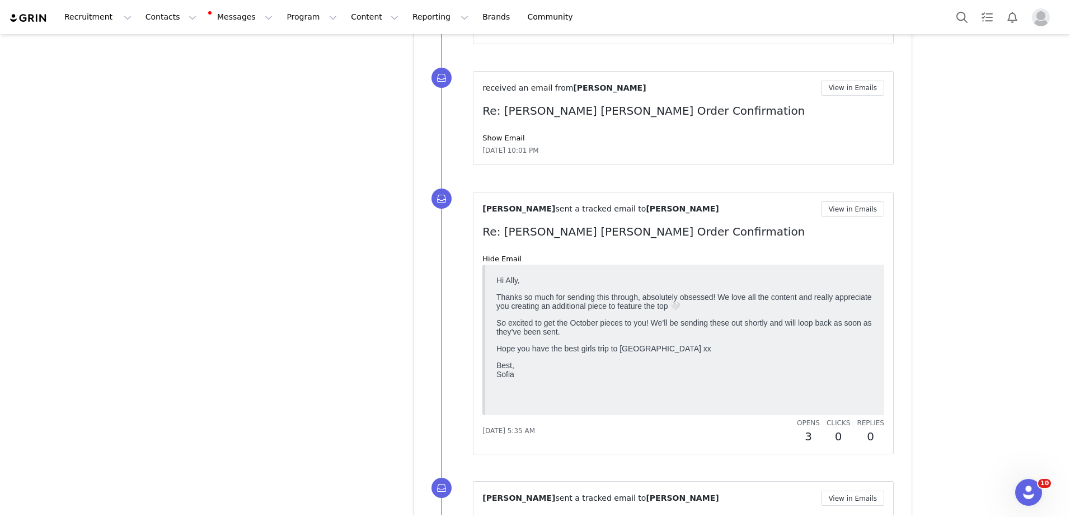
scroll to position [0, 0]
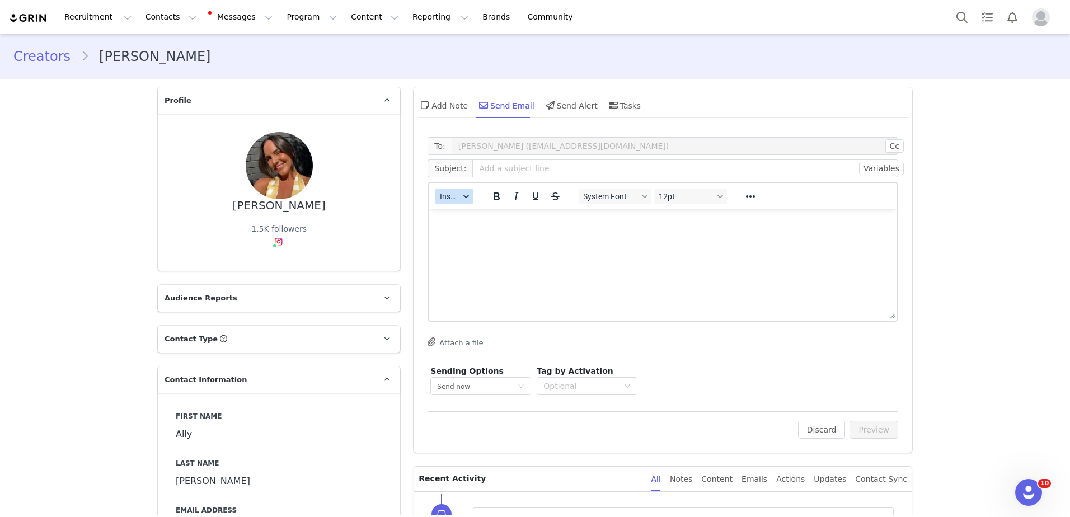
click at [454, 197] on span "Insert" at bounding box center [450, 196] width 20 height 9
click at [471, 218] on div "Insert Template" at bounding box center [491, 215] width 101 height 13
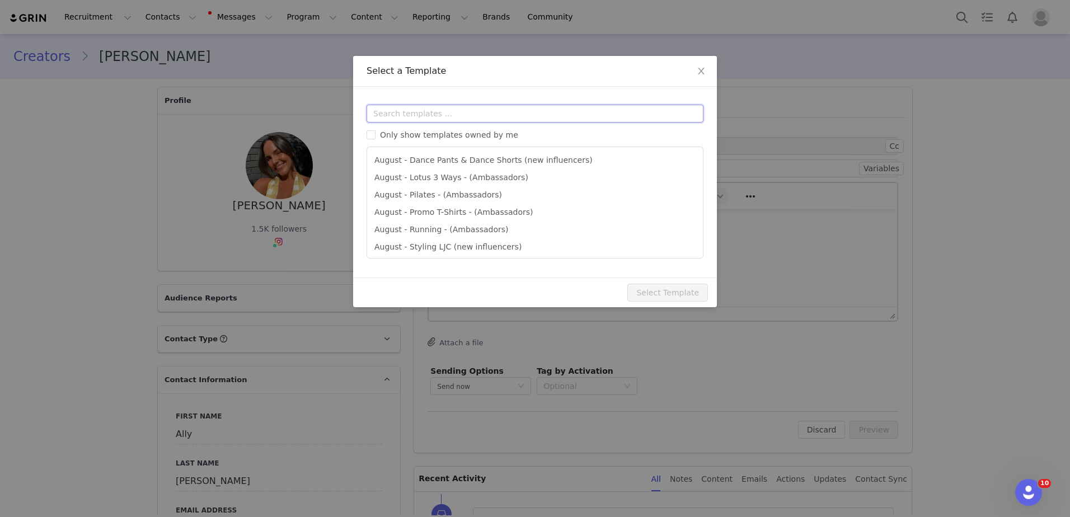
click at [501, 112] on input "text" at bounding box center [534, 114] width 337 height 18
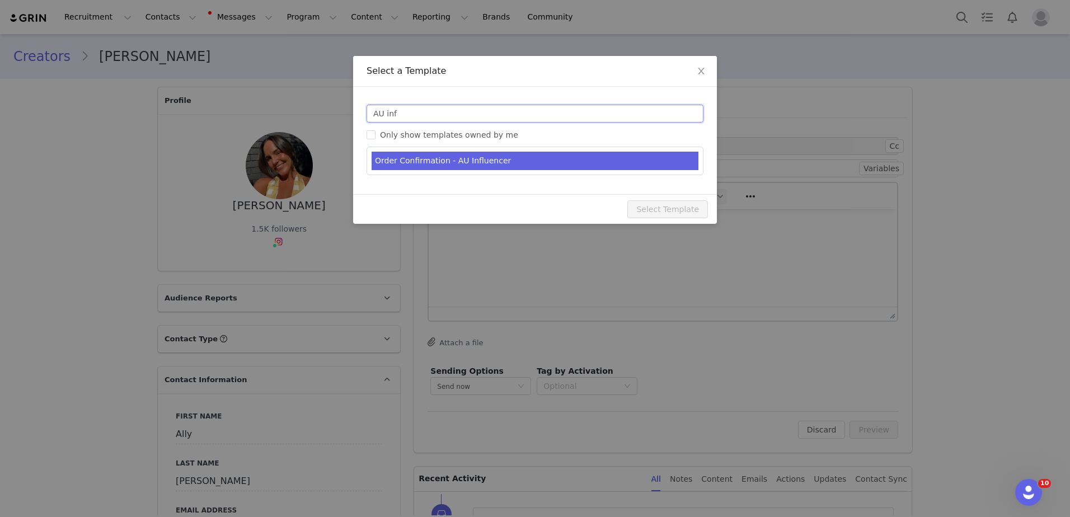
type input "AU inf"
click at [488, 157] on li "Order Confirmation - AU Influencer" at bounding box center [534, 161] width 327 height 18
type input "[PERSON_NAME] [PERSON_NAME] Order Confirmation"
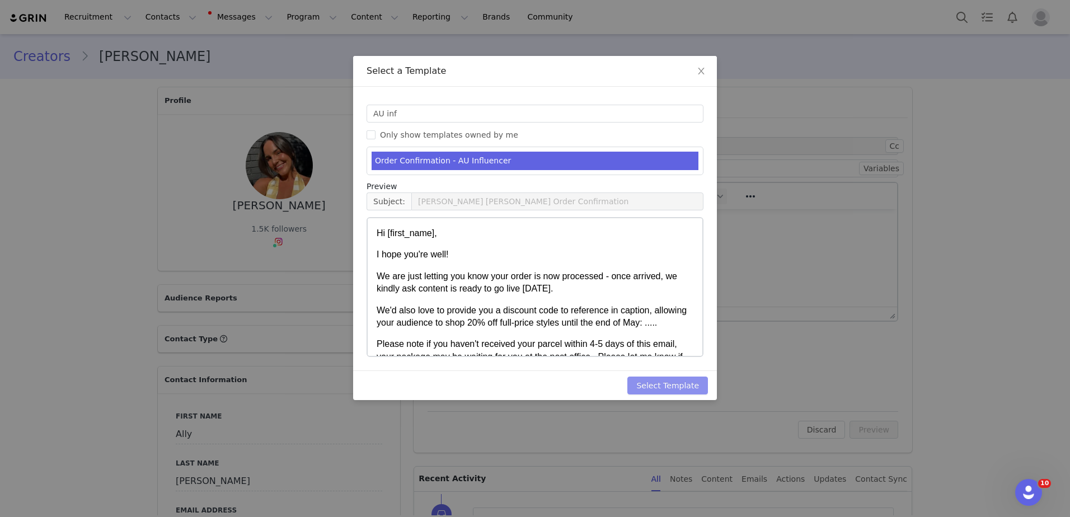
click at [664, 381] on button "Select Template" at bounding box center [667, 386] width 81 height 18
type input "[PERSON_NAME] [PERSON_NAME] Order Confirmation"
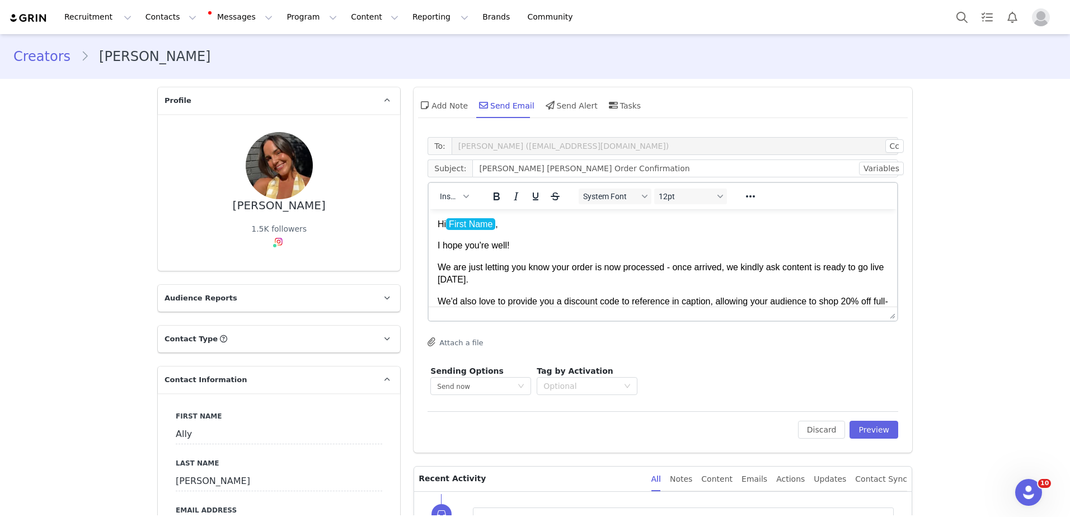
drag, startPoint x: 438, startPoint y: 250, endPoint x: 680, endPoint y: 305, distance: 247.8
click at [680, 305] on body "Hi First Name ﻿ , I hope you're well! We are just letting you know your order i…" at bounding box center [663, 318] width 450 height 200
click at [481, 270] on p "We are just letting you know your order is now processed - once arrived, we kin…" at bounding box center [663, 273] width 450 height 25
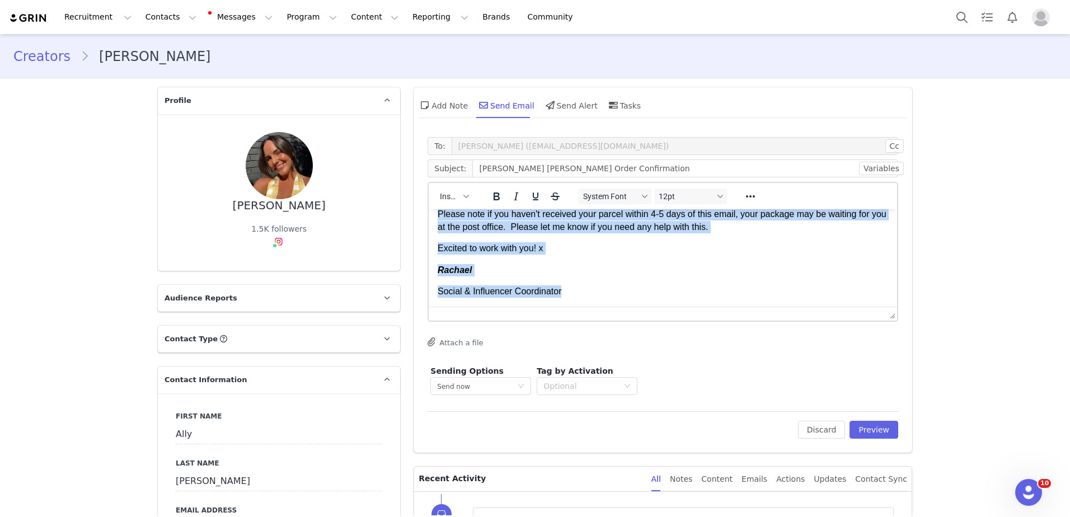
drag, startPoint x: 438, startPoint y: 250, endPoint x: 766, endPoint y: 345, distance: 342.1
click at [766, 307] on html "Hi First Name , I hope you're well! We are just letting you know your order is …" at bounding box center [663, 197] width 468 height 218
paste body "Rich Text Area. Press ALT-0 for help."
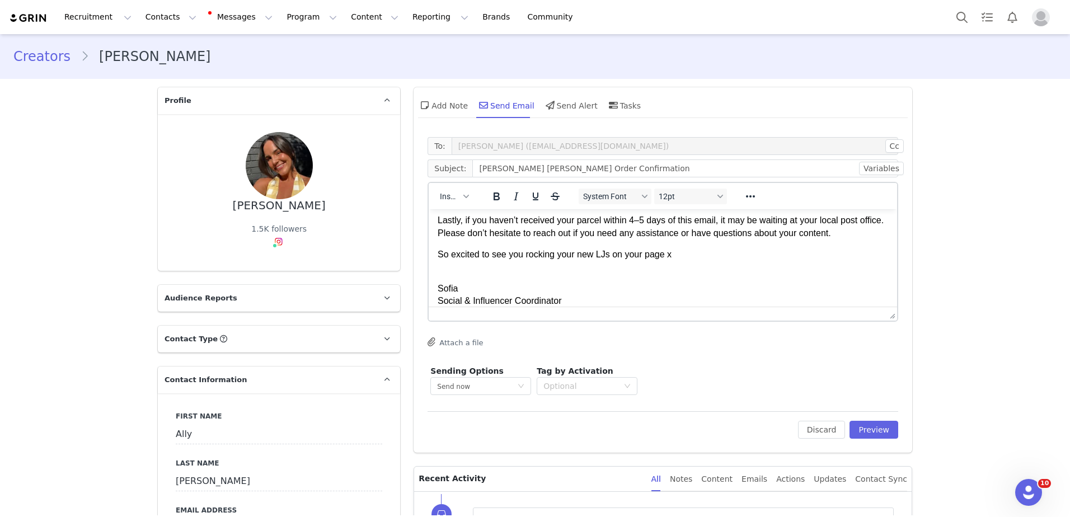
scroll to position [125, 0]
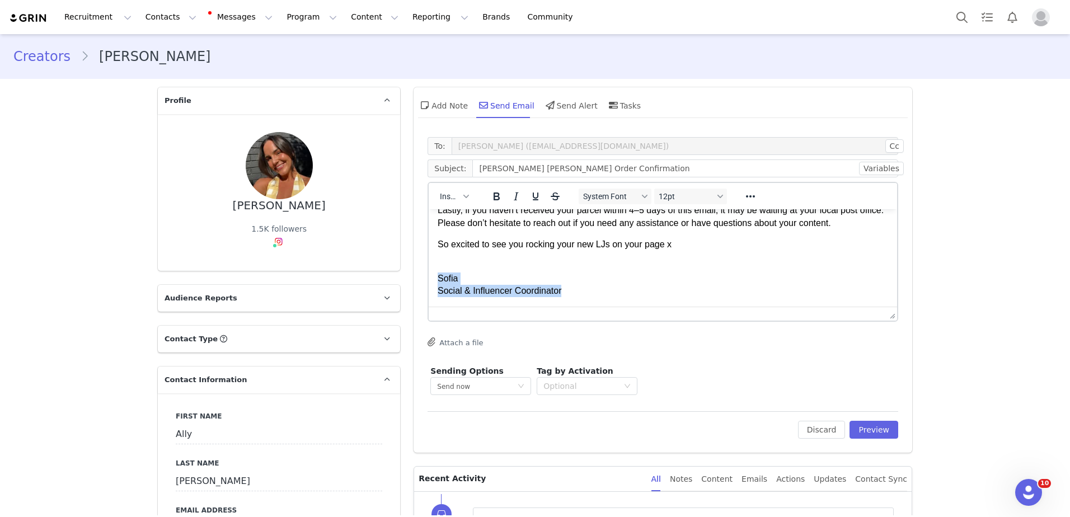
drag, startPoint x: 576, startPoint y: 304, endPoint x: 424, endPoint y: 283, distance: 153.7
click at [429, 283] on html "Hi First Name , Just a quick note to let you know your orders for October have …" at bounding box center [663, 195] width 468 height 222
click at [476, 264] on p "Sofia Social & Influencer Coordinator" at bounding box center [663, 278] width 450 height 37
drag, startPoint x: 464, startPoint y: 276, endPoint x: 426, endPoint y: 279, distance: 38.1
click at [429, 279] on html "Hi First Name , Just a quick note to let you know your orders for October have …" at bounding box center [663, 195] width 468 height 222
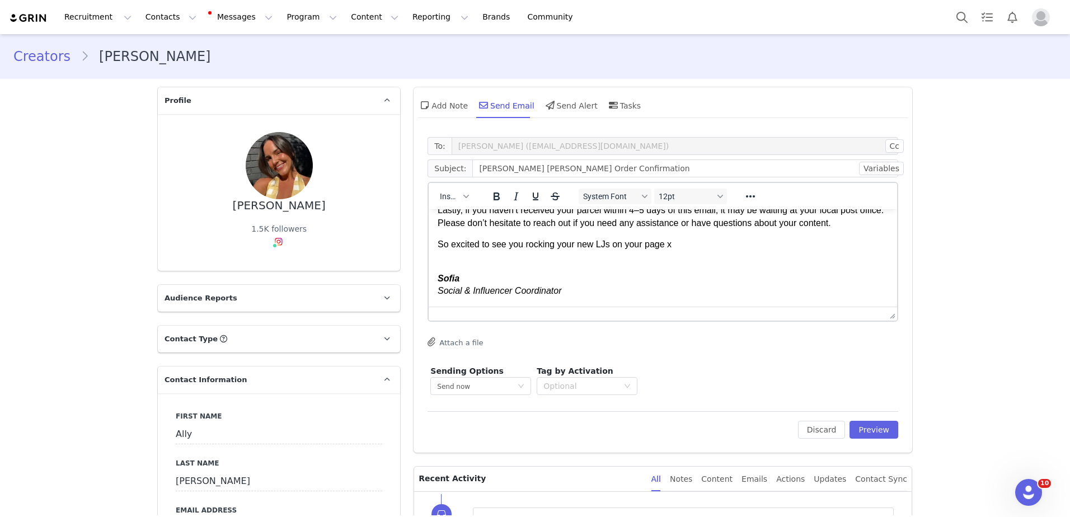
click at [504, 250] on p "So excited to see you rocking your new LJs on your page x" at bounding box center [663, 244] width 450 height 12
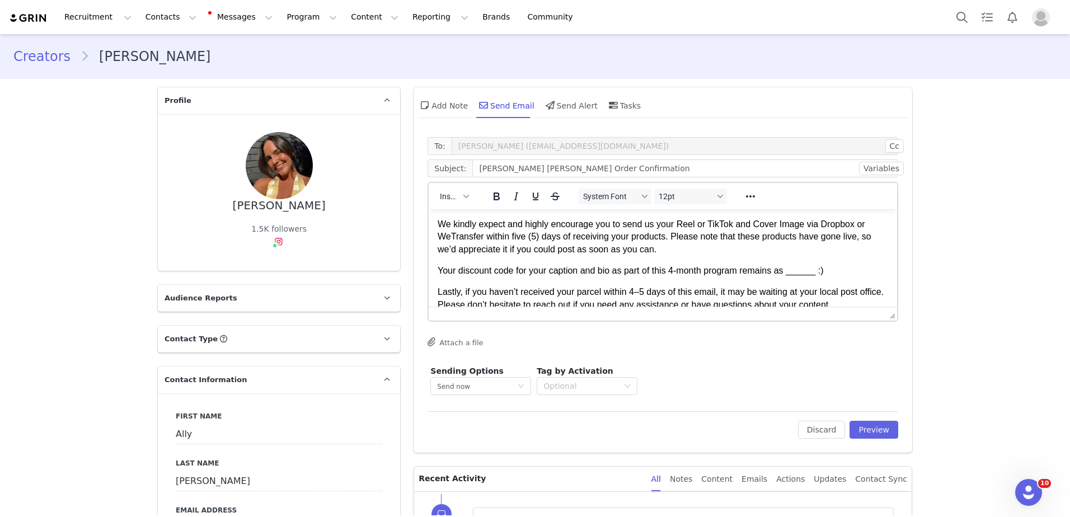
scroll to position [0, 0]
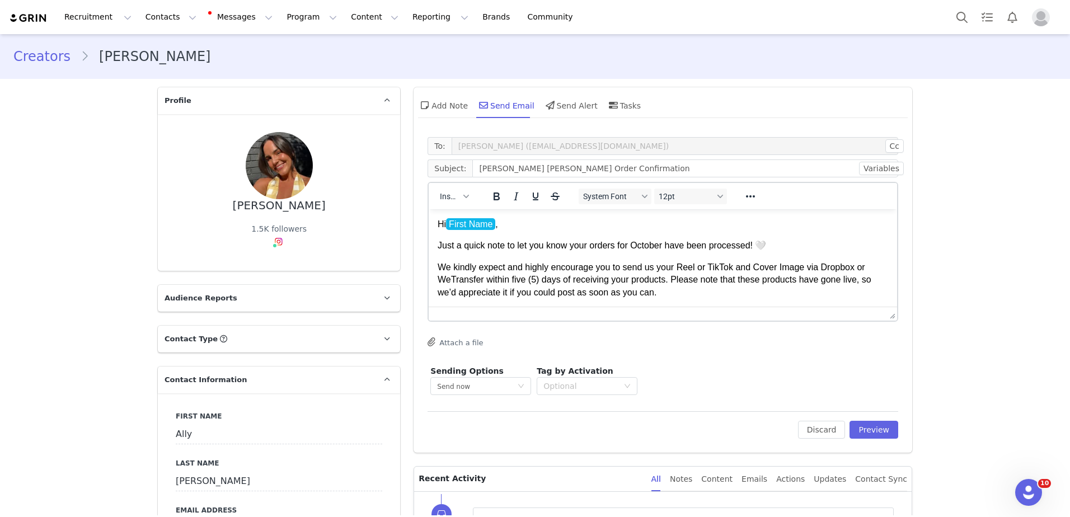
click at [666, 232] on body "Hi First Name , Just a quick note to let you know your orders for October have …" at bounding box center [663, 320] width 450 height 204
click at [656, 224] on p "Hi First Name ," at bounding box center [663, 224] width 450 height 12
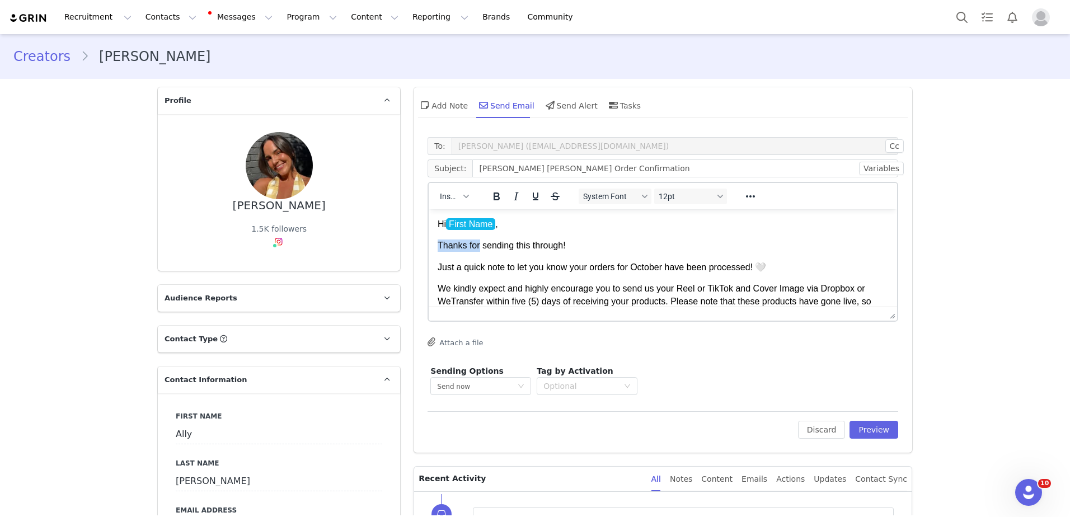
drag, startPoint x: 478, startPoint y: 246, endPoint x: 415, endPoint y: 242, distance: 62.8
click at [429, 242] on html "Hi First Name , Thanks for sending this through! Just a quick note to let you k…" at bounding box center [663, 330] width 468 height 243
click at [582, 244] on p "Appreciate you sending this through!" at bounding box center [663, 245] width 450 height 12
click at [439, 269] on p "Just a quick note to let you know your orders for October have been processed! 🤍" at bounding box center [663, 267] width 450 height 12
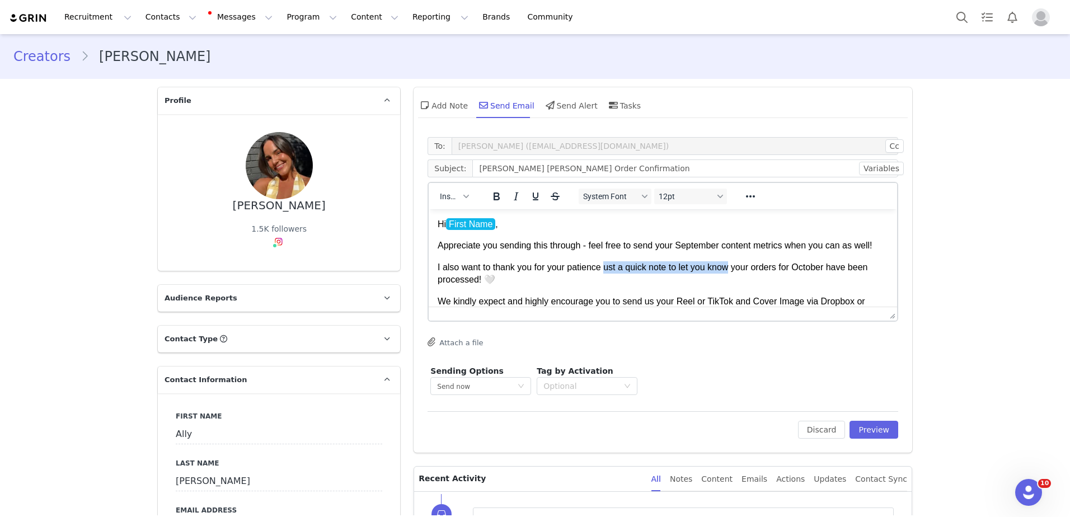
drag, startPoint x: 604, startPoint y: 267, endPoint x: 732, endPoint y: 270, distance: 127.6
click at [732, 270] on p "I also want to thank you for your patience ust a quick note to let you know you…" at bounding box center [663, 273] width 450 height 25
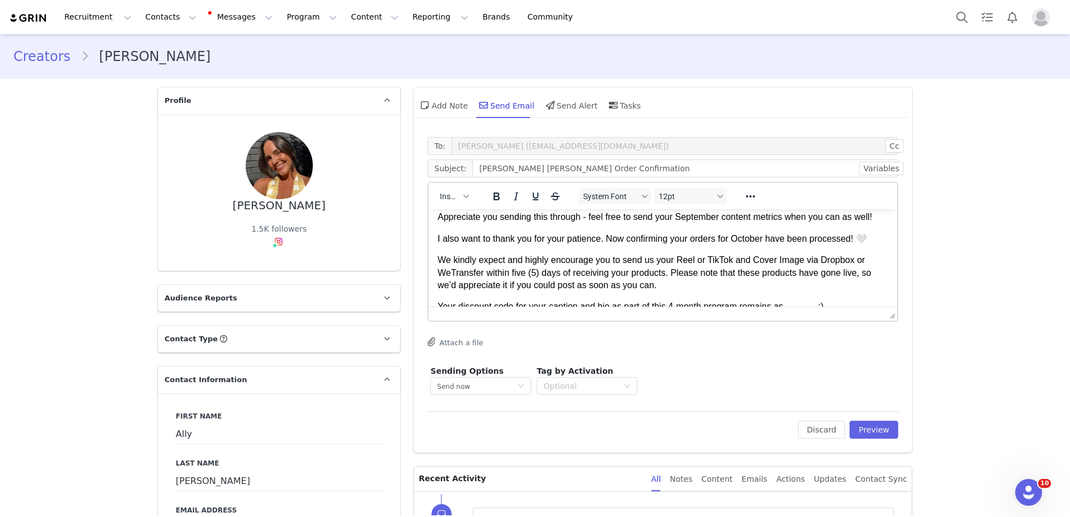
scroll to position [30, 0]
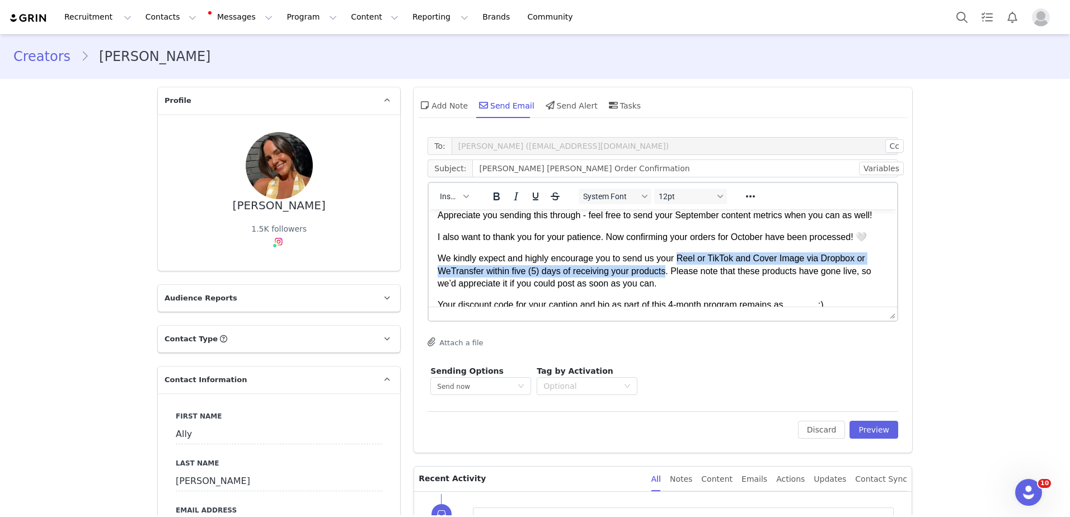
drag, startPoint x: 677, startPoint y: 257, endPoint x: 662, endPoint y: 272, distance: 21.4
click at [662, 272] on p "We kindly expect and highly encourage you to send us your Reel or TikTok and Co…" at bounding box center [663, 270] width 450 height 37
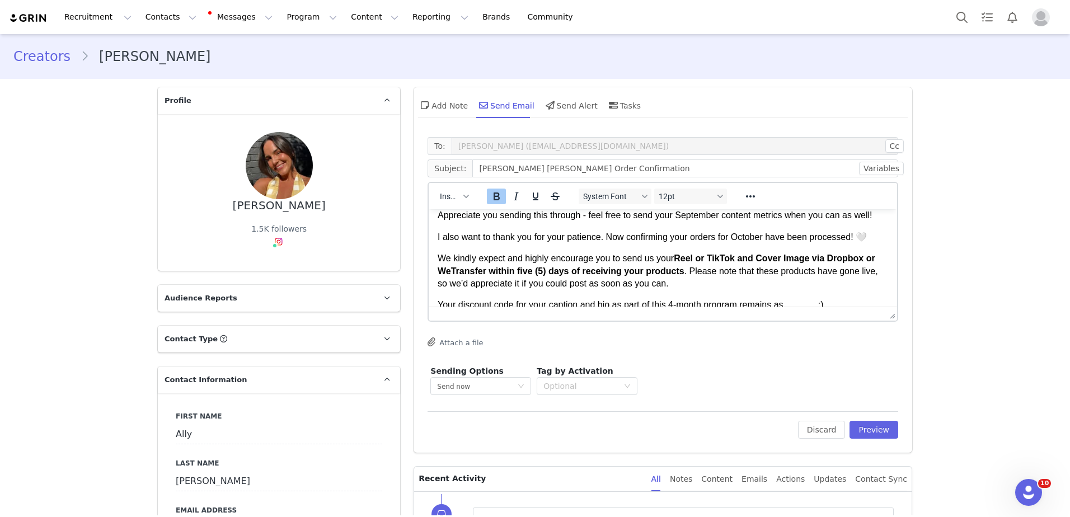
click at [662, 272] on strong "Reel or TikTok and Cover Image via Dropbox or WeTransfer within five (5) days o…" at bounding box center [657, 264] width 438 height 22
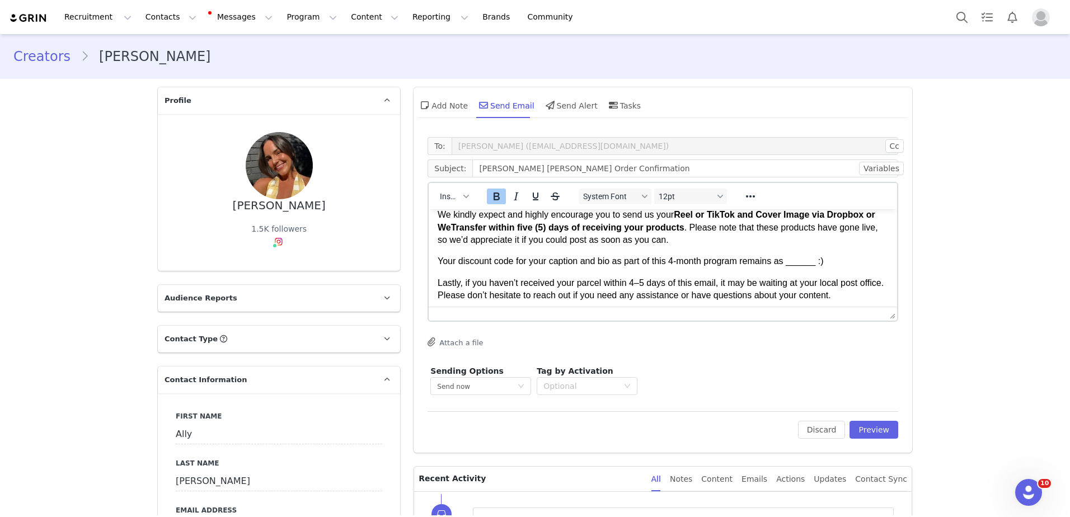
scroll to position [76, 0]
drag, startPoint x: 789, startPoint y: 262, endPoint x: 809, endPoint y: 258, distance: 20.4
click at [809, 258] on p "Your discount code for your caption and bio as part of this 4-month program rem…" at bounding box center [663, 259] width 450 height 12
drag, startPoint x: 789, startPoint y: 257, endPoint x: 815, endPoint y: 258, distance: 25.8
click at [815, 258] on p "Your discount code for your caption and bio as part of this 4-month program rem…" at bounding box center [663, 259] width 450 height 12
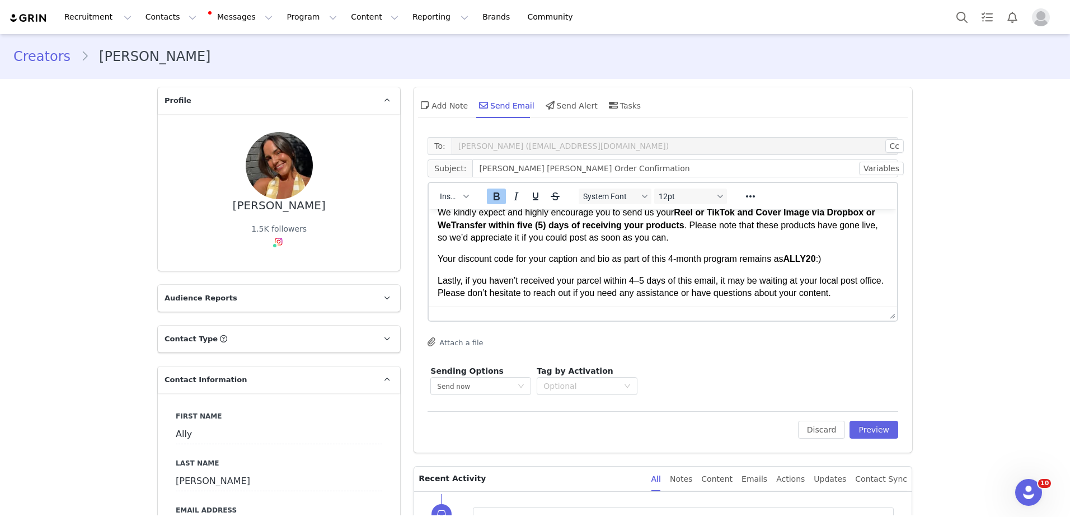
click at [815, 258] on strong "ALLY20" at bounding box center [799, 259] width 32 height 10
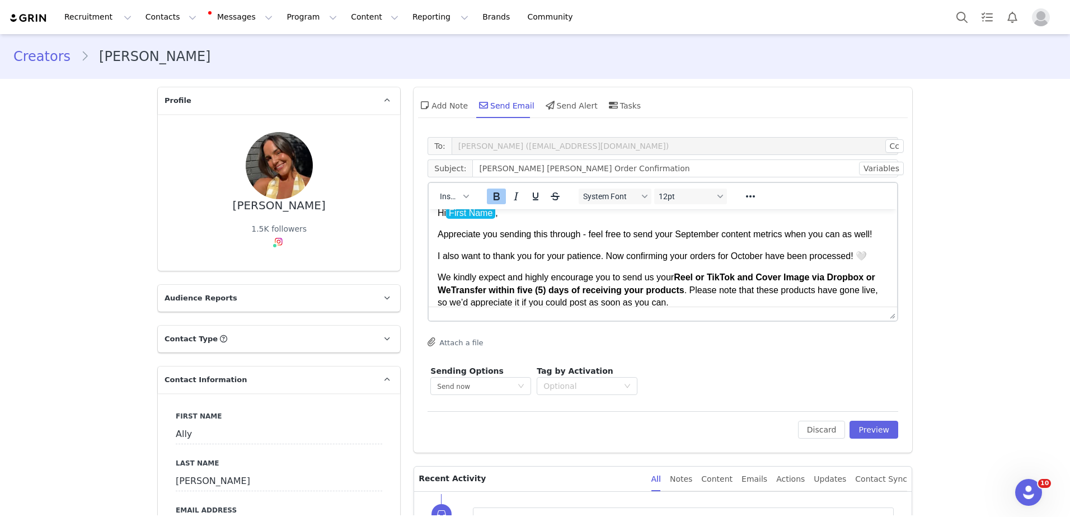
scroll to position [0, 0]
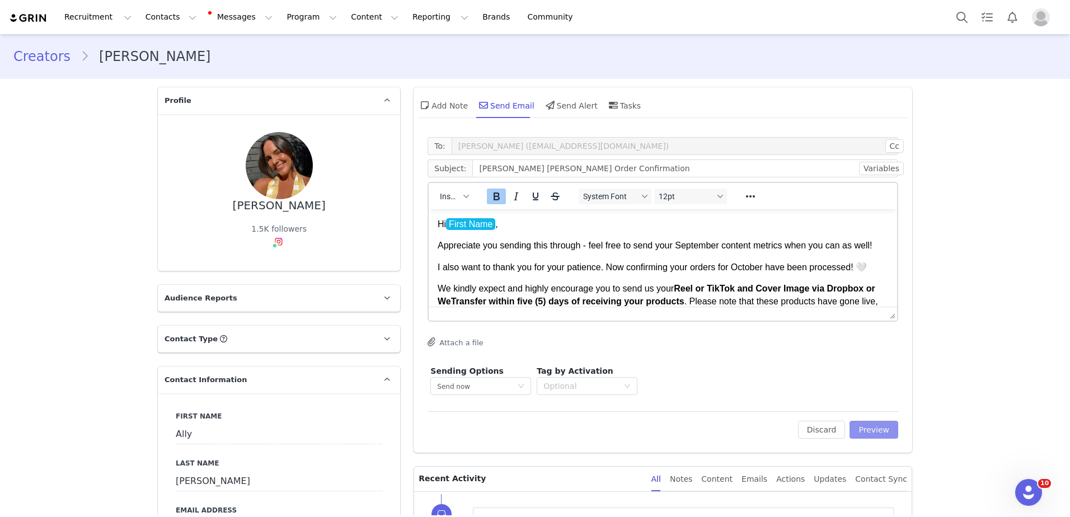
click at [873, 423] on button "Preview" at bounding box center [873, 430] width 49 height 18
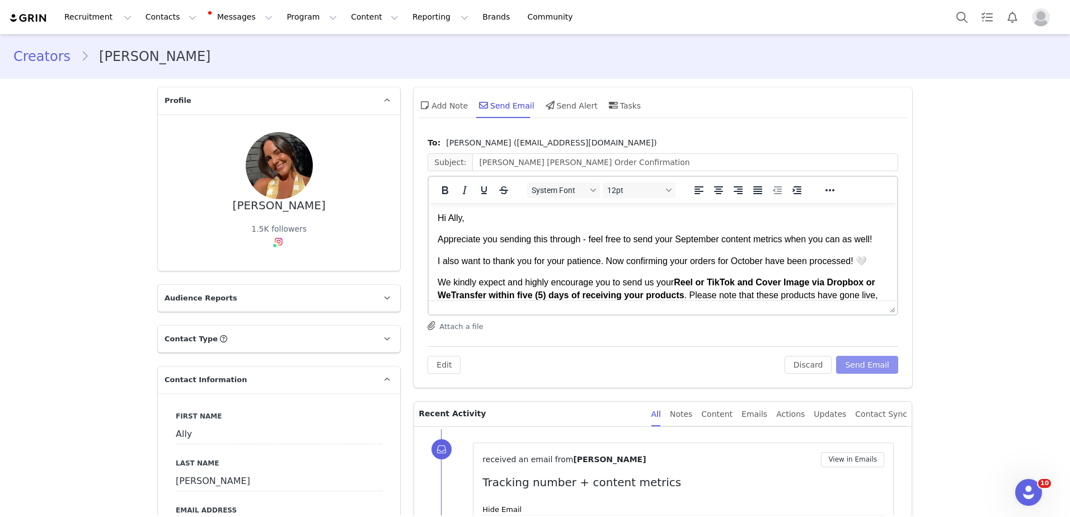
click at [865, 364] on button "Send Email" at bounding box center [867, 365] width 62 height 18
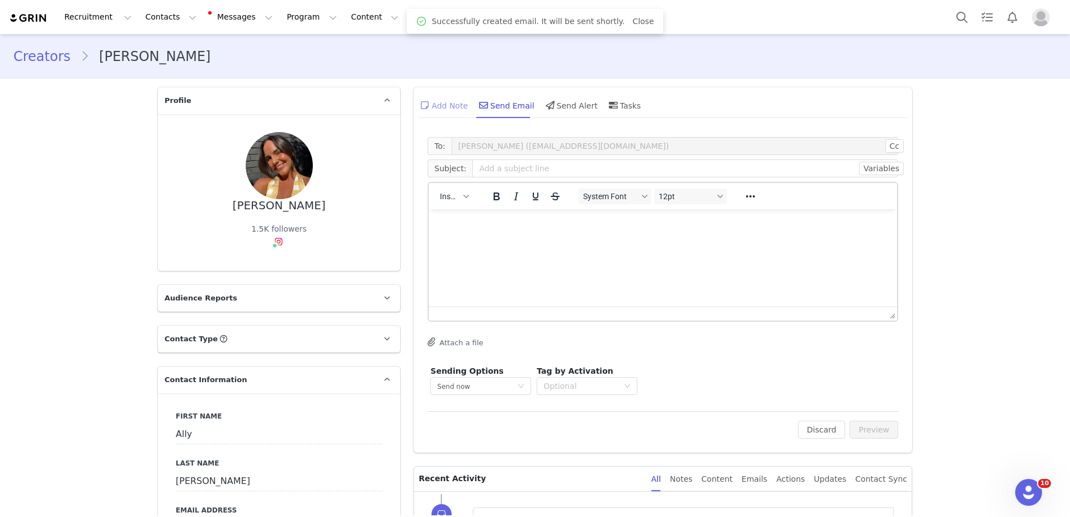
click at [453, 111] on div "Add Note" at bounding box center [443, 105] width 50 height 27
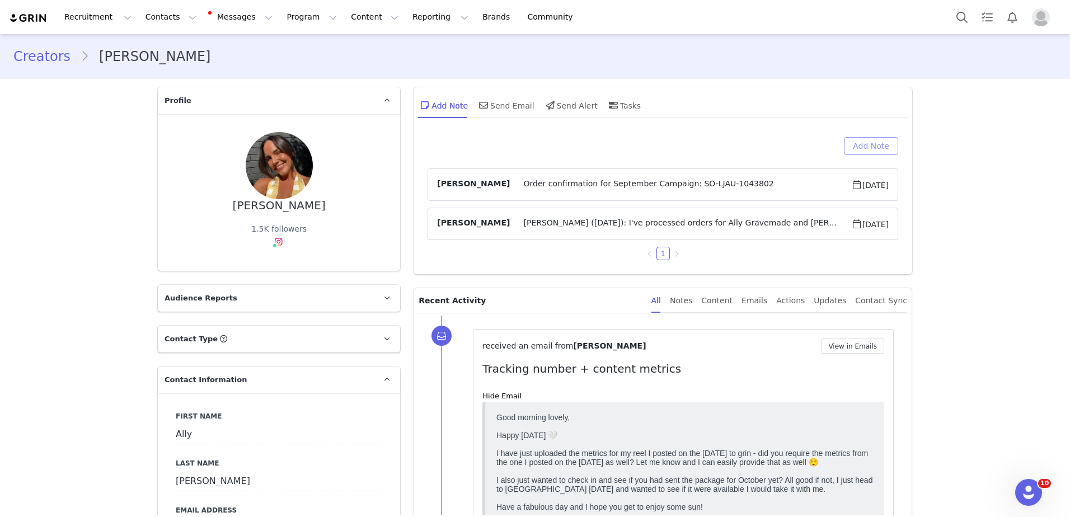
click at [871, 145] on button "Add Note" at bounding box center [871, 146] width 54 height 18
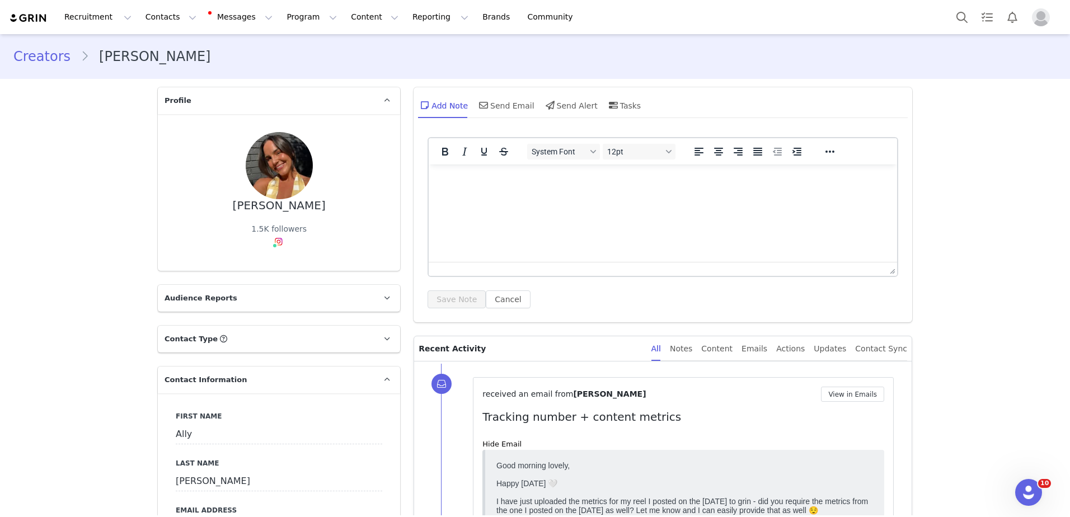
click at [651, 195] on html at bounding box center [663, 179] width 468 height 30
click at [463, 291] on button "Save Note" at bounding box center [456, 299] width 58 height 18
